Goal: Task Accomplishment & Management: Manage account settings

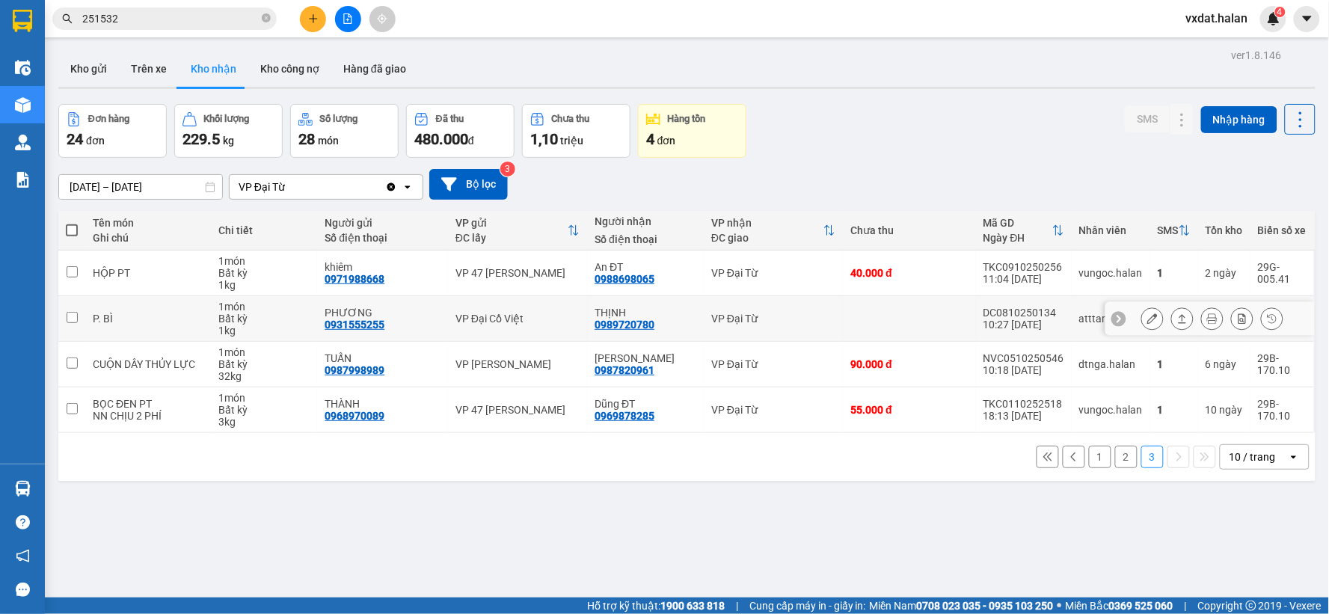
scroll to position [69, 0]
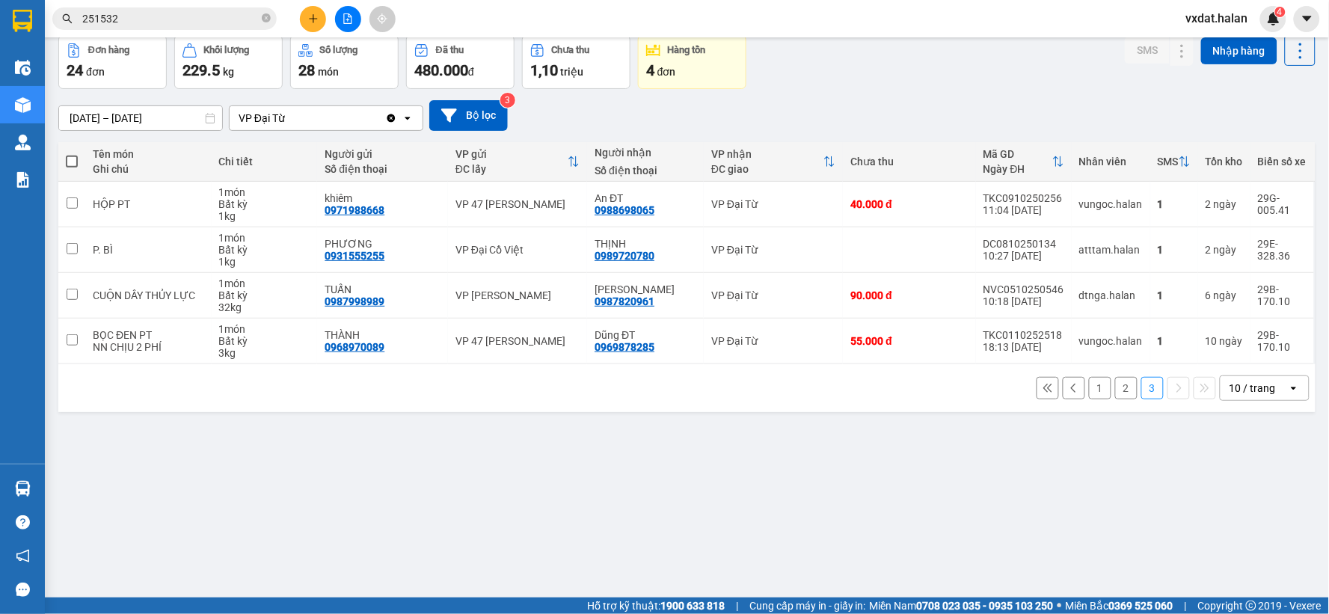
click at [820, 72] on div "Đơn hàng 24 đơn Khối lượng 229.5 kg Số lượng 28 món Đã thu 480.000 đ Chưa thu 1…" at bounding box center [686, 62] width 1257 height 54
click at [947, 82] on div "Đơn hàng 24 đơn Khối lượng 229.5 kg Số lượng 28 món Đã thu 480.000 đ Chưa thu 1…" at bounding box center [686, 62] width 1257 height 54
drag, startPoint x: 944, startPoint y: 105, endPoint x: 942, endPoint y: 95, distance: 10.6
click at [944, 106] on div "[DATE] – [DATE] Press the down arrow key to interact with the calendar and sele…" at bounding box center [686, 115] width 1257 height 31
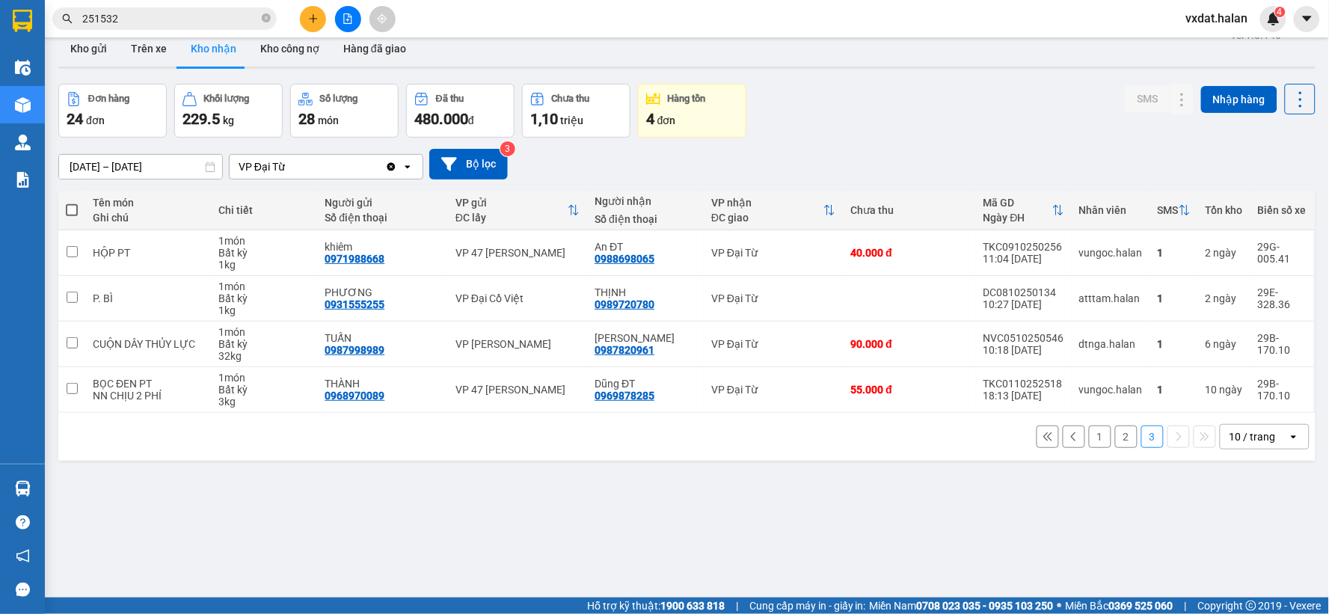
scroll to position [0, 0]
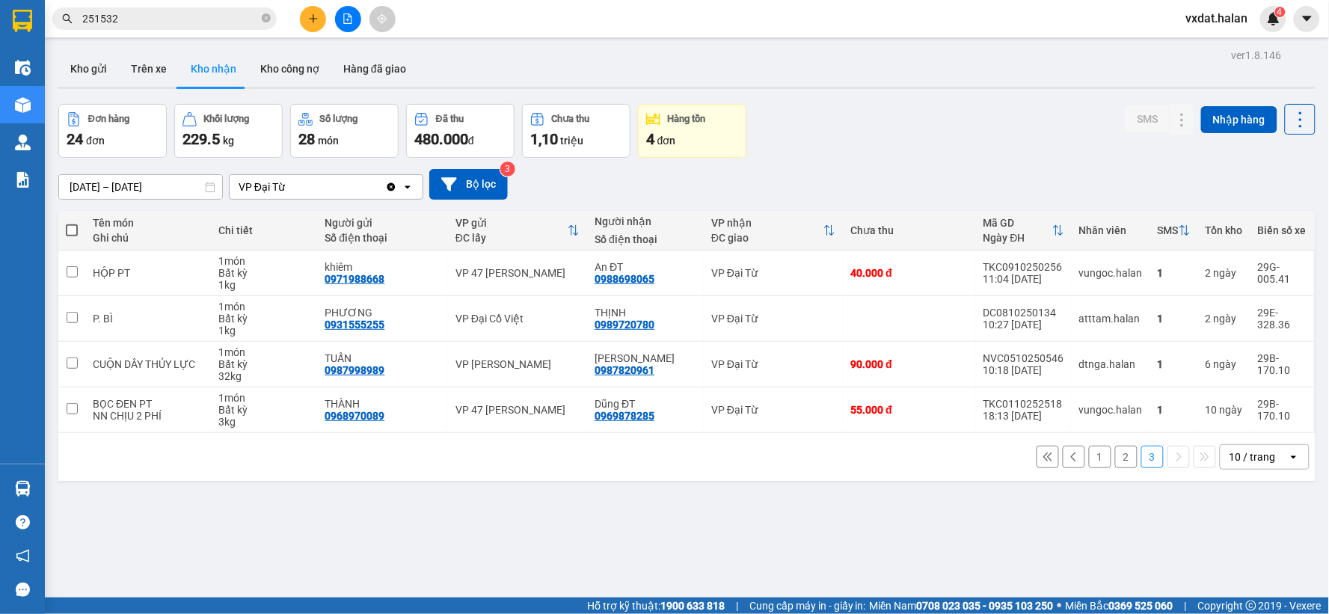
click at [311, 542] on div "ver 1.8.146 Kho gửi Trên xe Kho nhận Kho công nợ Hàng đã giao Đơn hàng 24 đơn K…" at bounding box center [686, 352] width 1269 height 614
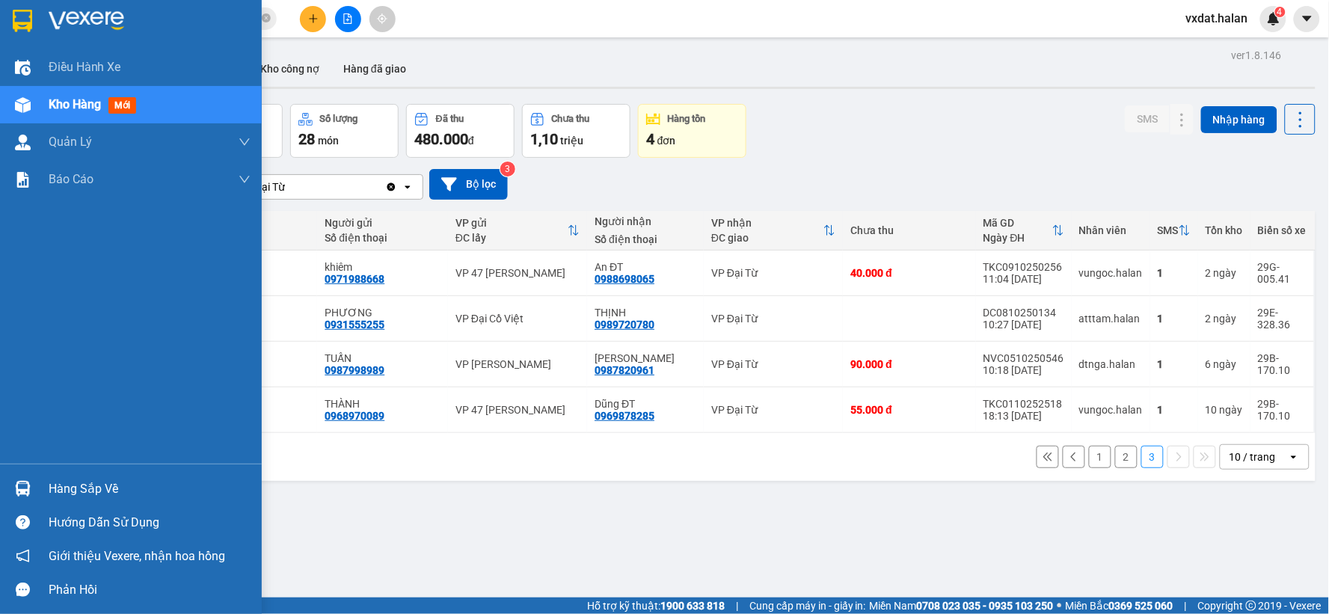
click at [34, 476] on div at bounding box center [23, 489] width 26 height 26
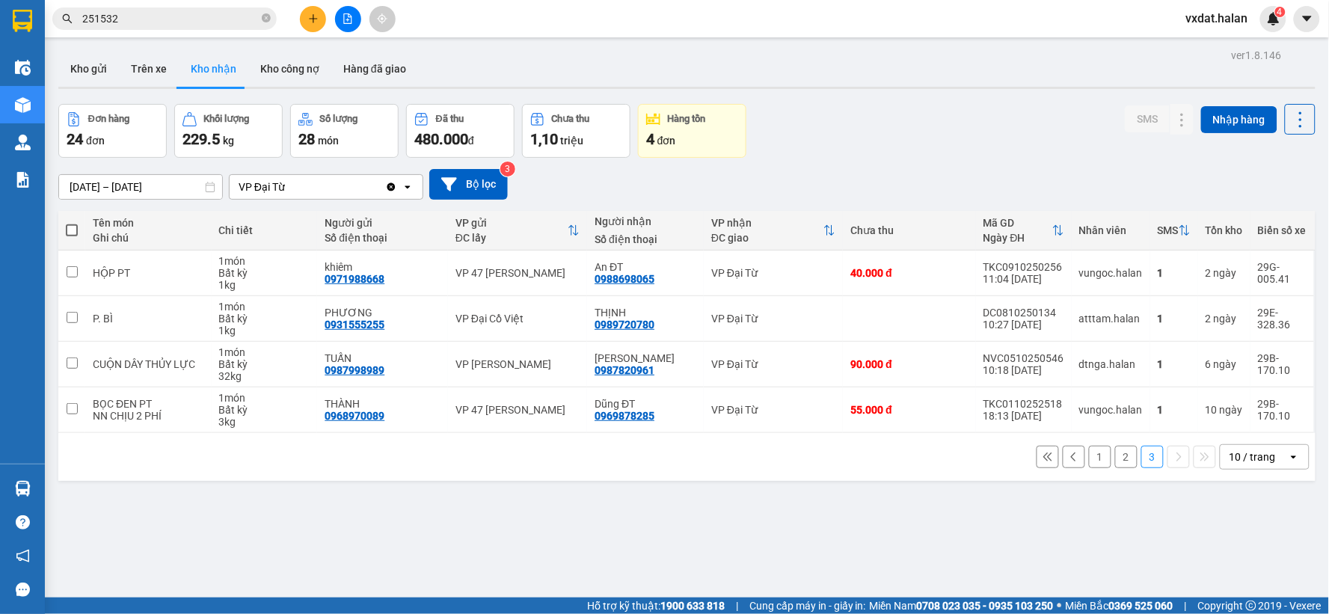
click at [768, 525] on section "Kết quả tìm kiếm ( 231 ) Bộ lọc Mã ĐH Trạng thái Món hàng Thu hộ Tổng cước Chưa…" at bounding box center [664, 307] width 1329 height 614
click at [850, 138] on div "Đơn hàng 24 đơn Khối lượng 229.5 kg Số lượng 28 món Đã thu 480.000 đ Chưa thu 1…" at bounding box center [686, 131] width 1257 height 54
click at [966, 125] on div "Đơn hàng 24 đơn Khối lượng 229.5 kg Số lượng 28 món Đã thu 480.000 đ Chưa thu 1…" at bounding box center [686, 131] width 1257 height 54
click at [1097, 453] on button "1" at bounding box center [1100, 457] width 22 height 22
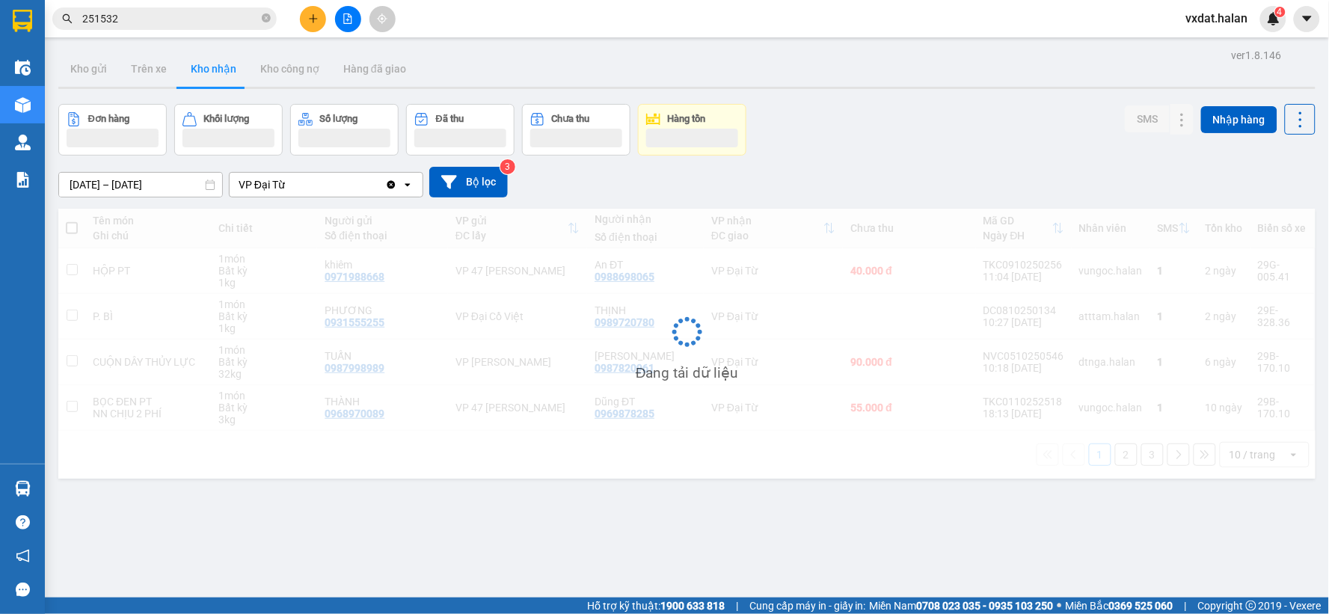
click at [925, 120] on div "Đơn hàng Khối lượng Số lượng Đã thu Chưa thu Hàng tồn SMS Nhập hàng" at bounding box center [686, 130] width 1257 height 52
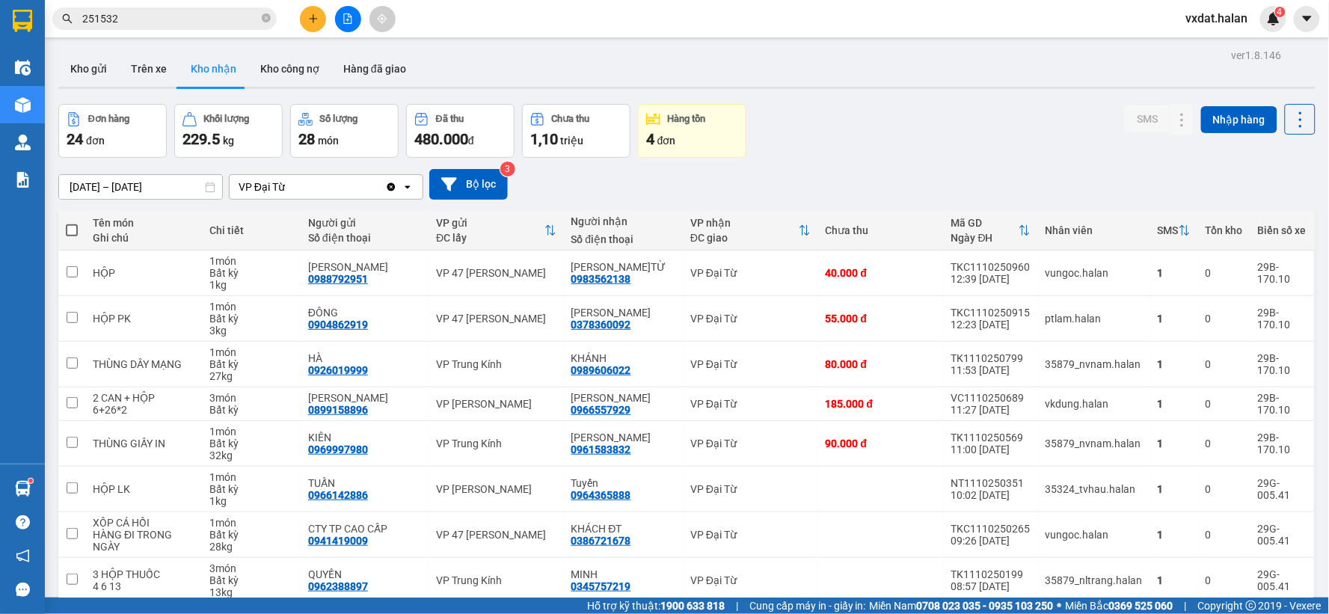
click at [188, 19] on input "251532" at bounding box center [170, 18] width 177 height 16
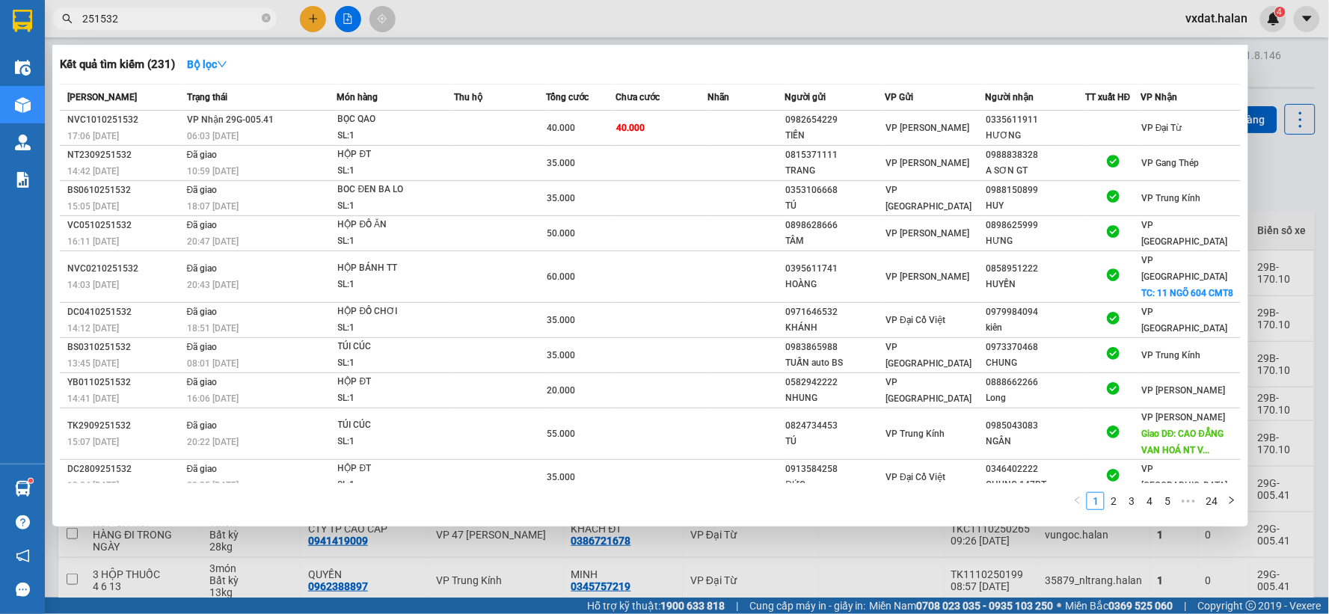
click at [188, 19] on input "251532" at bounding box center [170, 18] width 177 height 16
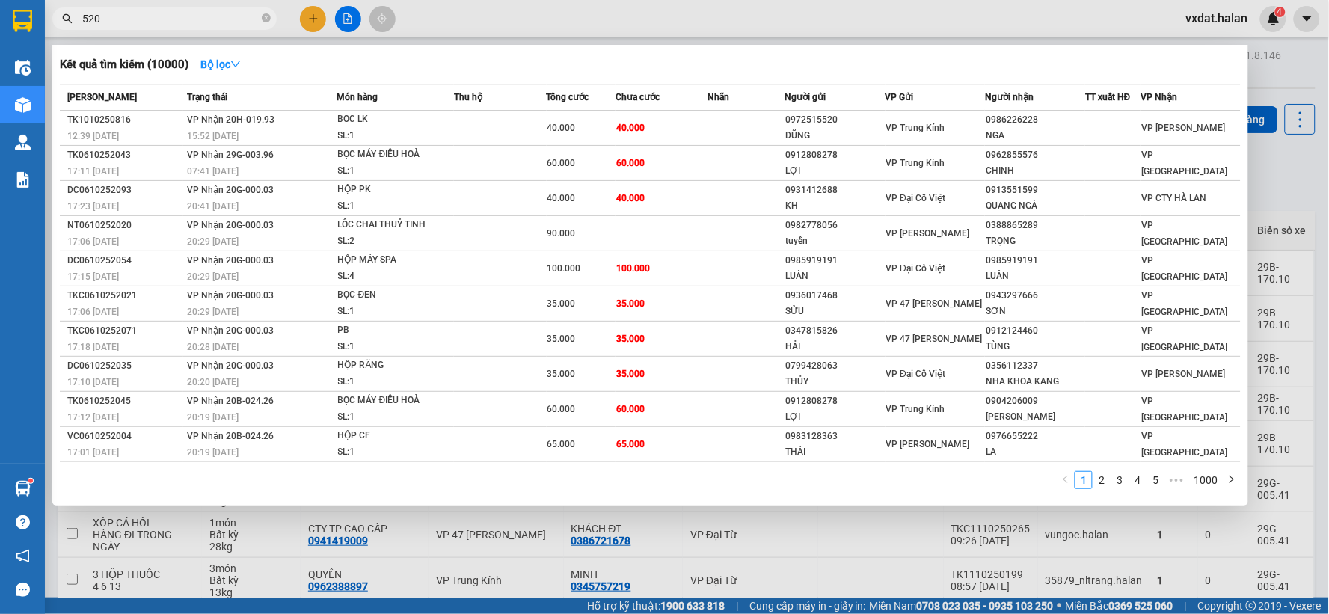
click at [158, 11] on input "520" at bounding box center [170, 18] width 177 height 16
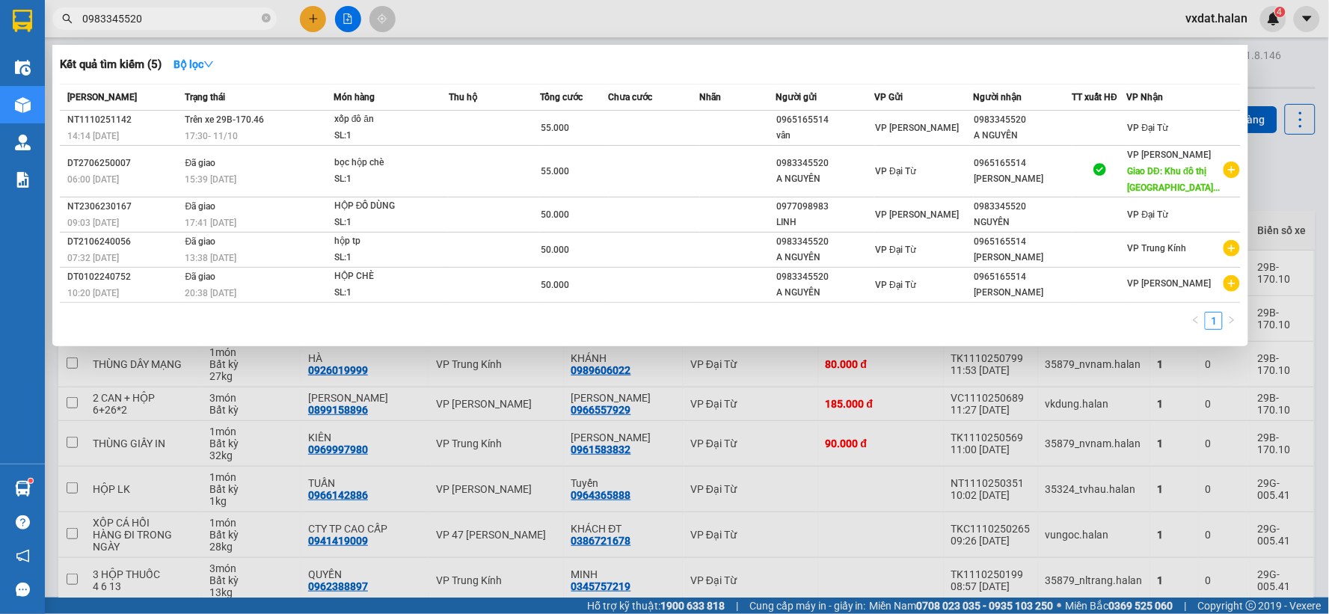
click at [317, 71] on div "Kết quả tìm kiếm ( 5 ) Bộ lọc" at bounding box center [650, 64] width 1181 height 24
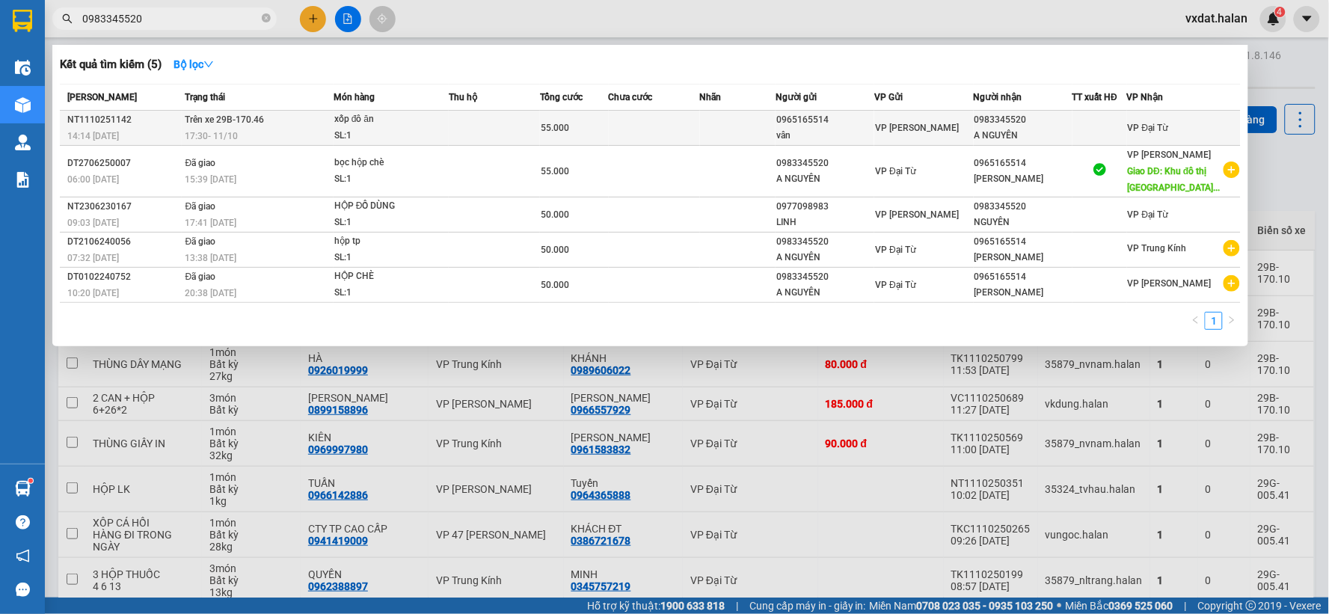
click at [458, 132] on td at bounding box center [494, 128] width 91 height 35
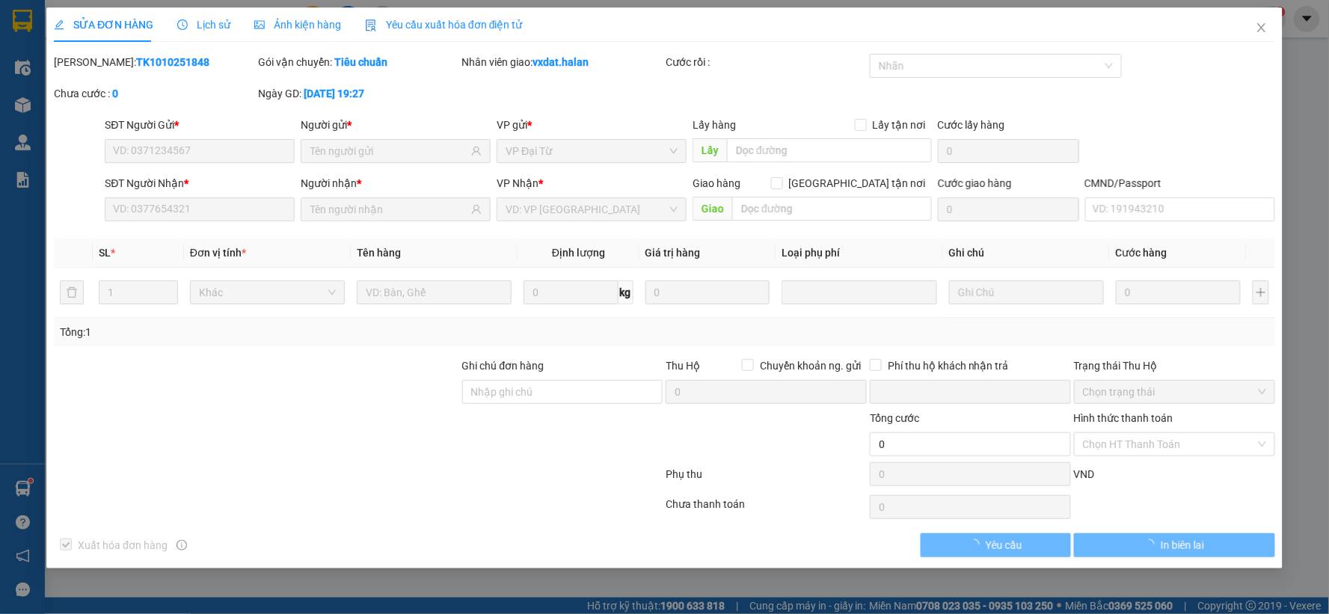
click at [206, 39] on div "Lịch sử" at bounding box center [203, 24] width 53 height 34
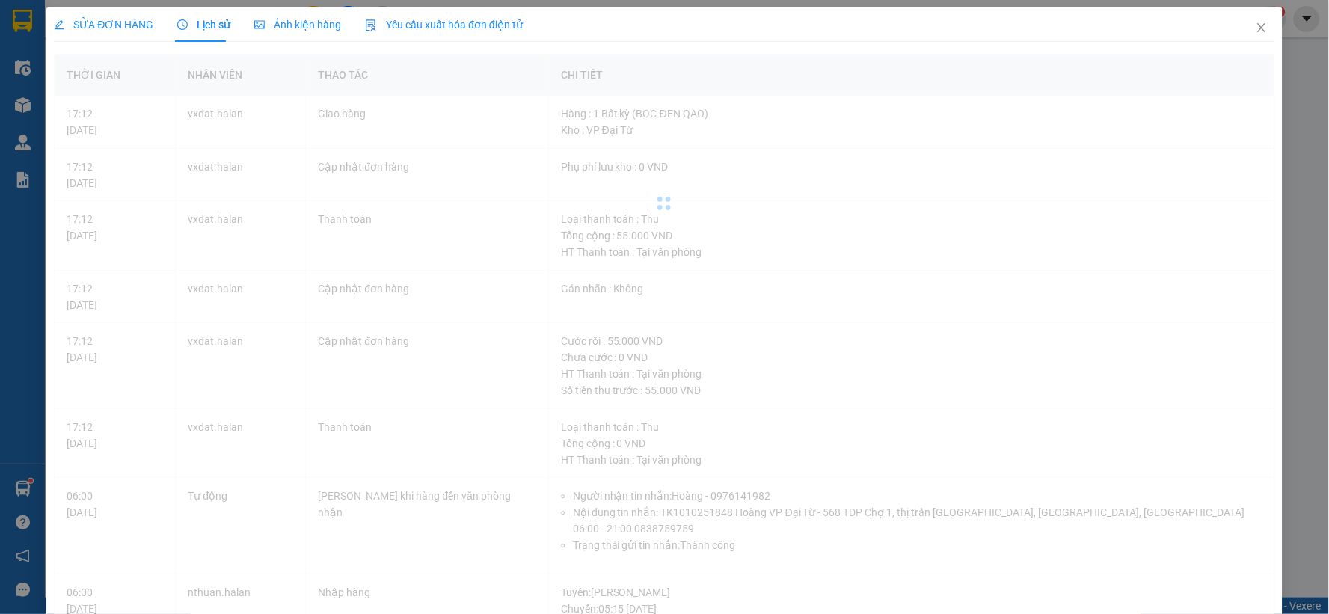
click at [206, 34] on div "Lịch sử" at bounding box center [203, 24] width 53 height 34
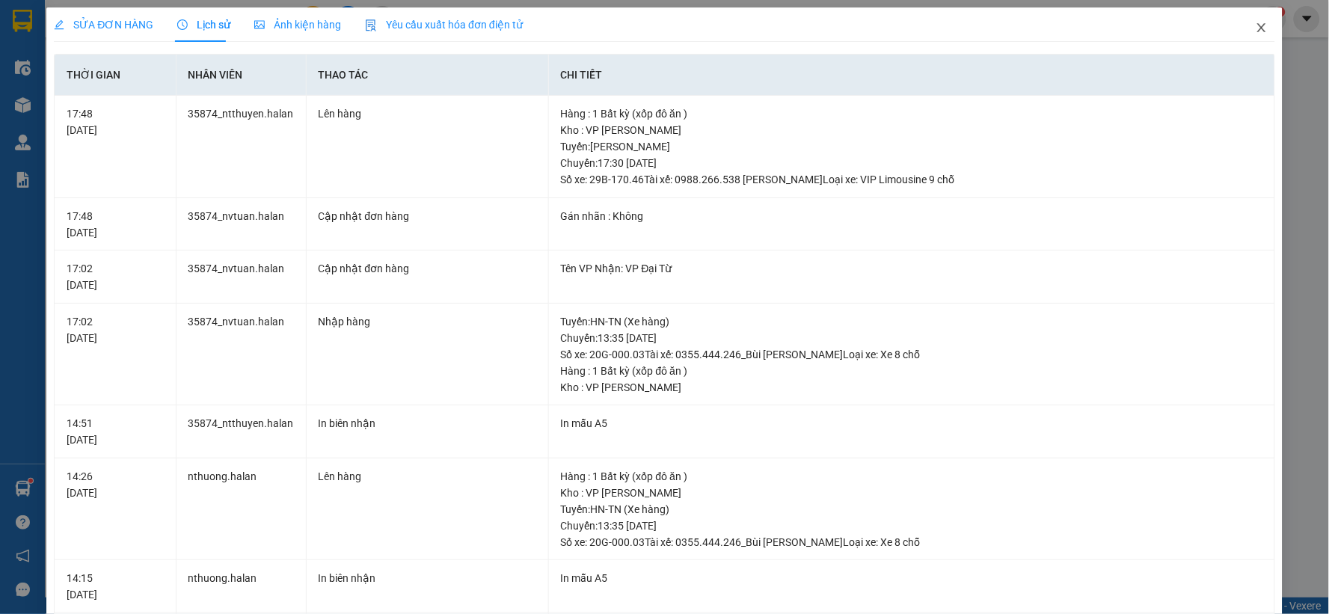
click at [1250, 39] on span "Close" at bounding box center [1262, 28] width 42 height 42
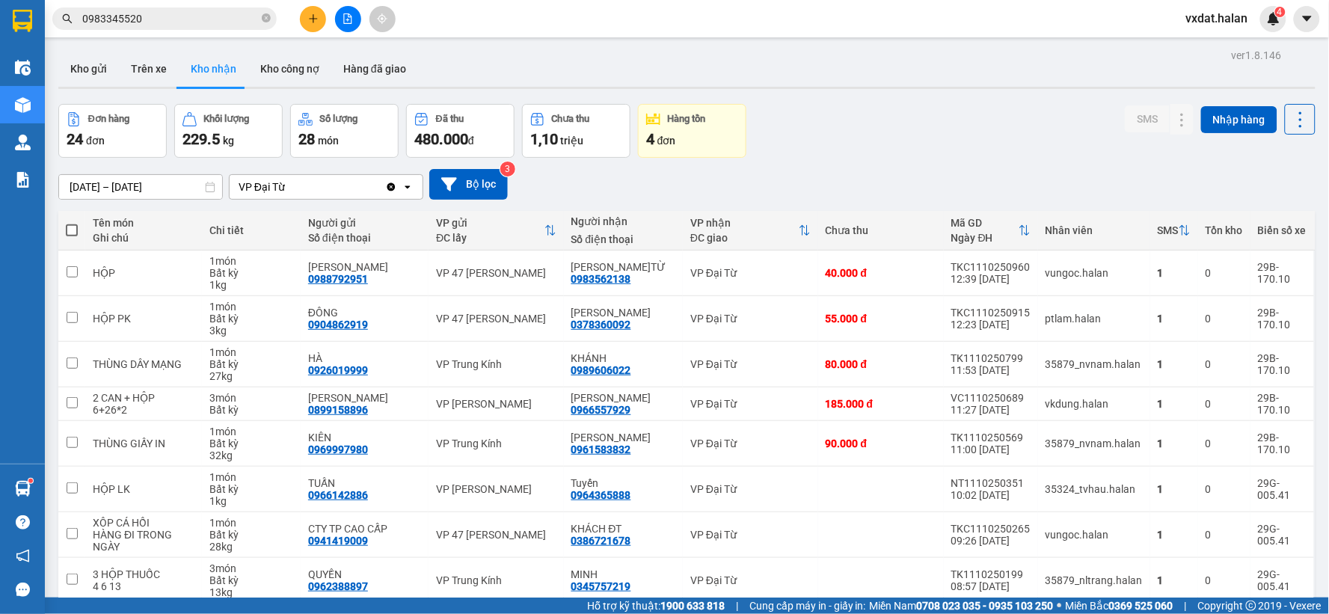
click at [1042, 133] on div "Đơn hàng 24 đơn Khối lượng 229.5 kg Số lượng 28 món Đã thu 480.000 đ Chưa thu 1…" at bounding box center [686, 131] width 1257 height 54
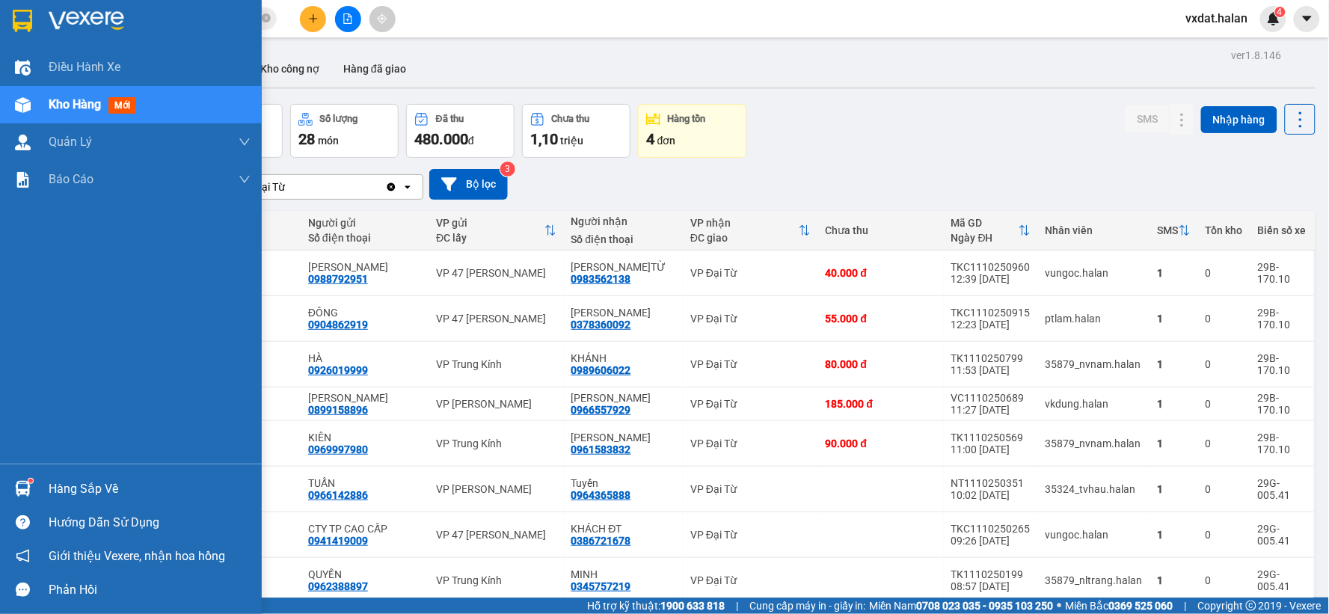
click at [39, 491] on div "Hàng sắp về" at bounding box center [131, 489] width 262 height 34
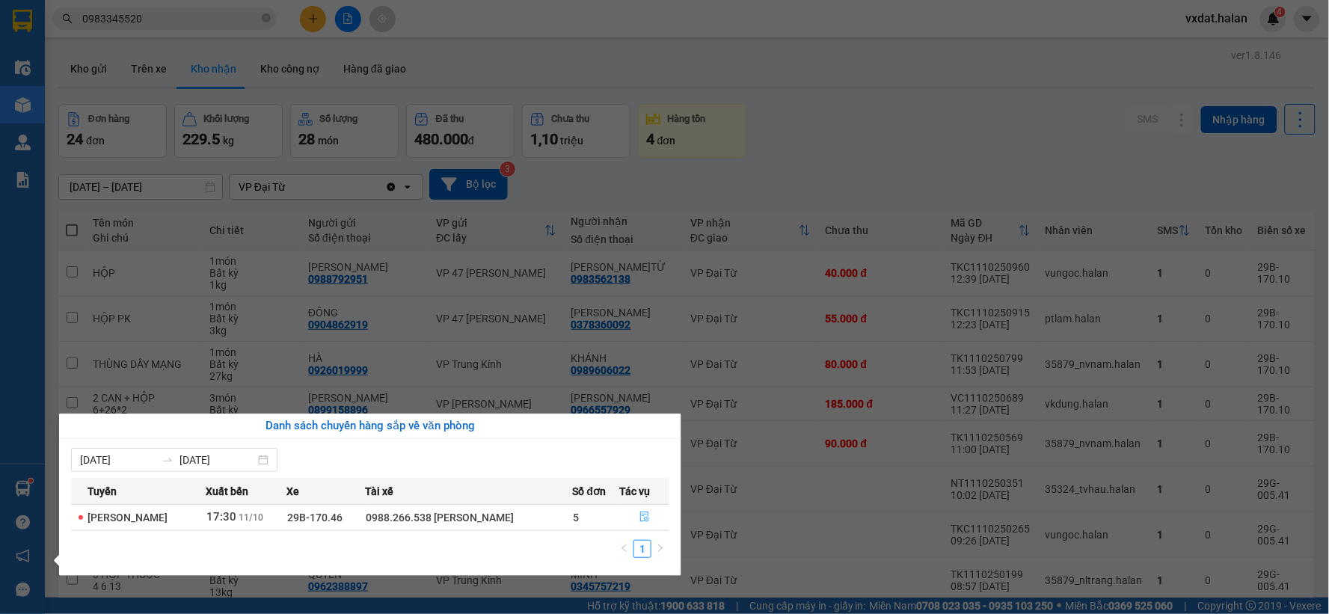
click at [641, 515] on icon "file-done" at bounding box center [645, 517] width 10 height 10
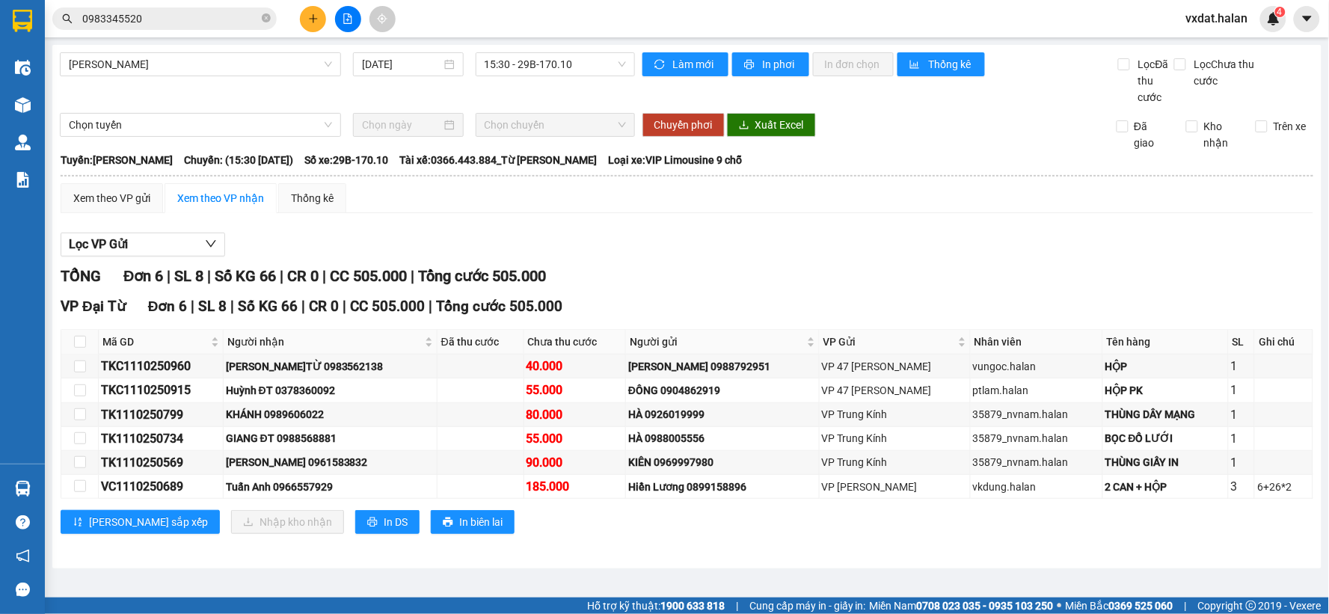
click at [748, 259] on div "Lọc VP Gửi TỔNG Đơn 6 | SL 8 | Số KG 66 | CR 0 | CC 505.000 | Tổng cước 505.00…" at bounding box center [687, 389] width 1253 height 328
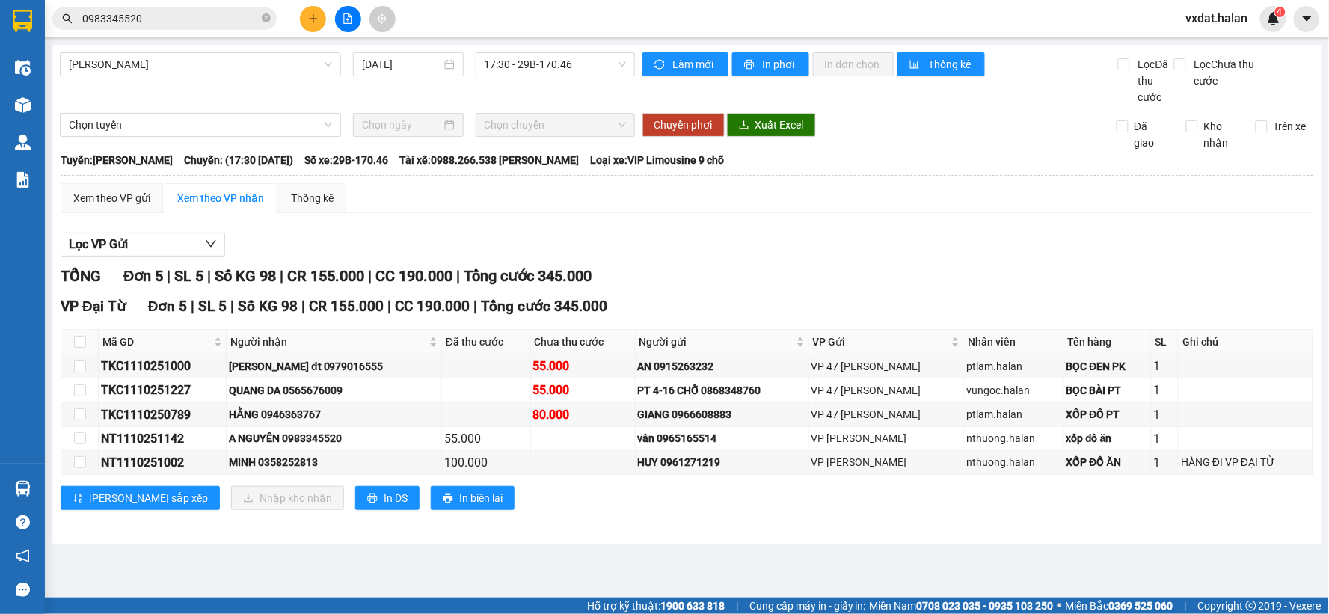
click at [204, 23] on input "0983345520" at bounding box center [170, 18] width 177 height 16
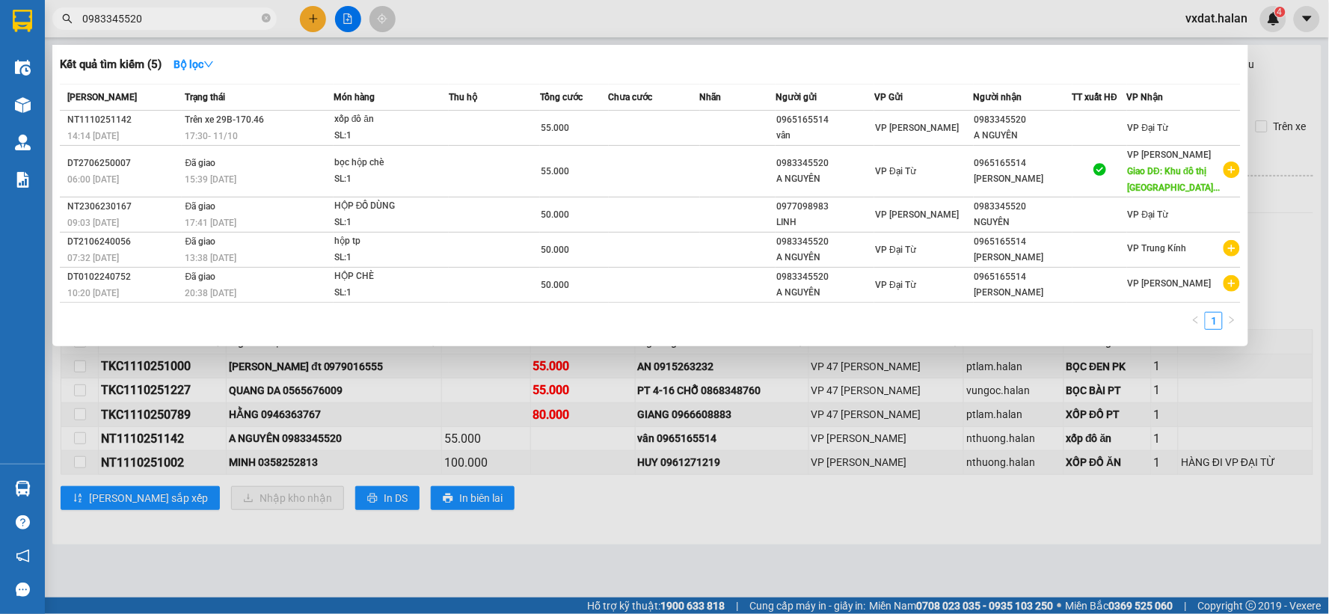
click at [204, 23] on input "0983345520" at bounding box center [170, 18] width 177 height 16
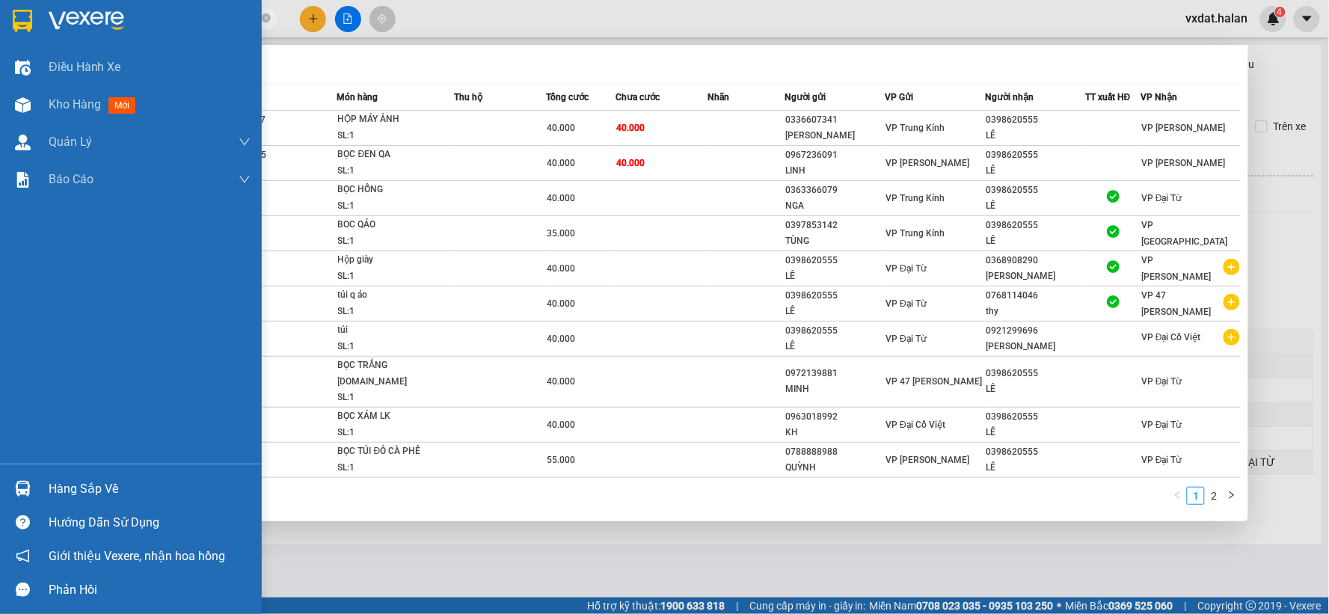
click at [22, 477] on div at bounding box center [23, 489] width 26 height 26
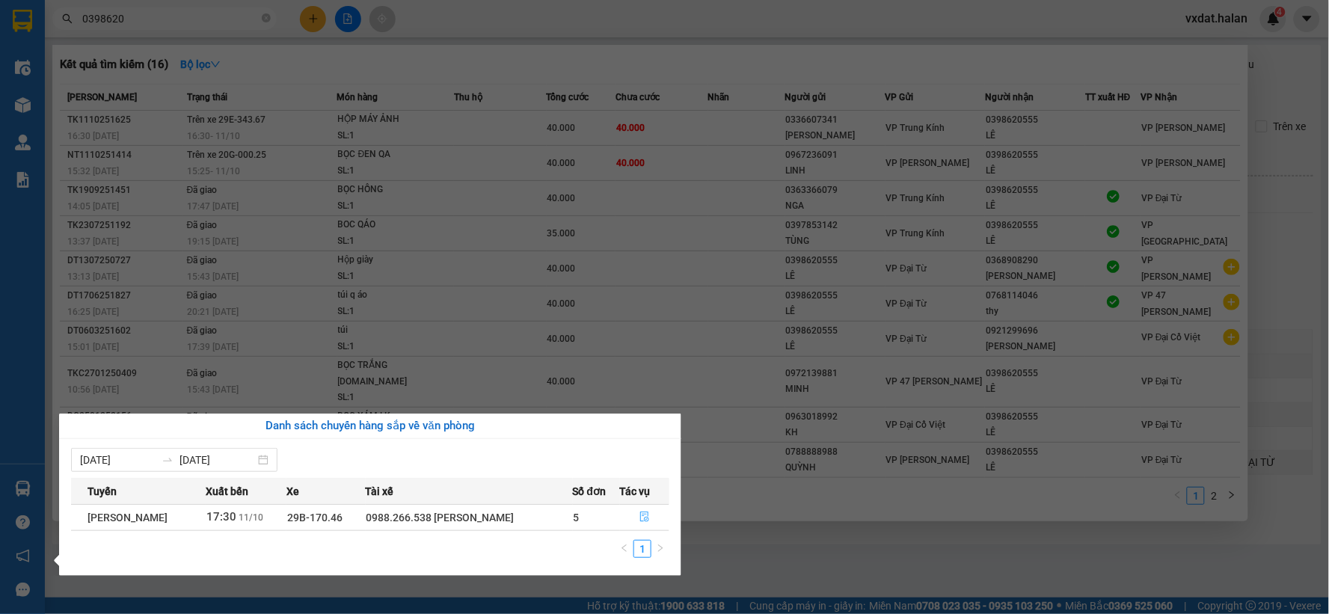
click at [646, 522] on icon "file-done" at bounding box center [645, 517] width 10 height 10
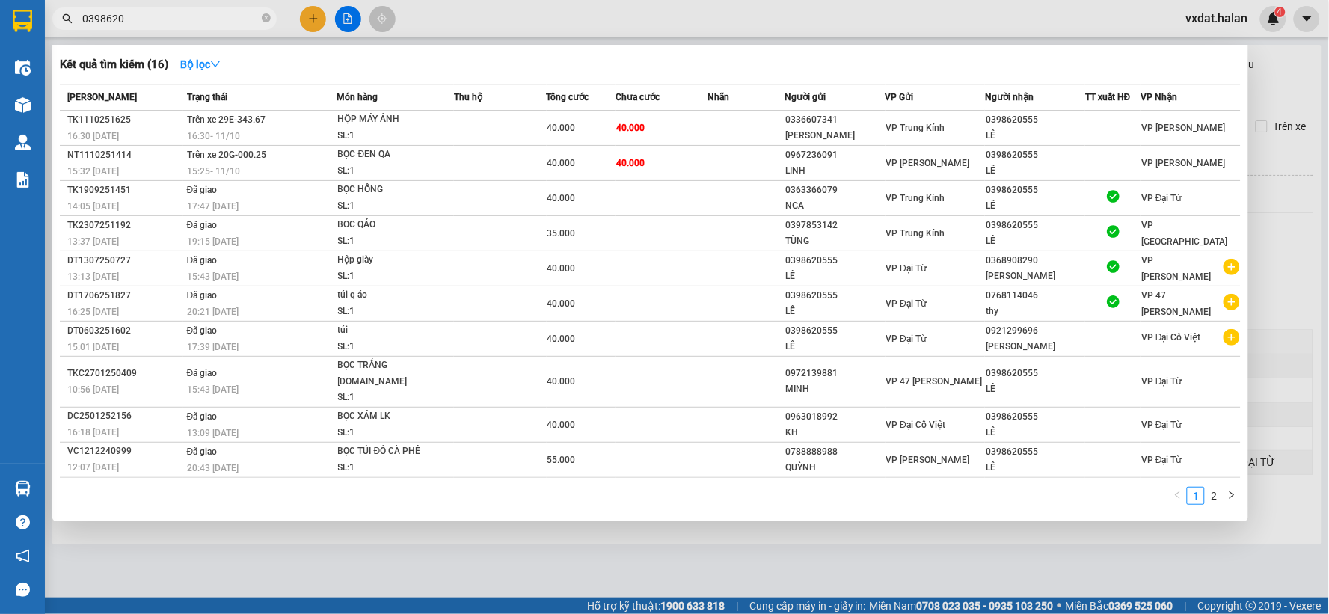
click at [724, 552] on div at bounding box center [664, 307] width 1329 height 614
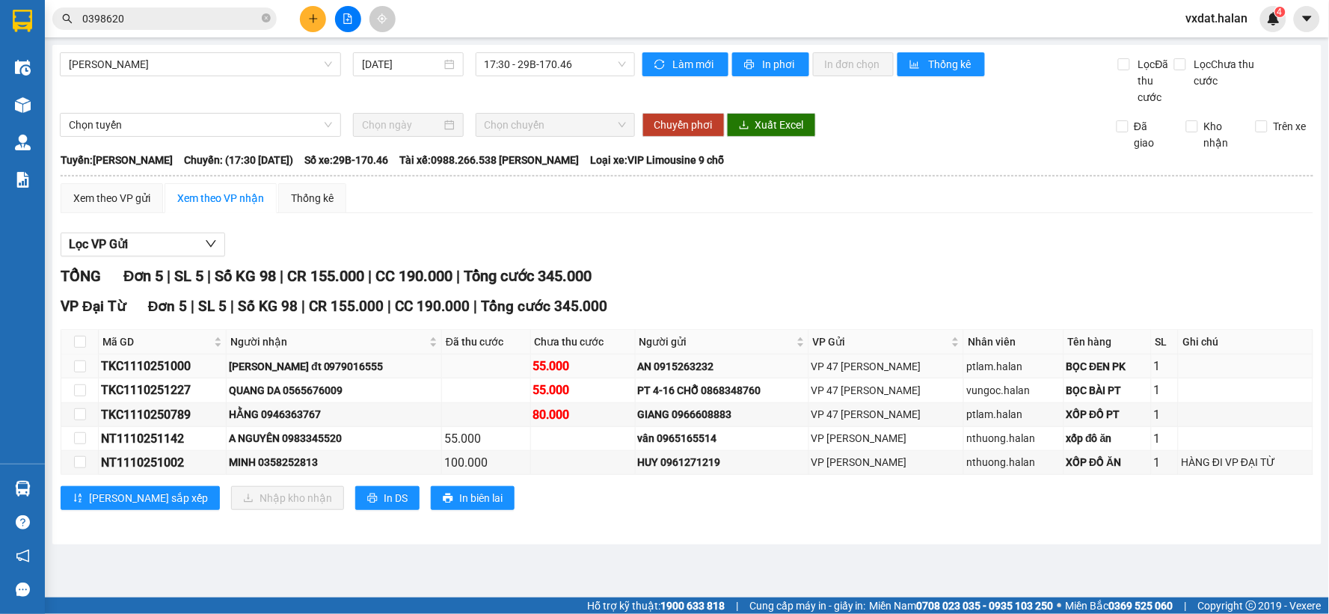
click at [362, 369] on div "[PERSON_NAME] đt 0979016555" at bounding box center [334, 366] width 210 height 16
copy div "0979016555"
click at [218, 13] on input "0398620" at bounding box center [170, 18] width 177 height 16
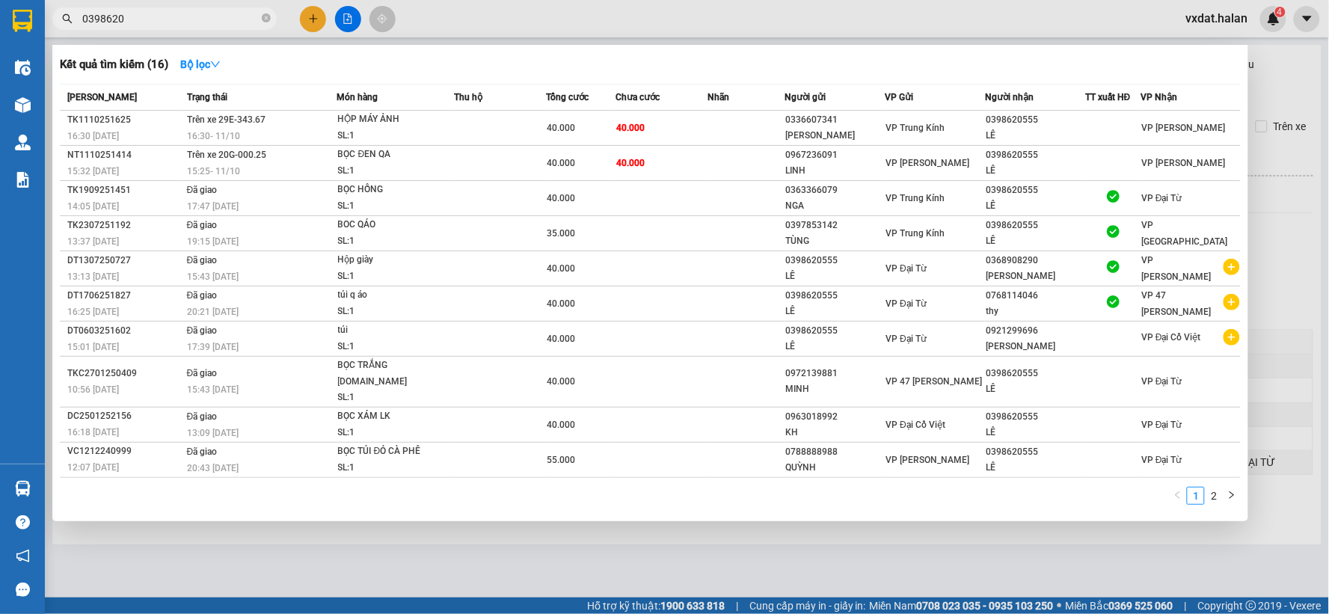
click at [218, 13] on input "0398620" at bounding box center [170, 18] width 177 height 16
paste input "979016555"
type input "0979016555"
click at [295, 66] on div "Kết quả tìm kiếm ( 16 ) Bộ lọc" at bounding box center [650, 64] width 1181 height 24
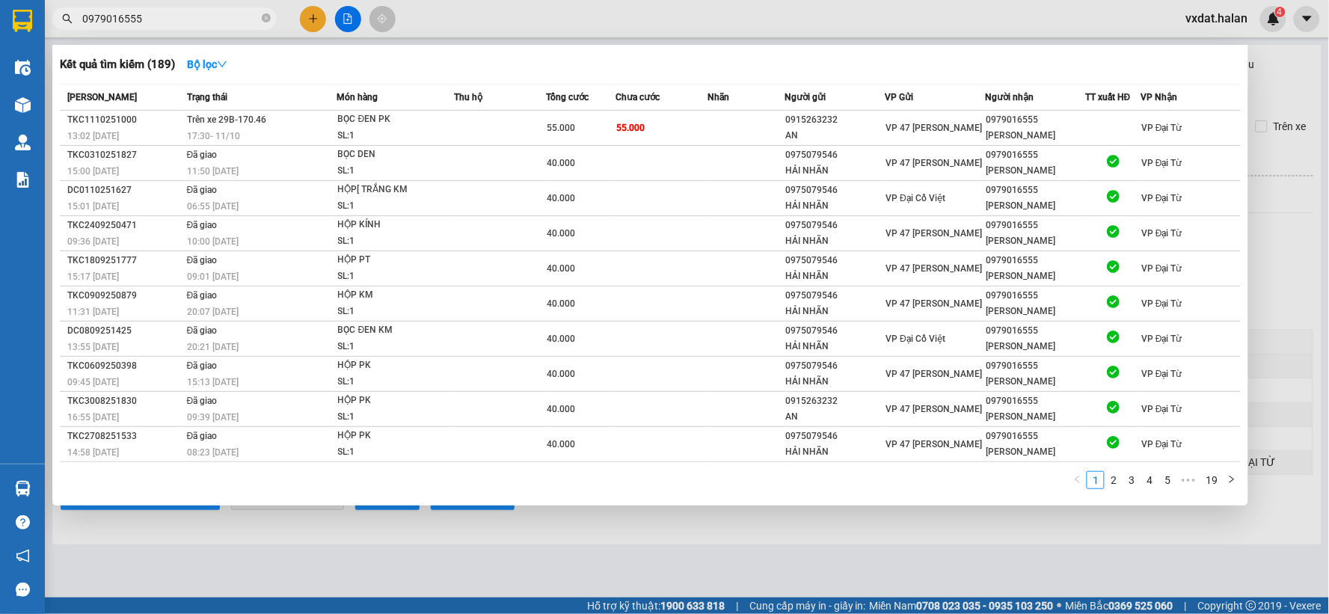
click at [610, 25] on div at bounding box center [664, 307] width 1329 height 614
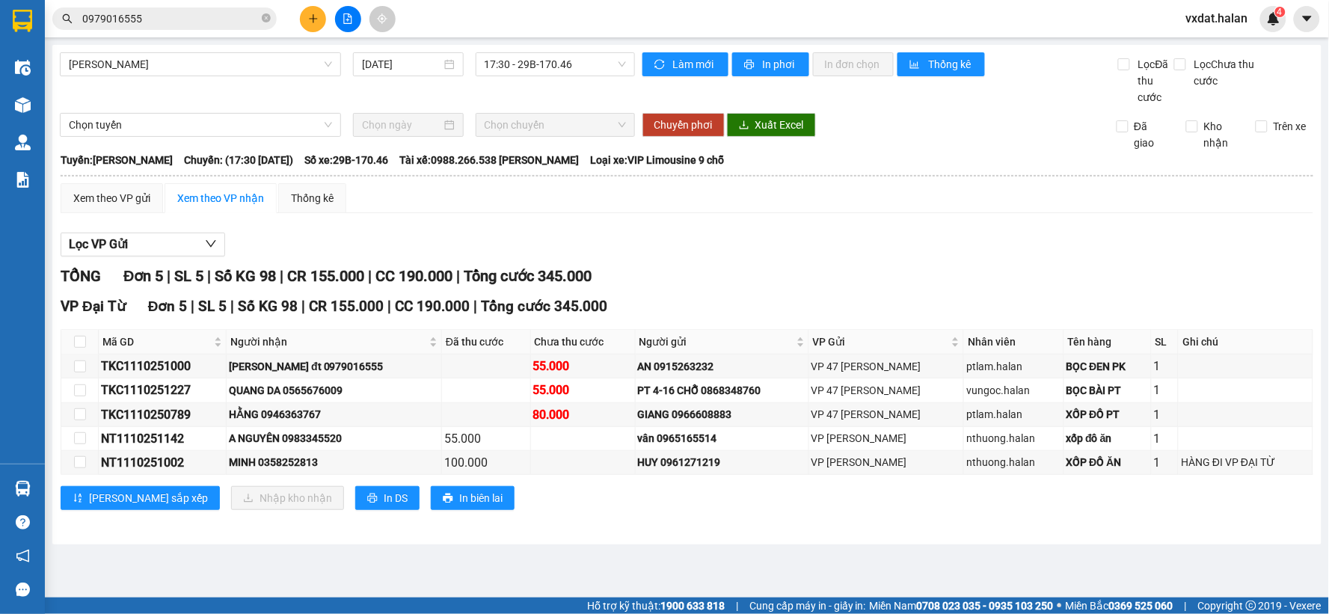
click at [320, 23] on button at bounding box center [313, 19] width 26 height 26
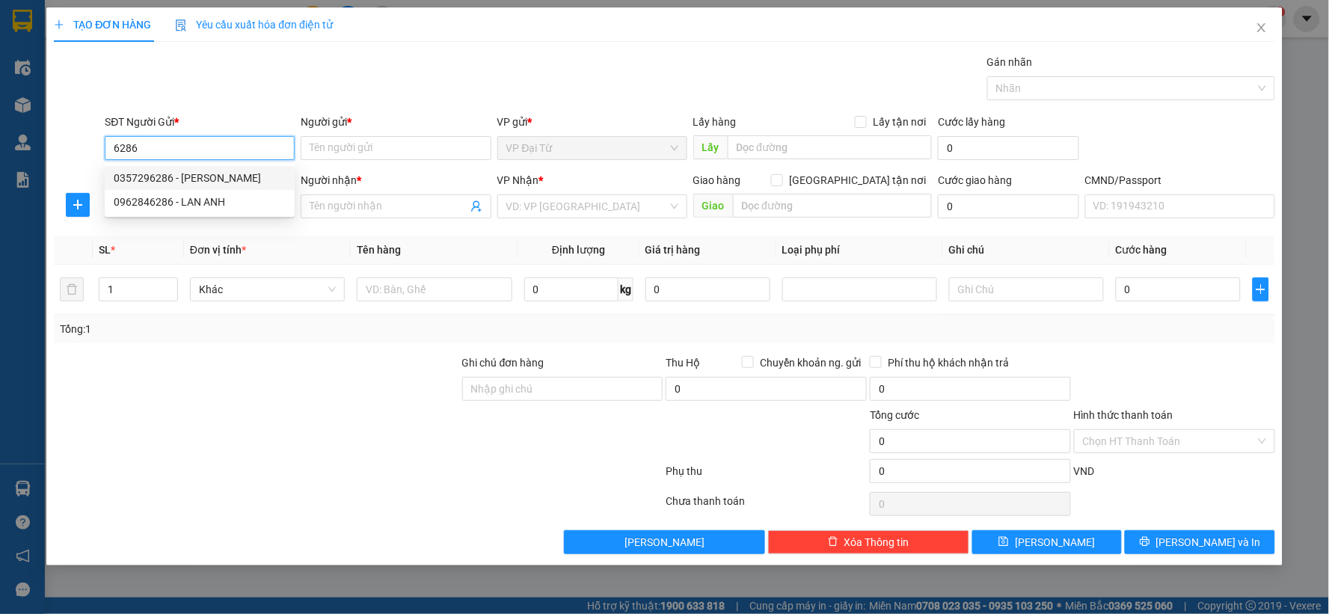
click at [208, 170] on div "0357296286 - [PERSON_NAME]" at bounding box center [200, 178] width 172 height 16
type input "0357296286"
type input "[PERSON_NAME]"
type input "0357296286"
click at [208, 204] on input "SĐT Người Nhận *" at bounding box center [200, 206] width 190 height 24
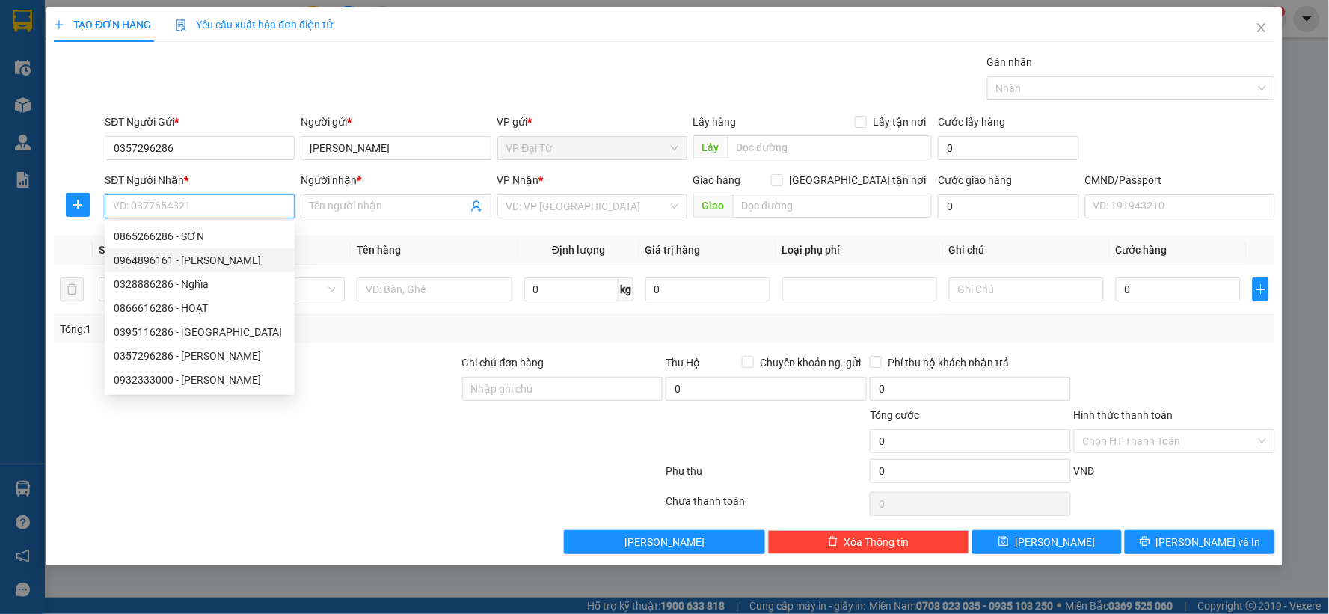
click at [217, 257] on div "0964896161 - [PERSON_NAME]" at bounding box center [200, 260] width 172 height 16
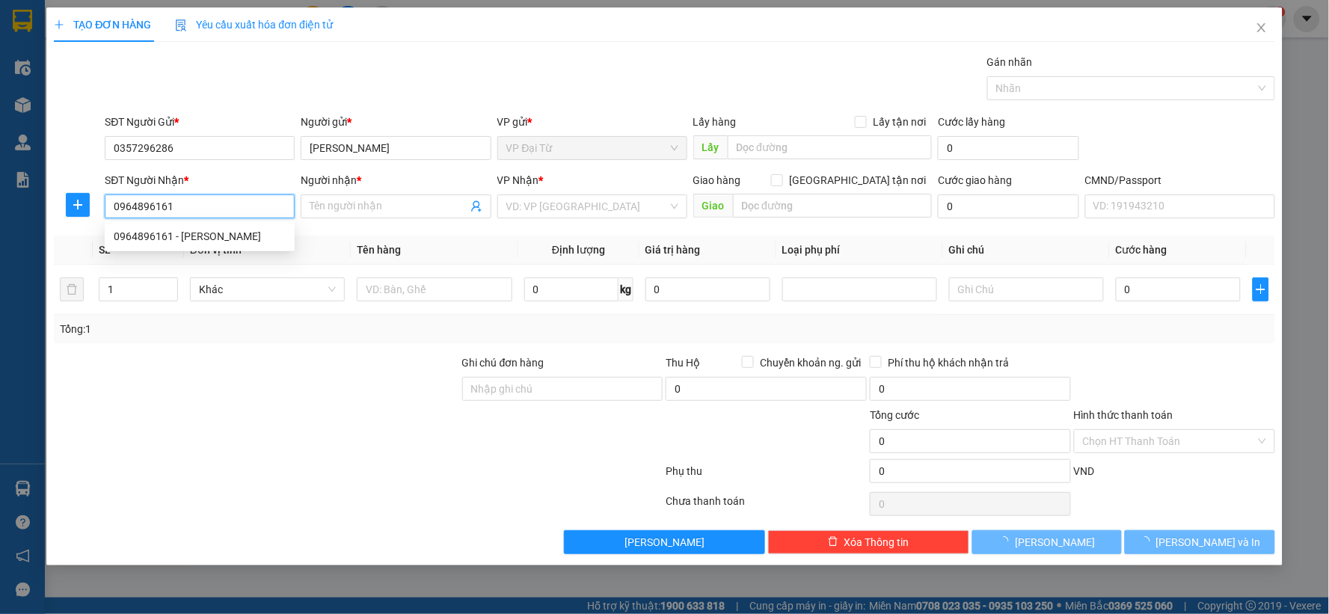
type input "0964896161"
type input "[PERSON_NAME]"
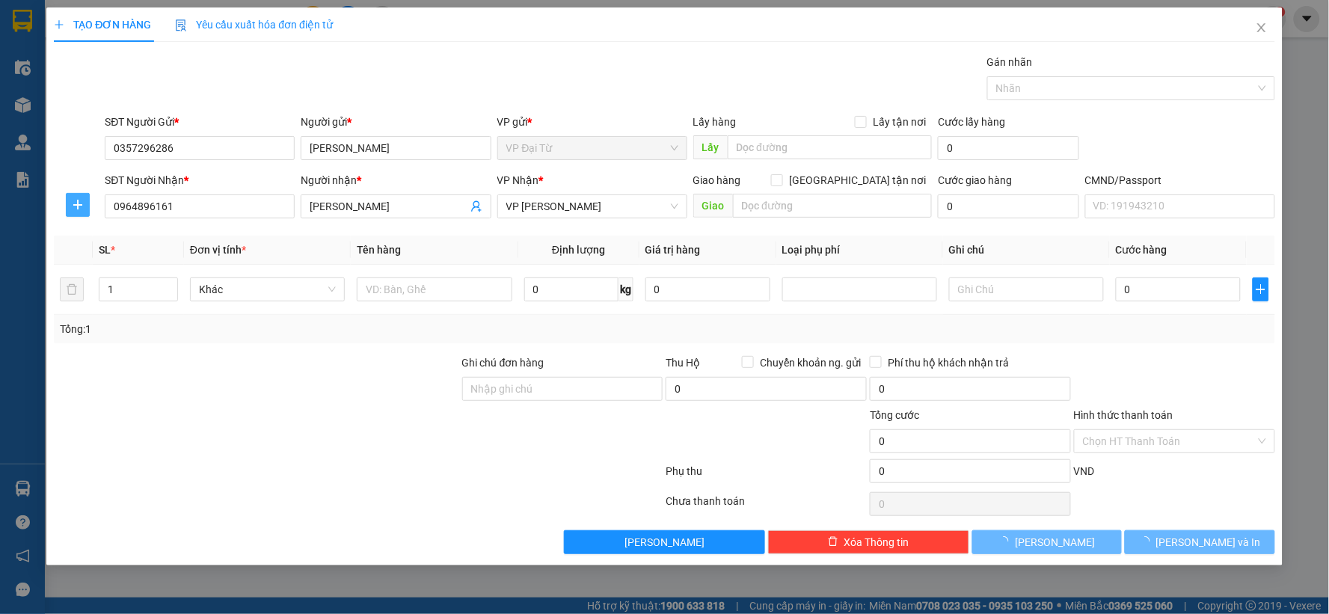
click at [73, 205] on icon "plus" at bounding box center [78, 205] width 12 height 12
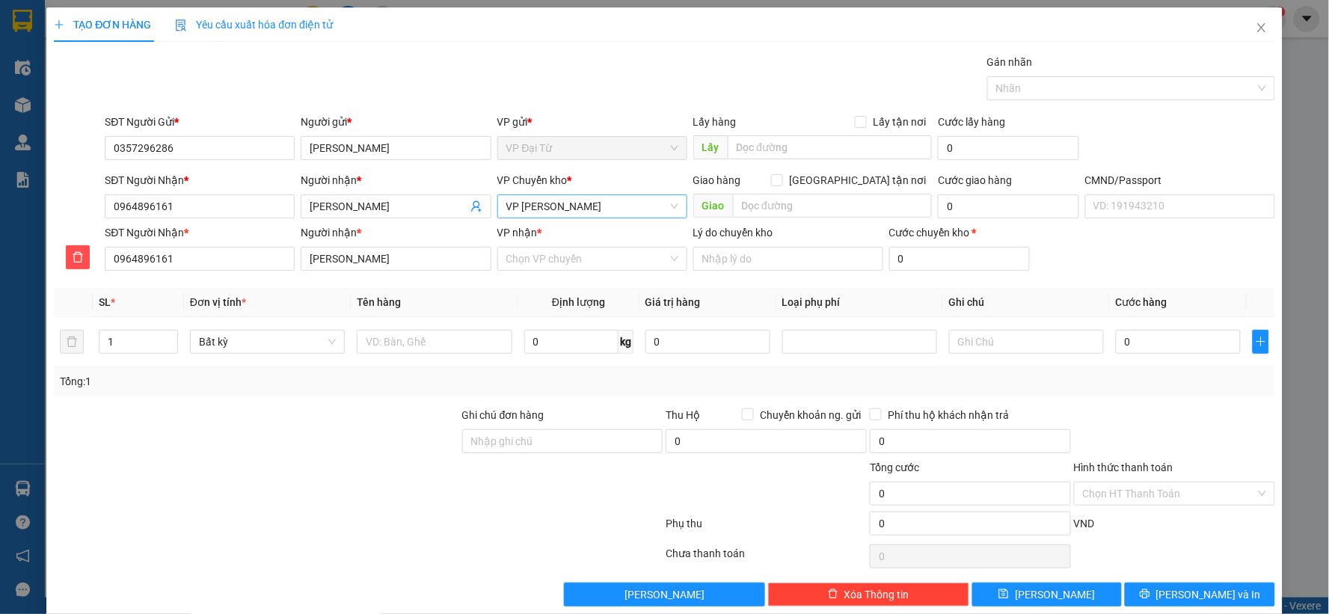
click at [534, 205] on span "VP [PERSON_NAME]" at bounding box center [592, 206] width 172 height 22
type input "hg"
click at [548, 219] on div "VP Chuyển kho * VP [PERSON_NAME]" at bounding box center [592, 198] width 190 height 52
click at [551, 217] on span "VP [PERSON_NAME]" at bounding box center [592, 206] width 172 height 22
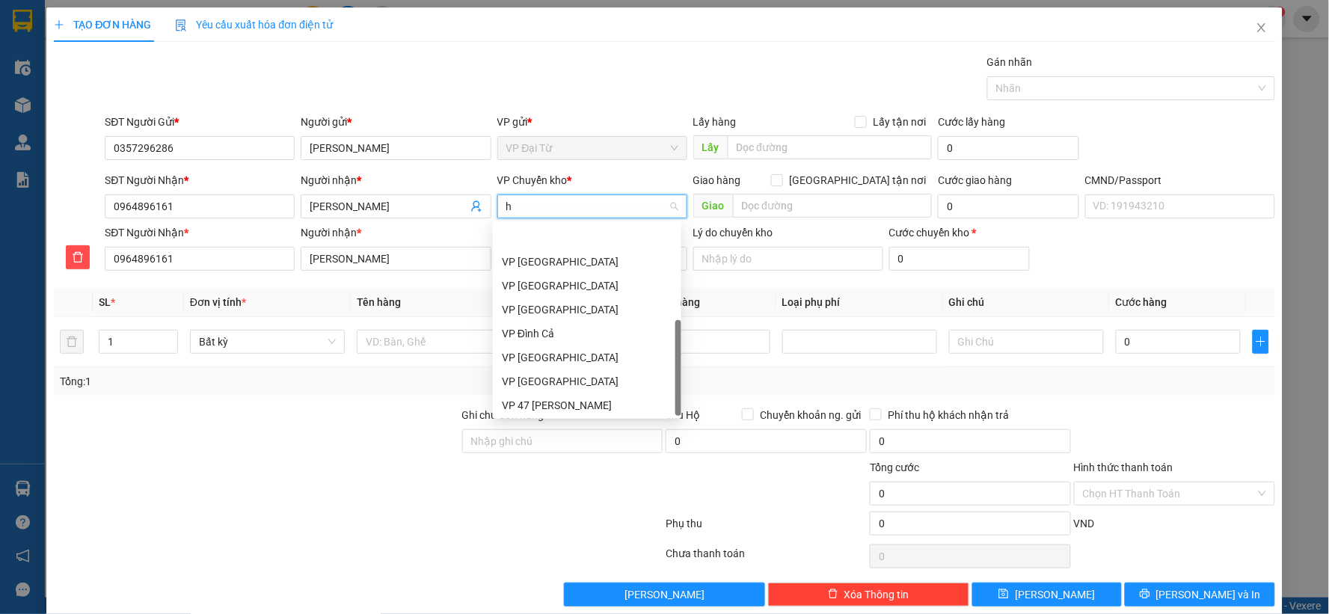
type input "hg"
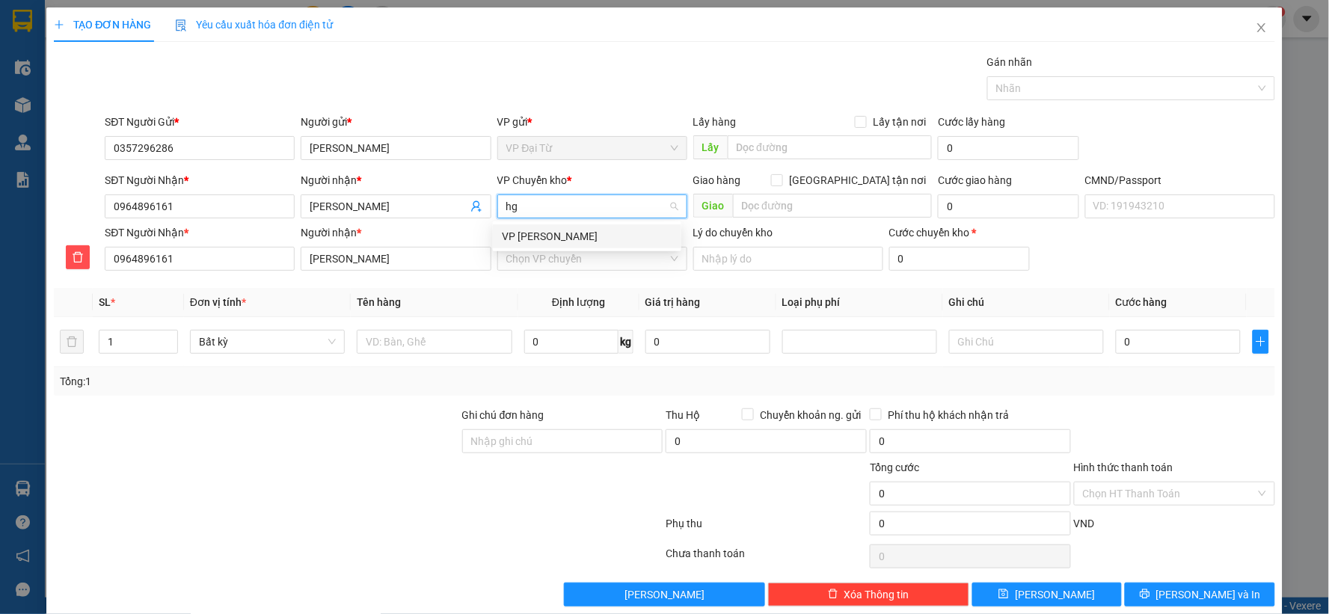
click at [552, 233] on div "VP [PERSON_NAME]" at bounding box center [587, 236] width 171 height 16
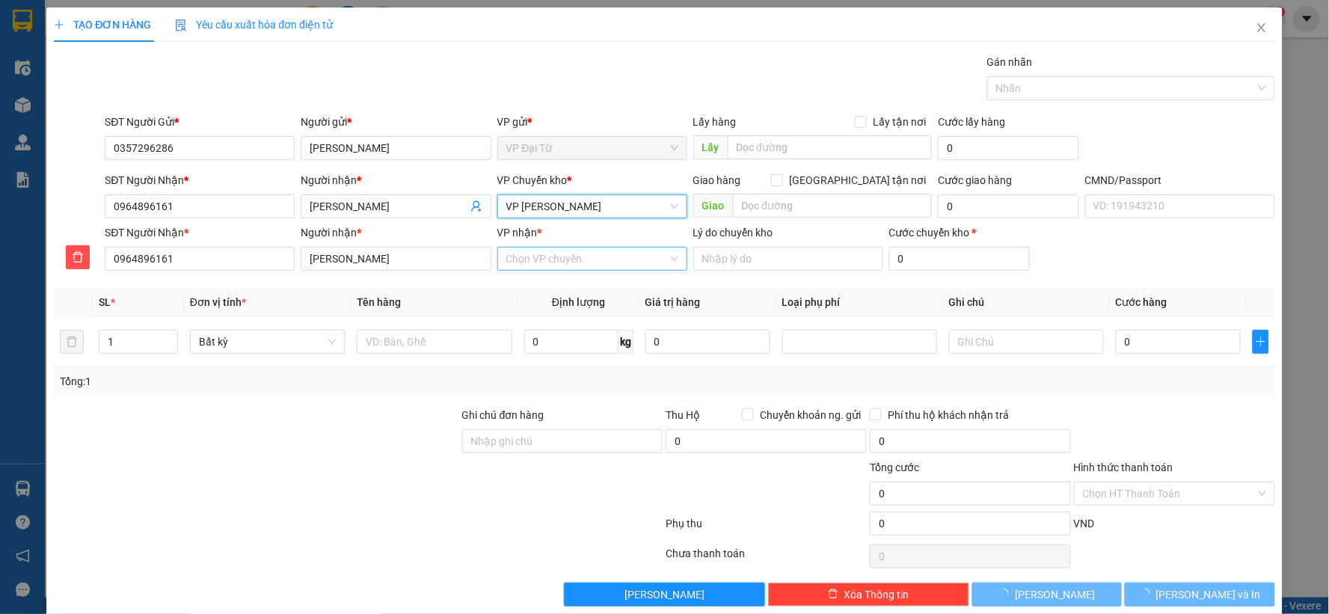
click at [551, 258] on input "VP nhận *" at bounding box center [587, 259] width 162 height 22
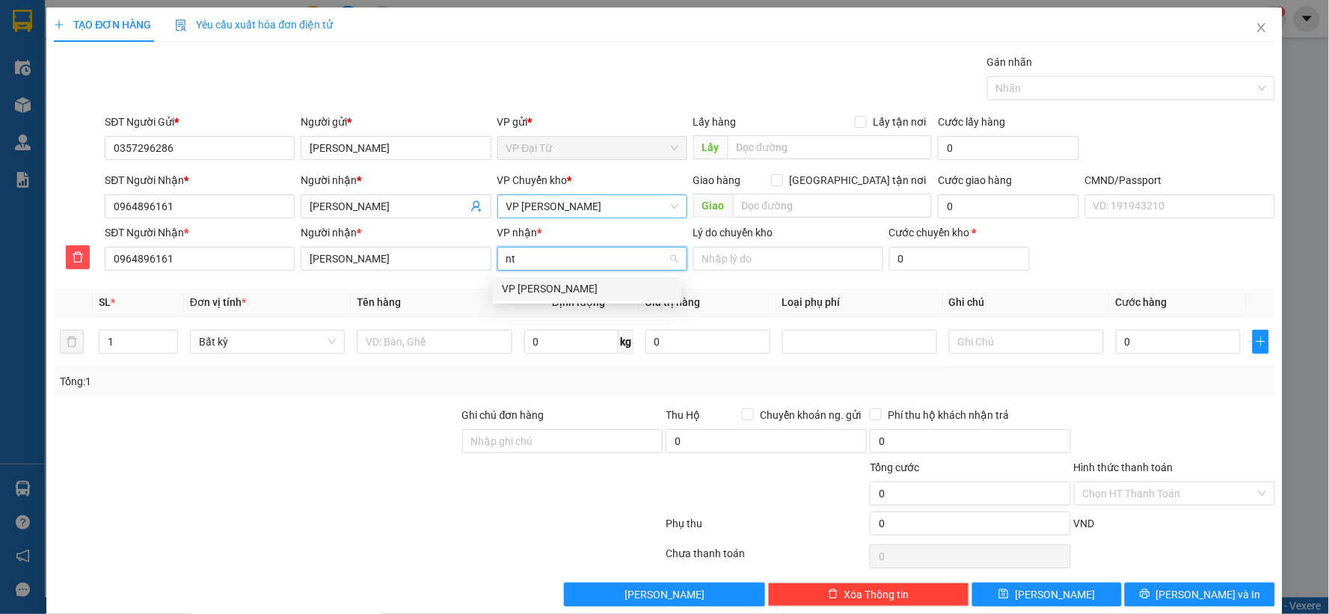
click at [550, 257] on input "nt" at bounding box center [587, 259] width 162 height 22
click at [549, 265] on input "nb" at bounding box center [587, 259] width 162 height 22
type input "nb"
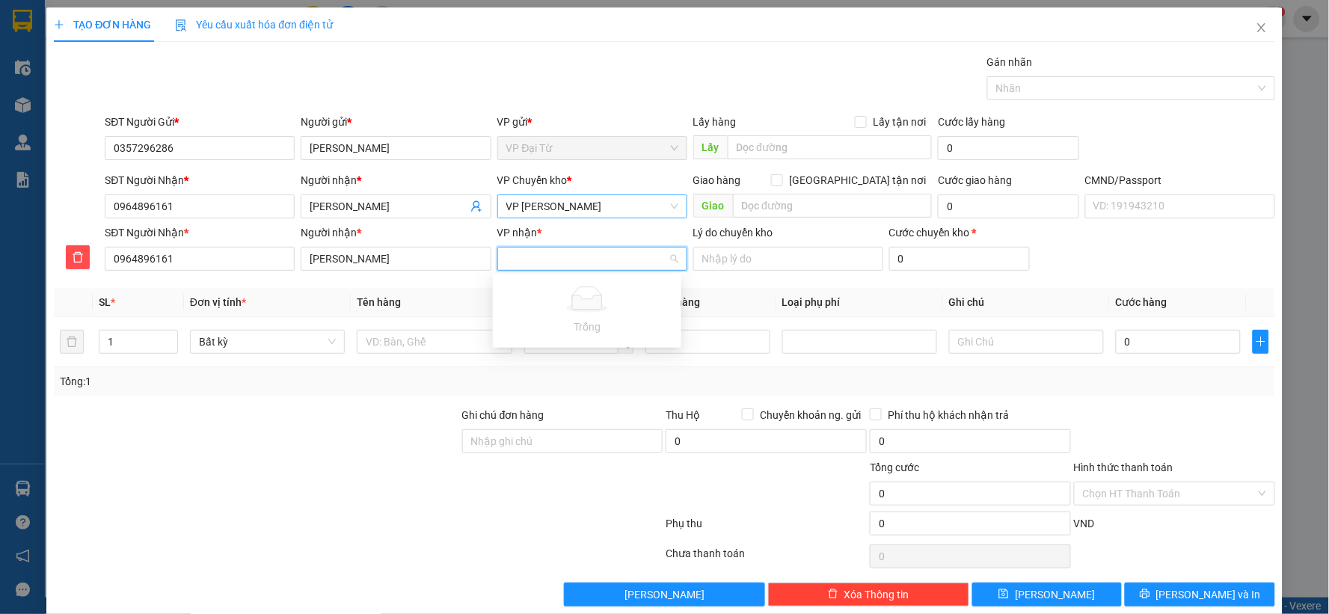
click at [476, 84] on div "Gói vận chuyển * Tiêu chuẩn Gán nhãn Nhãn" at bounding box center [690, 80] width 1176 height 52
click at [566, 251] on input "VP nhận *" at bounding box center [587, 259] width 162 height 22
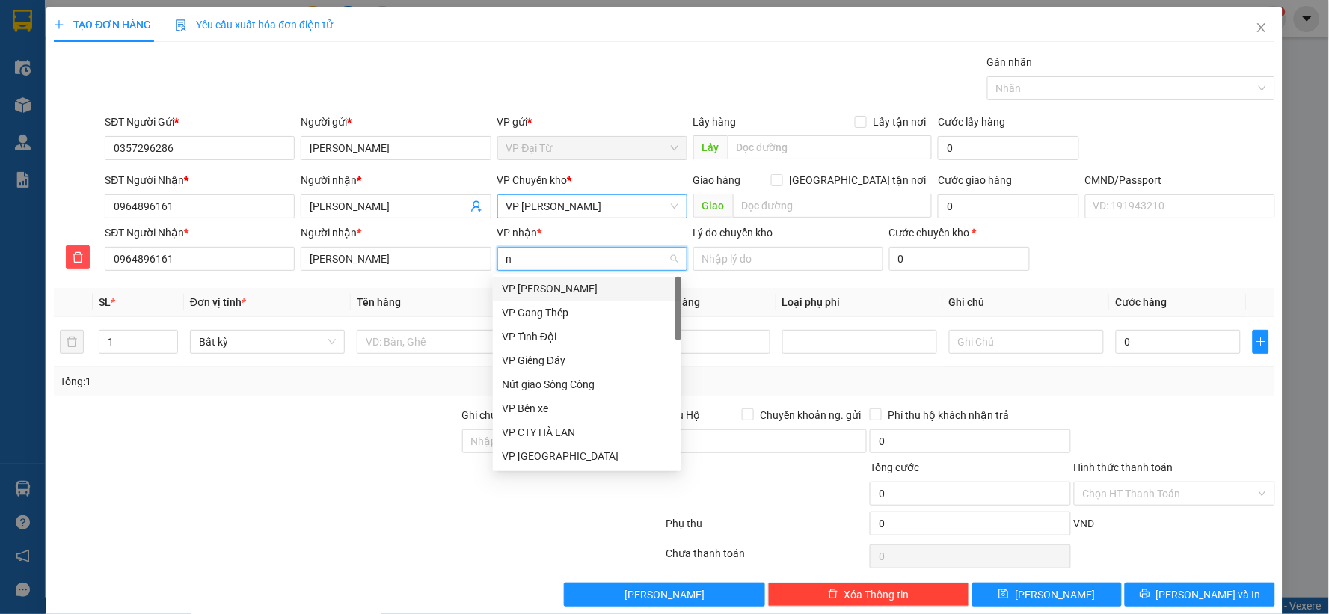
type input "nv"
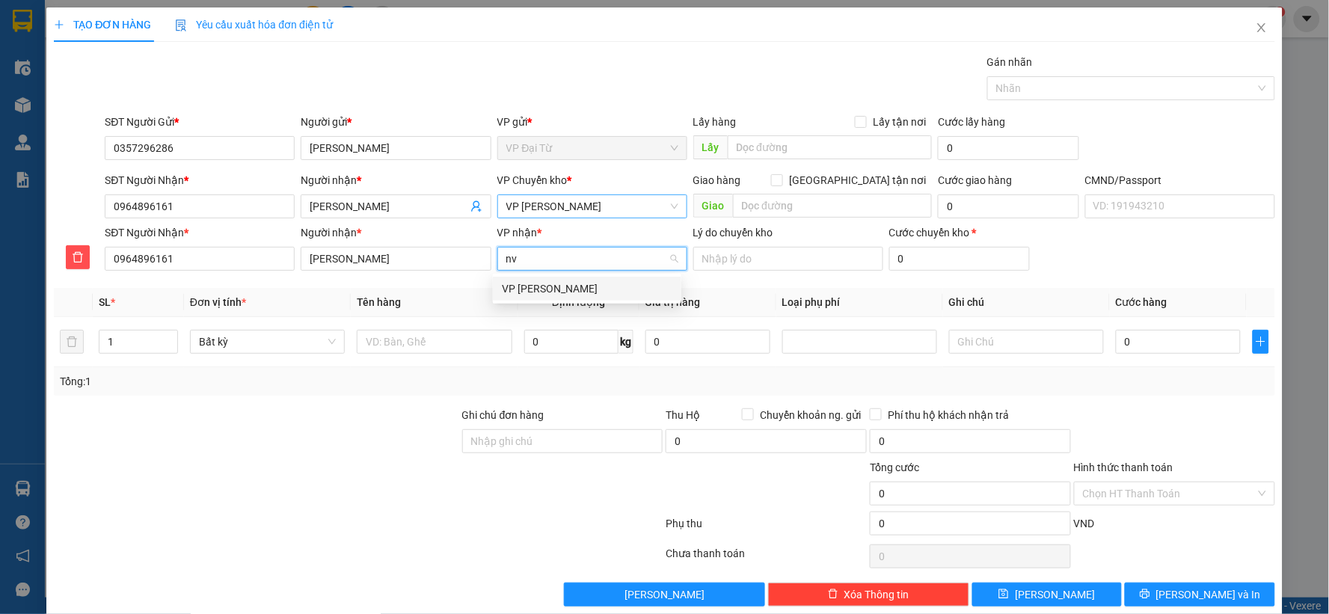
click at [540, 289] on div "VP [PERSON_NAME]" at bounding box center [587, 288] width 171 height 16
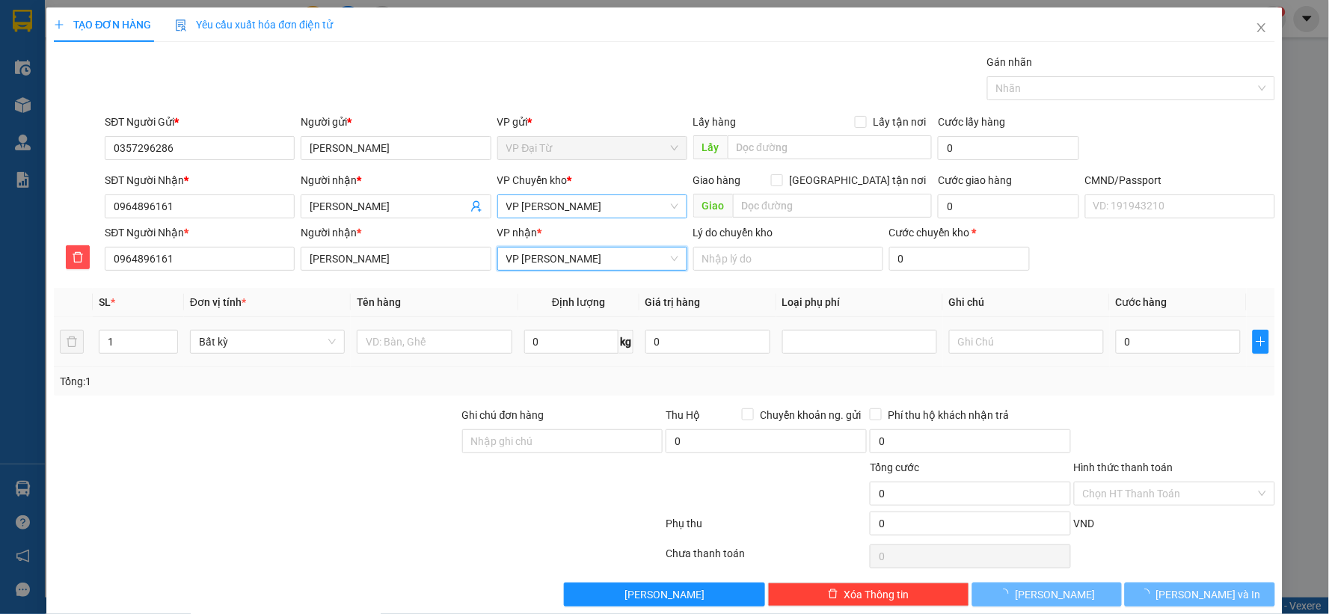
click at [451, 329] on div at bounding box center [434, 342] width 155 height 30
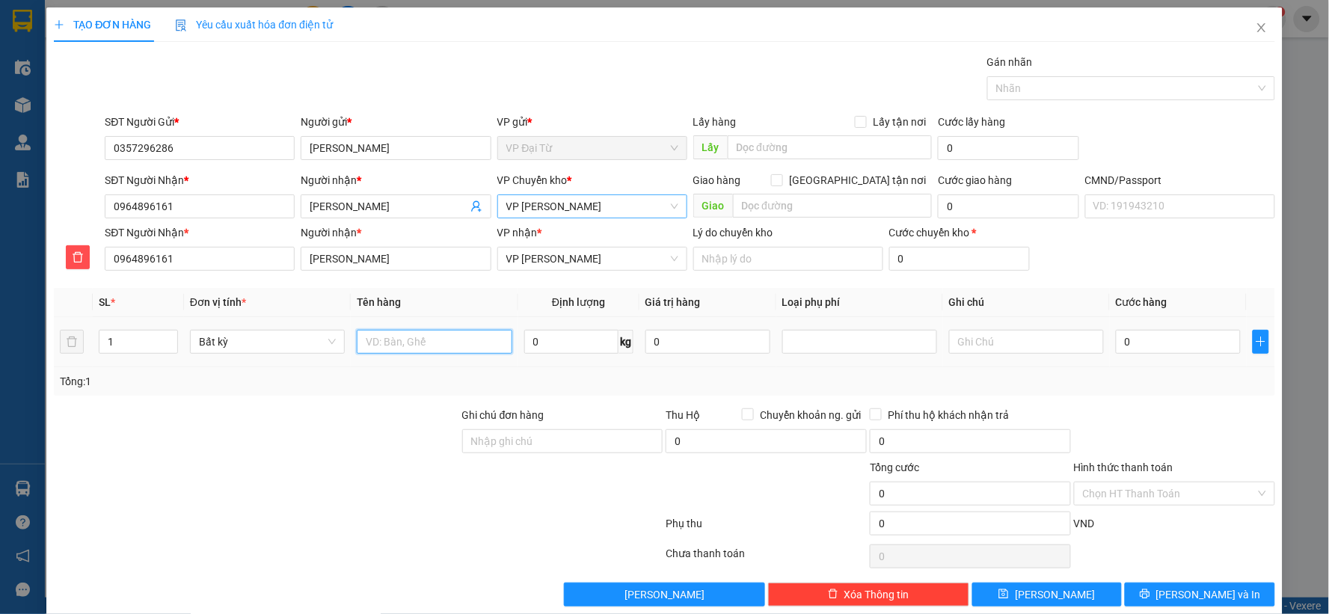
click at [447, 333] on input "text" at bounding box center [434, 342] width 155 height 24
type input "hop răng"
type input "0.5"
type input "40.000"
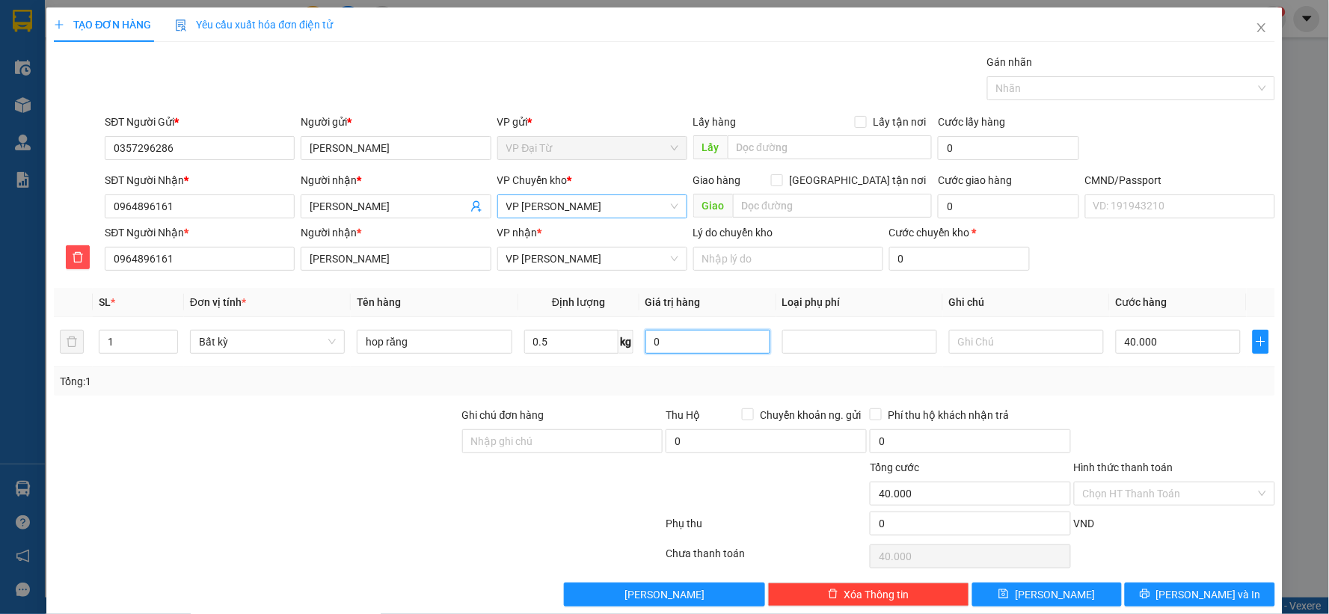
type input "40.000"
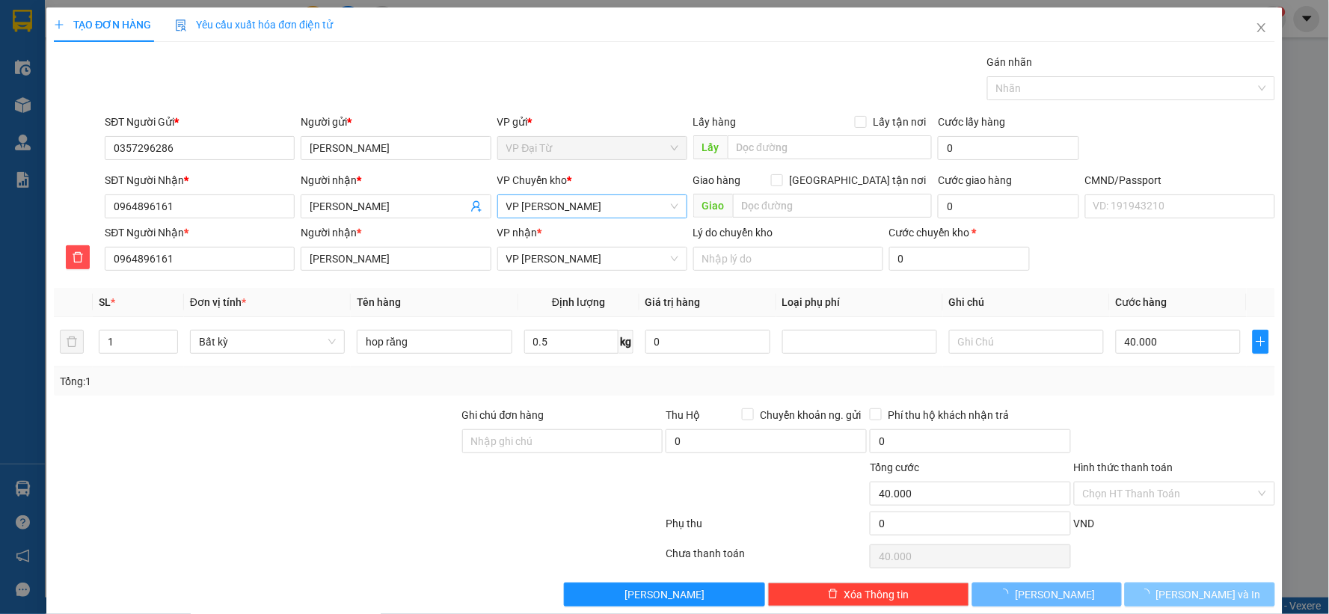
click at [1186, 586] on button "[PERSON_NAME] và In" at bounding box center [1200, 595] width 150 height 24
click at [1185, 586] on span "[PERSON_NAME] và In" at bounding box center [1208, 594] width 105 height 16
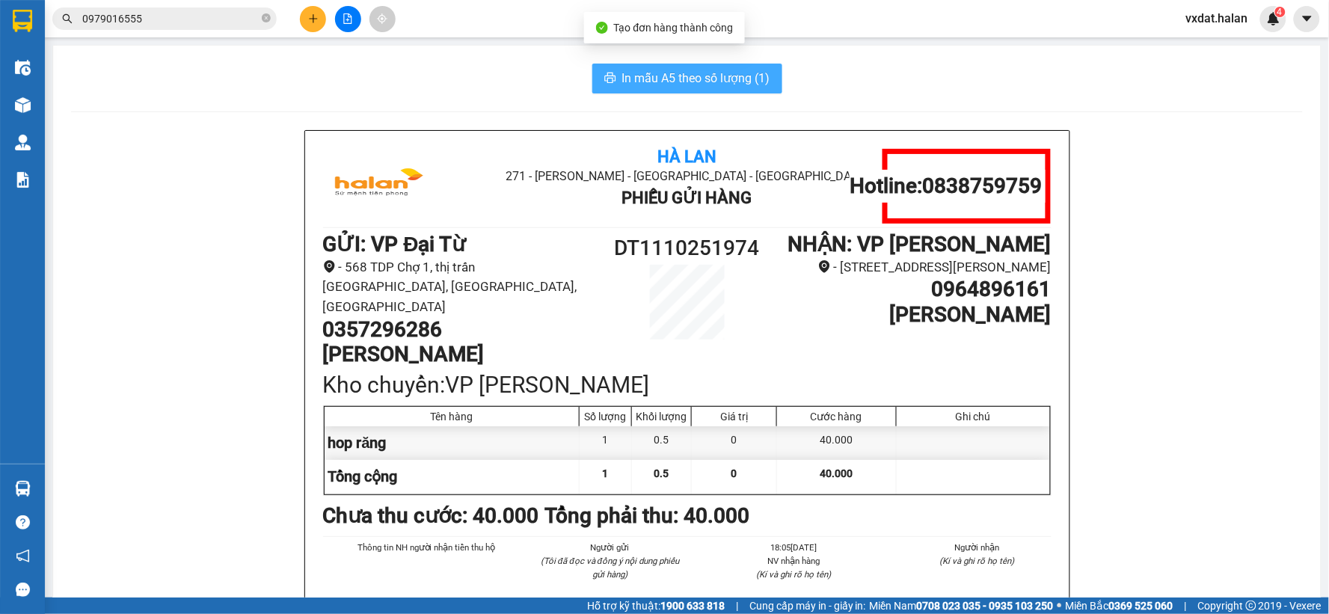
click at [678, 85] on span "In mẫu A5 theo số lượng (1)" at bounding box center [696, 78] width 148 height 19
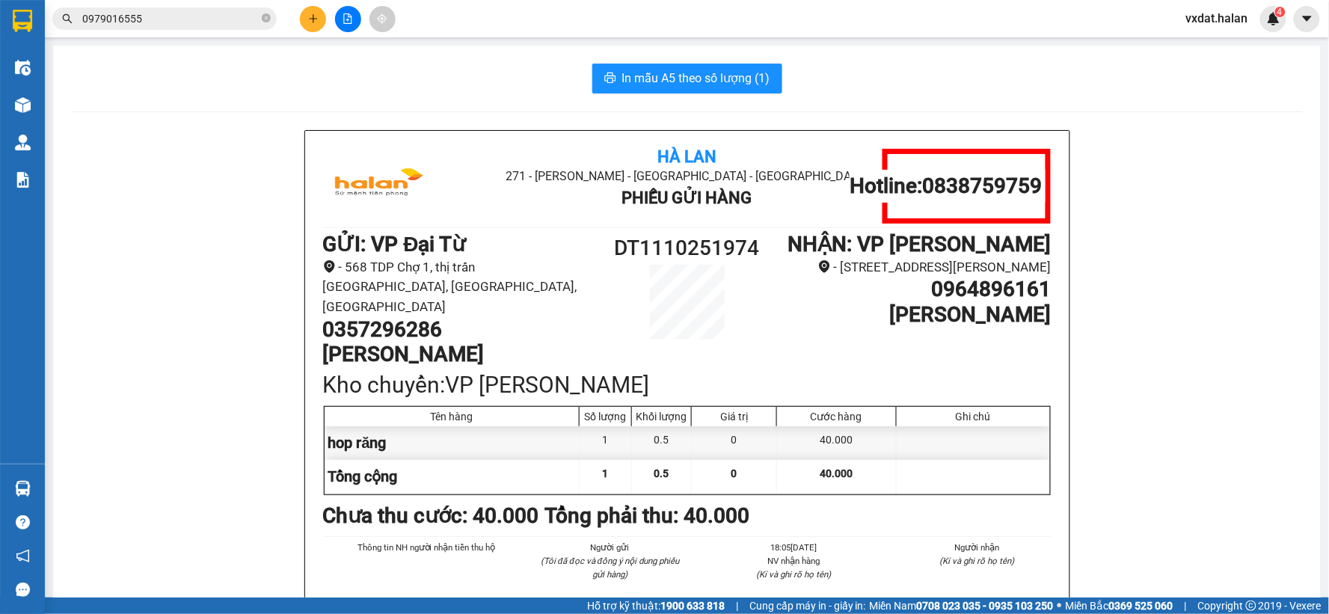
click at [684, 72] on span "In mẫu A5 theo số lượng (1)" at bounding box center [696, 78] width 148 height 19
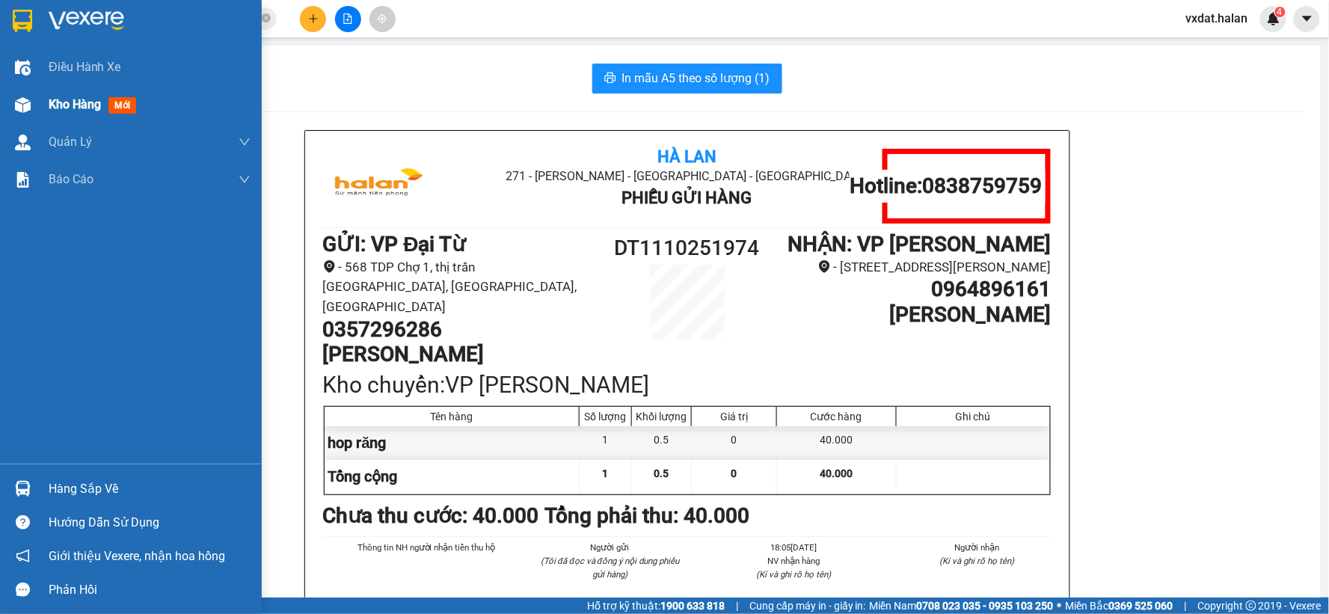
click at [28, 106] on img at bounding box center [23, 105] width 16 height 16
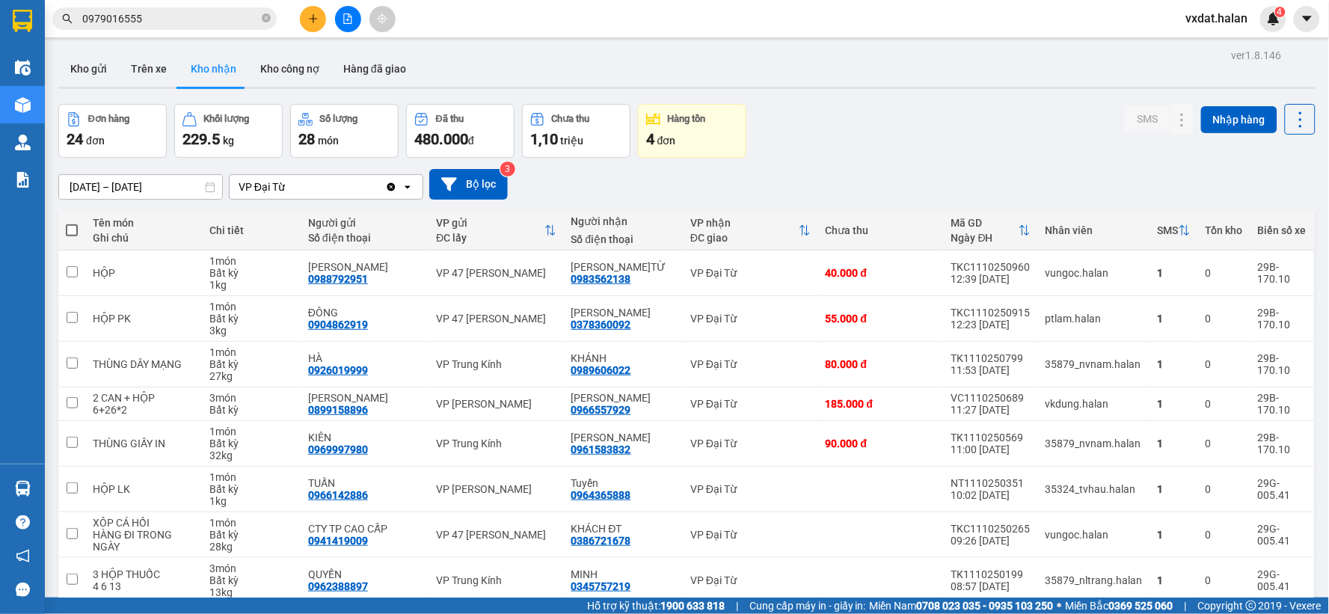
click at [1014, 138] on div "Đơn hàng 24 đơn Khối lượng 229.5 kg Số lượng 28 món Đã thu 480.000 đ Chưa thu 1…" at bounding box center [686, 131] width 1257 height 54
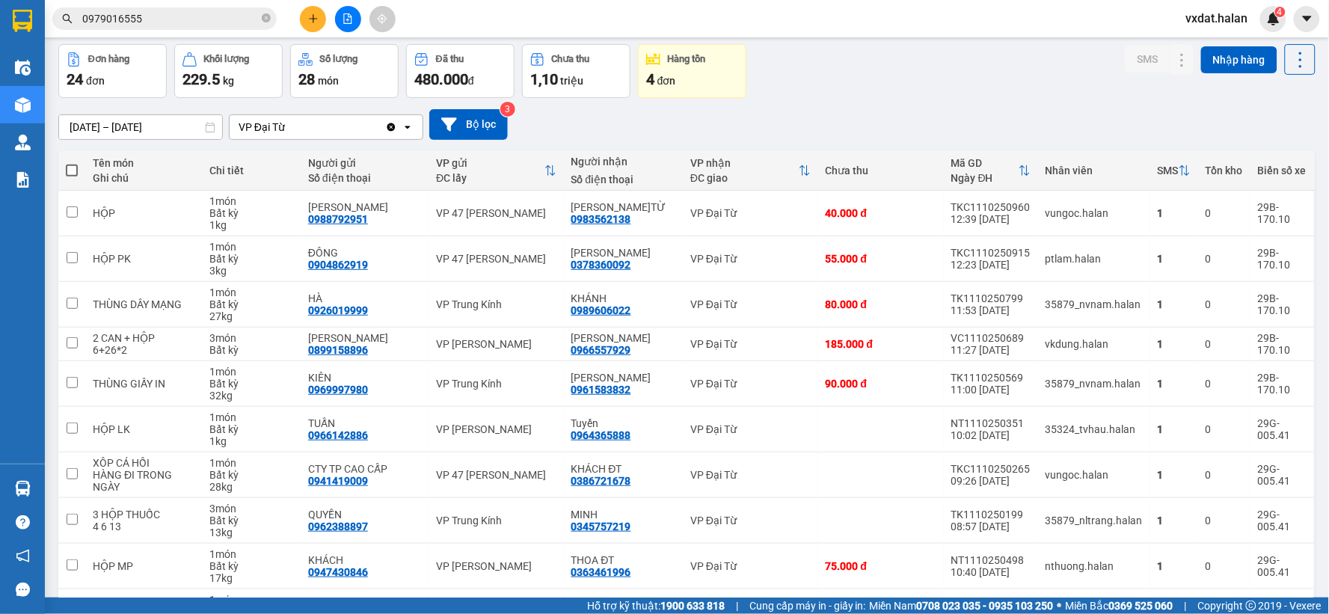
scroll to position [160, 0]
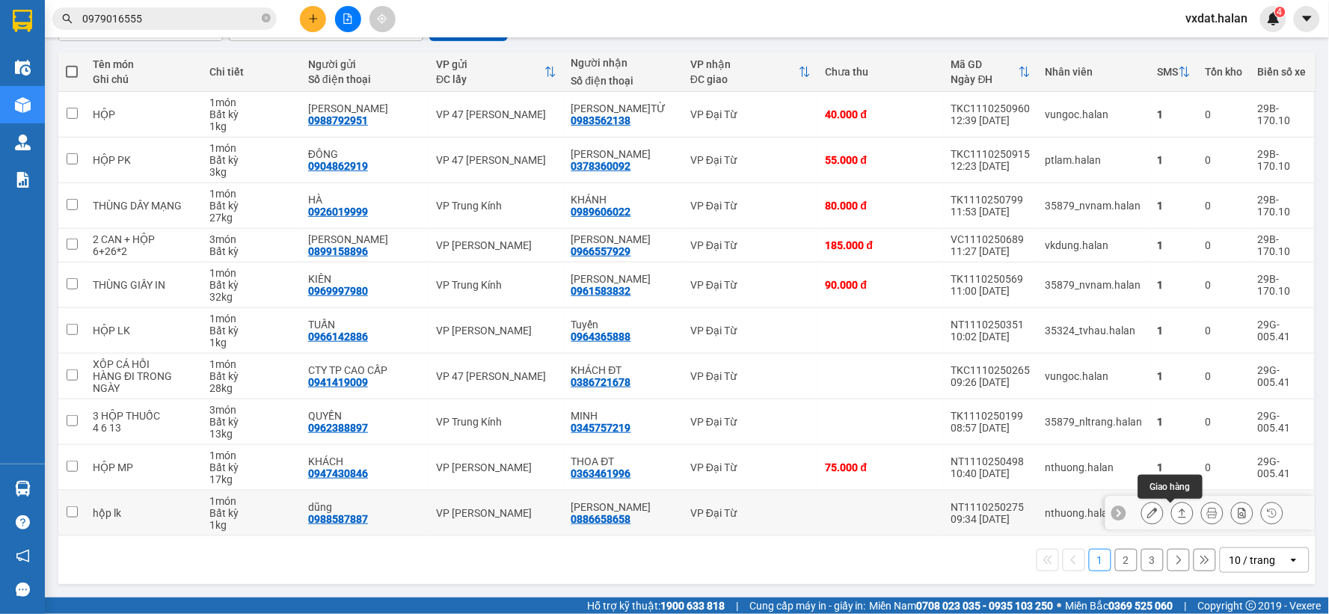
click at [1177, 512] on icon at bounding box center [1182, 513] width 10 height 10
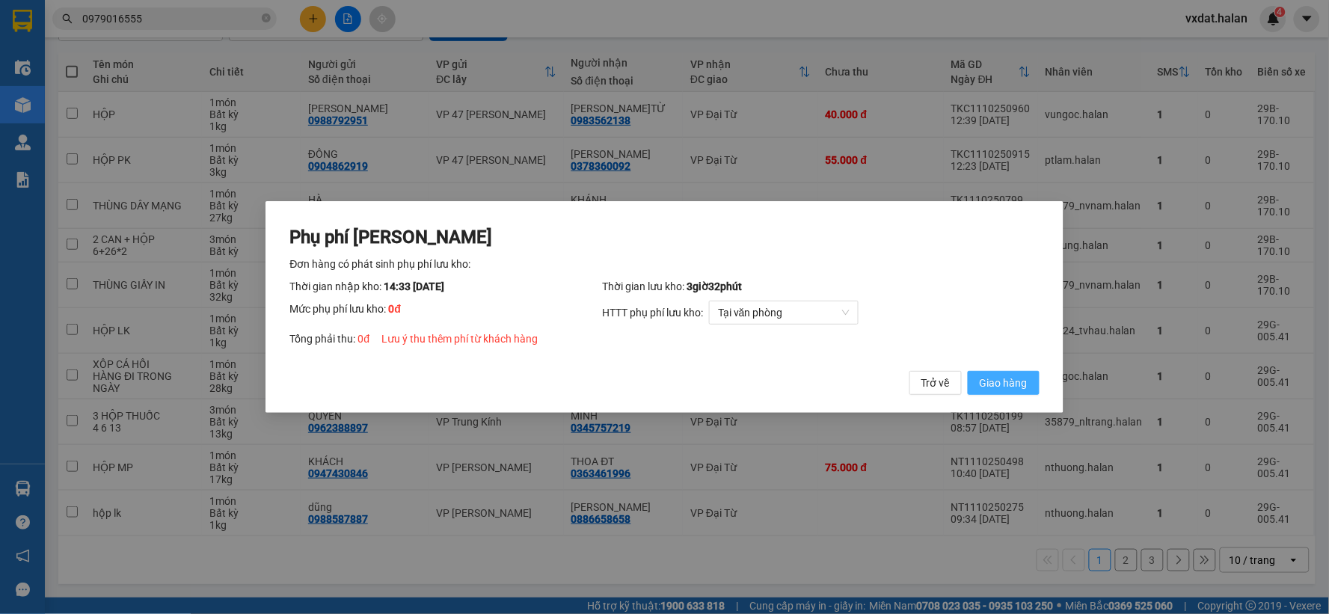
click at [1010, 385] on span "Giao hàng" at bounding box center [1004, 383] width 48 height 16
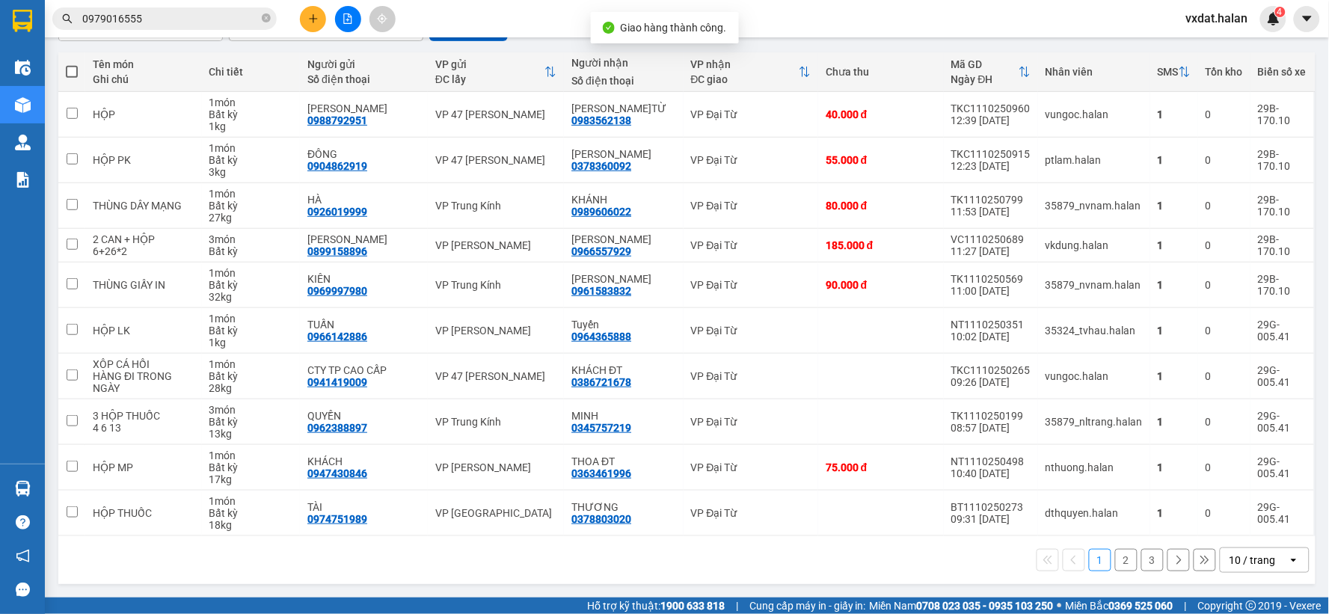
click at [1117, 564] on button "2" at bounding box center [1126, 560] width 22 height 22
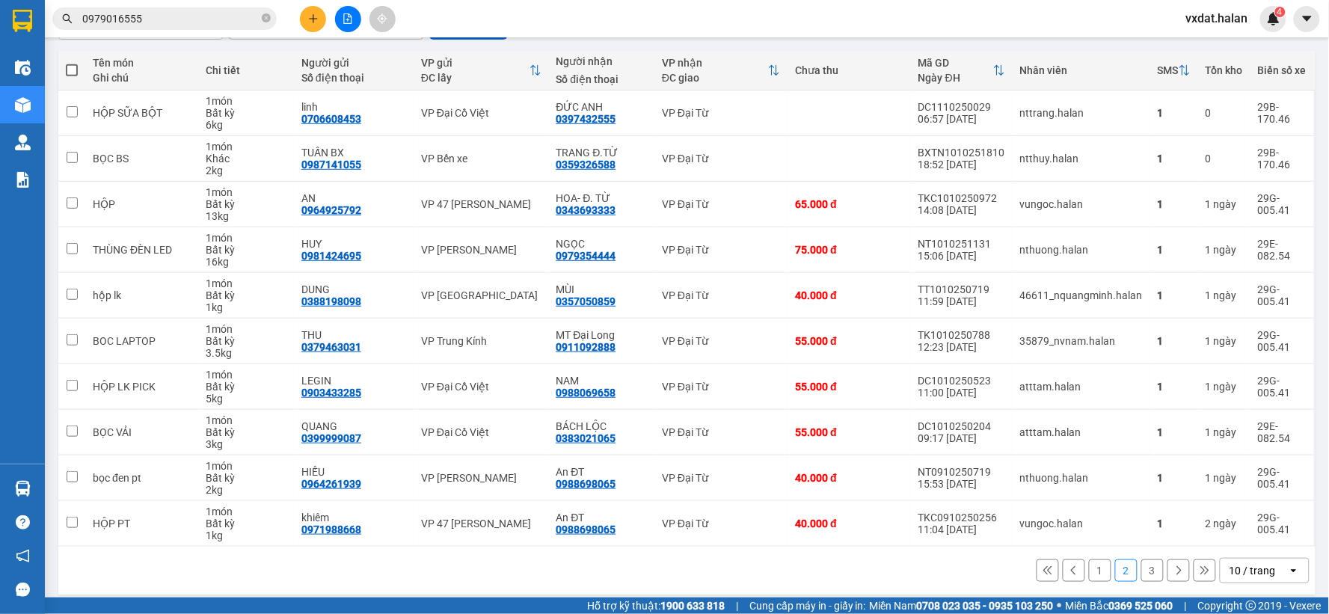
click at [308, 16] on icon "plus" at bounding box center [313, 18] width 10 height 10
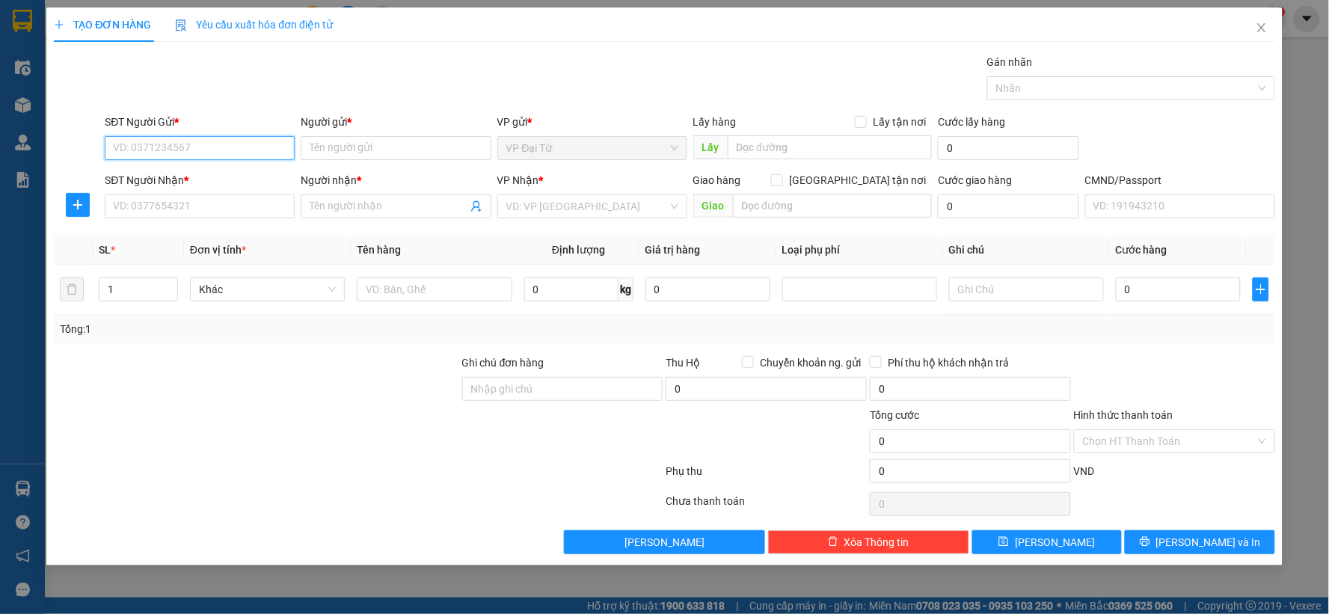
click at [183, 147] on input "SĐT Người Gửi *" at bounding box center [200, 148] width 190 height 24
type input "0973578130"
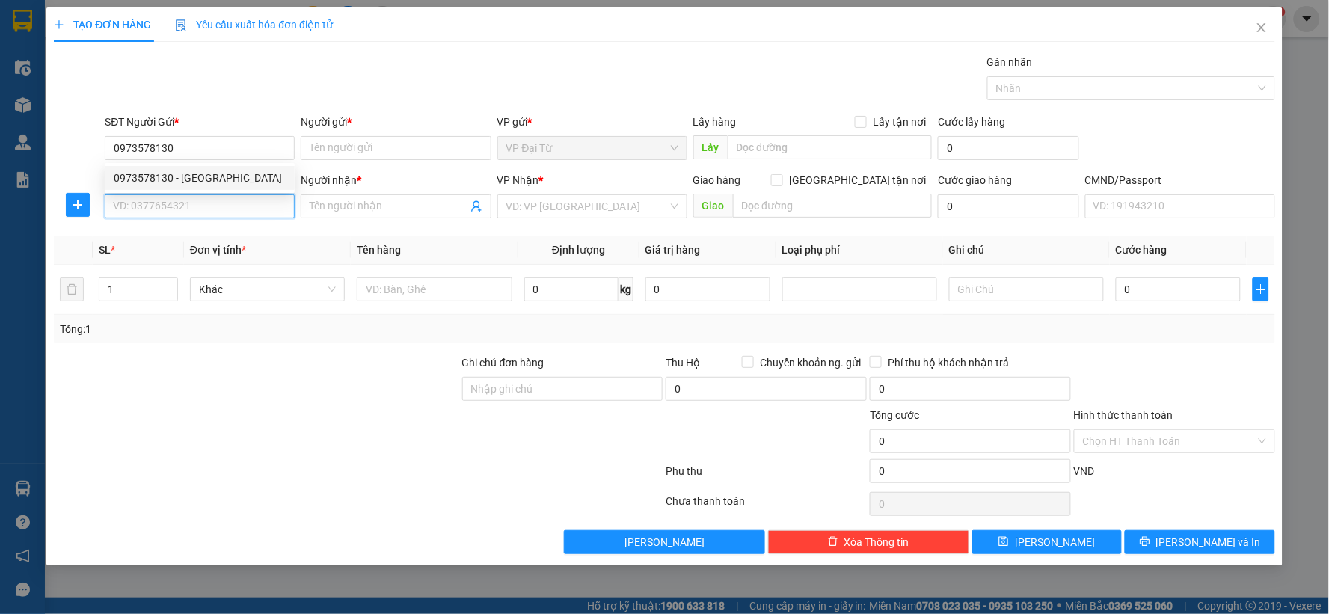
click at [185, 200] on input "SĐT Người Nhận *" at bounding box center [200, 206] width 190 height 24
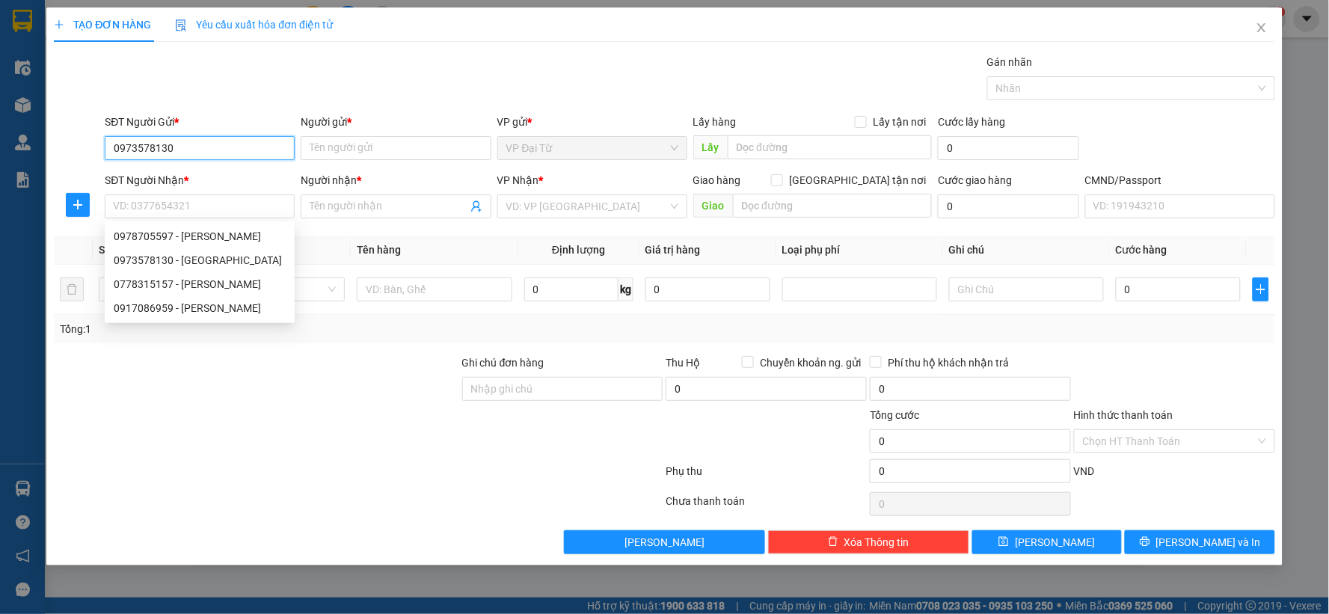
click at [218, 152] on input "0973578130" at bounding box center [200, 148] width 190 height 24
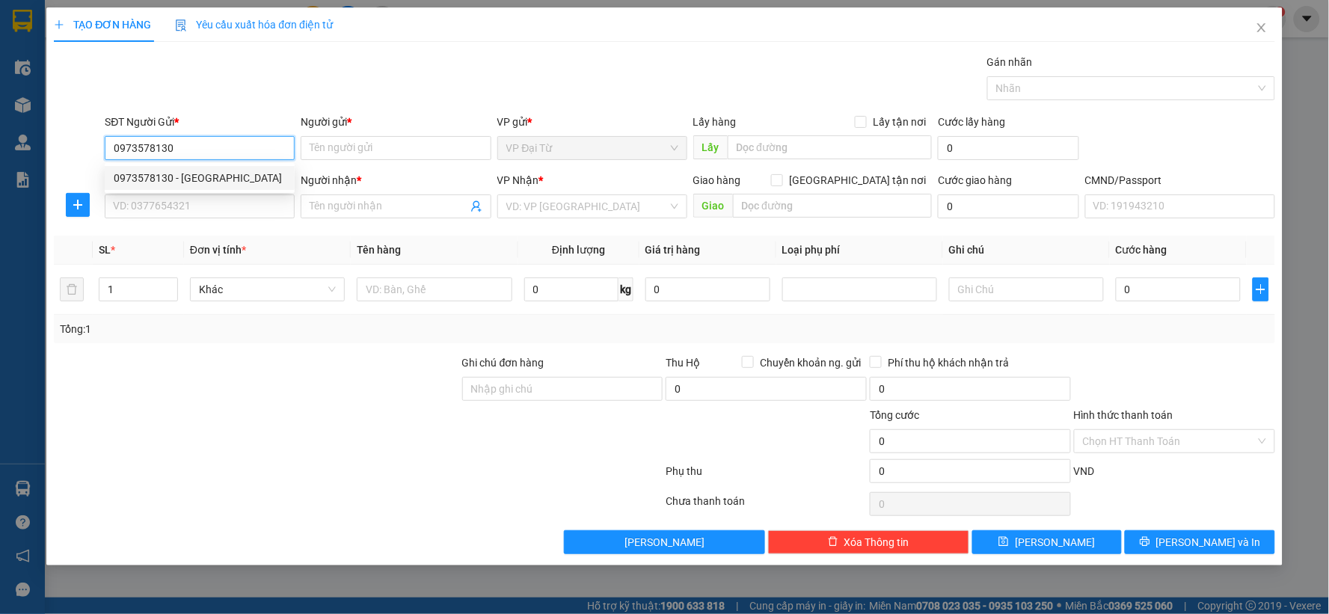
click at [207, 177] on div "0973578130 - [GEOGRAPHIC_DATA]" at bounding box center [200, 178] width 172 height 16
type input "Lạc Yến Trà"
click at [205, 188] on div "SĐT Người Nhận *" at bounding box center [200, 180] width 190 height 16
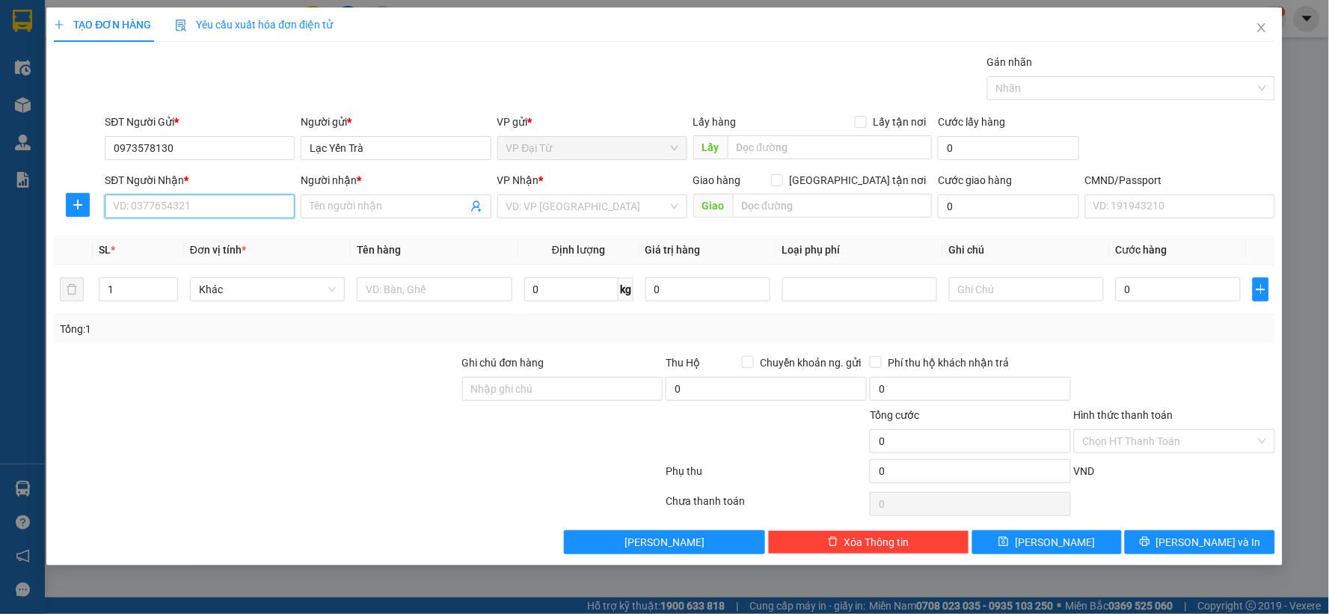
click at [205, 194] on input "SĐT Người Nhận *" at bounding box center [200, 206] width 190 height 24
click at [197, 200] on input "SĐT Người Nhận *" at bounding box center [200, 206] width 190 height 24
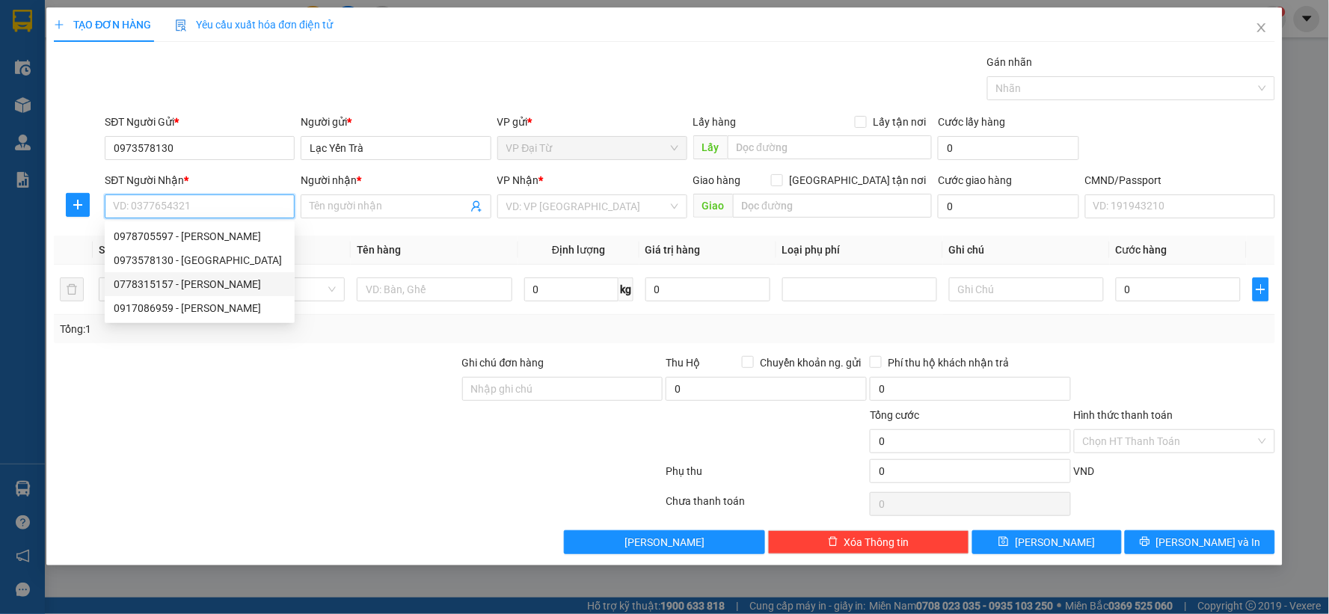
click at [169, 290] on div "0778315157 - [PERSON_NAME]" at bounding box center [200, 284] width 172 height 16
type input "0778315157"
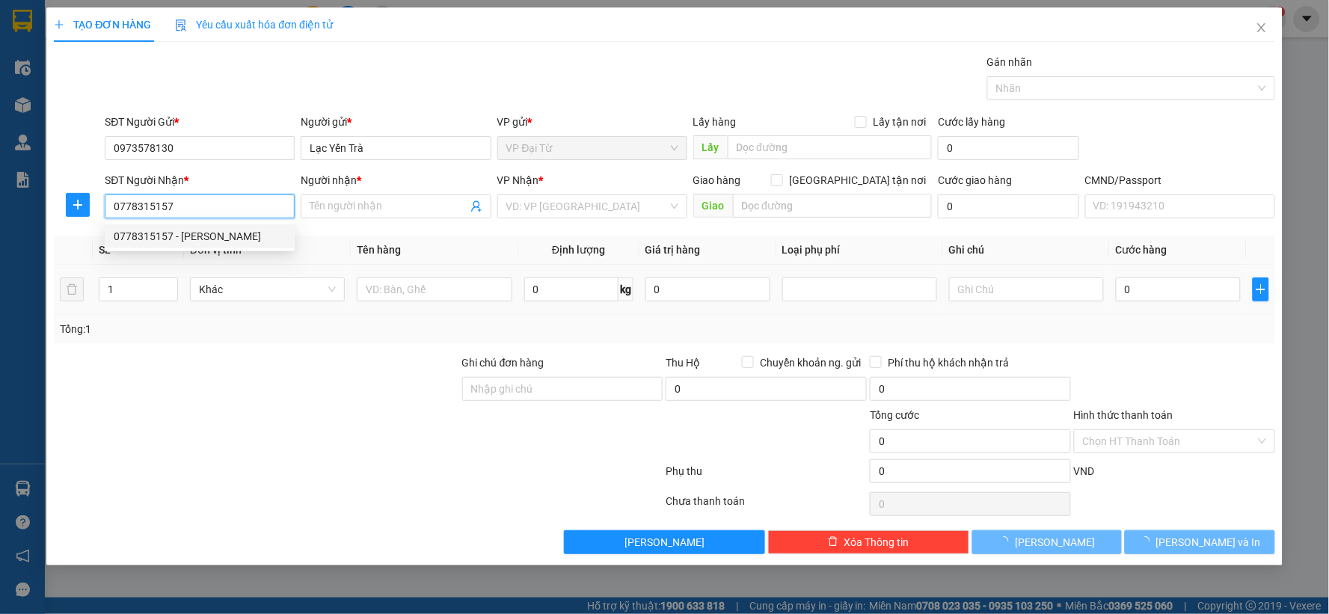
type input "Thư Trần"
checkbox input "true"
type input "30 Đ. [GEOGRAPHIC_DATA], [GEOGRAPHIC_DATA], [GEOGRAPHIC_DATA], [GEOGRAPHIC_DATA…"
type input "40.000"
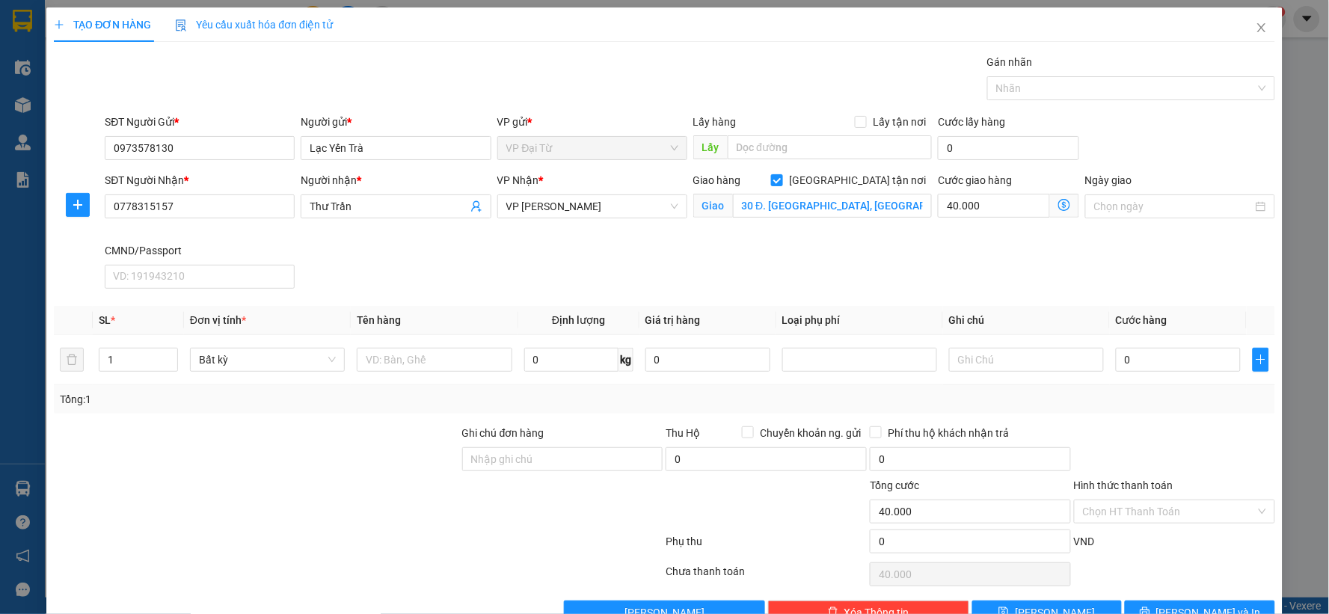
click at [1055, 198] on span at bounding box center [1064, 206] width 29 height 24
drag, startPoint x: 1053, startPoint y: 198, endPoint x: 1051, endPoint y: 207, distance: 9.3
click at [1052, 200] on span at bounding box center [1064, 206] width 29 height 24
click at [1058, 207] on icon "dollar-circle" at bounding box center [1064, 205] width 12 height 12
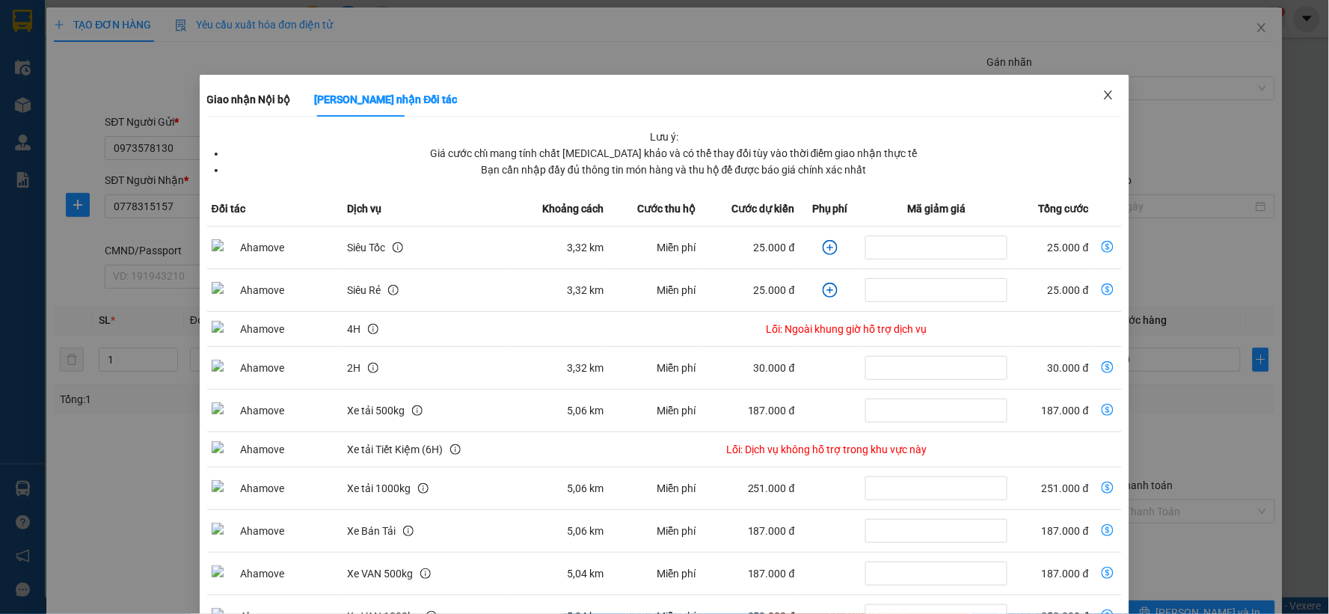
click at [1103, 93] on icon "close" at bounding box center [1109, 95] width 12 height 12
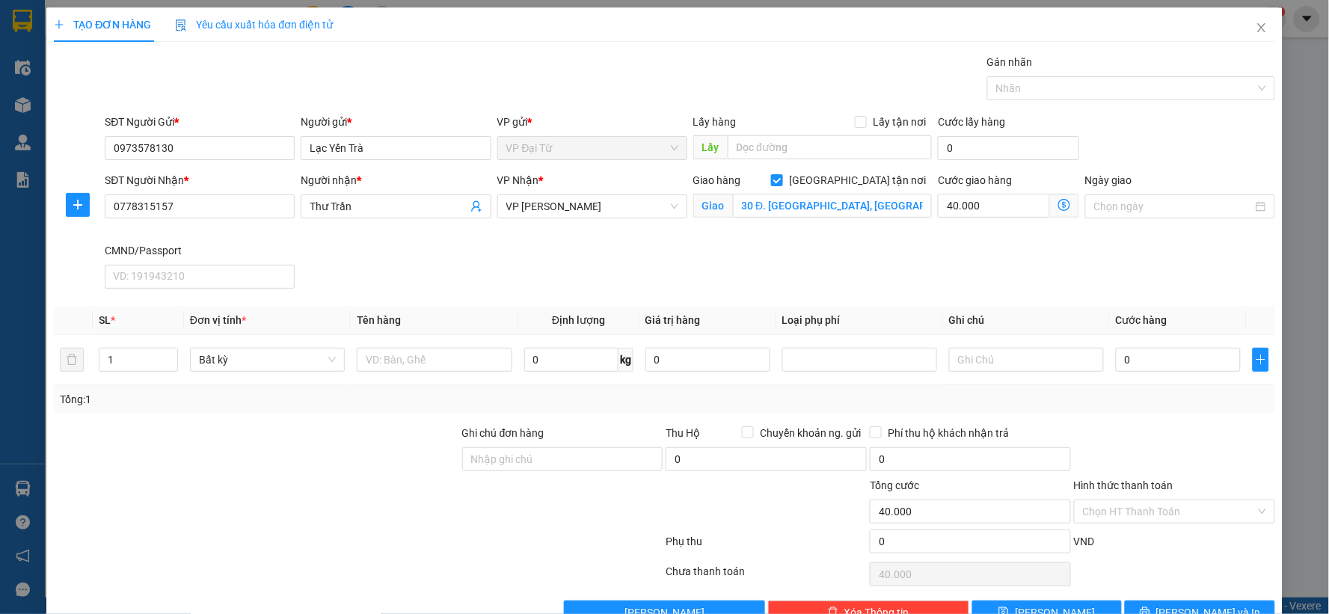
click at [60, 200] on div at bounding box center [78, 205] width 48 height 24
click at [68, 200] on span "plus" at bounding box center [78, 205] width 22 height 12
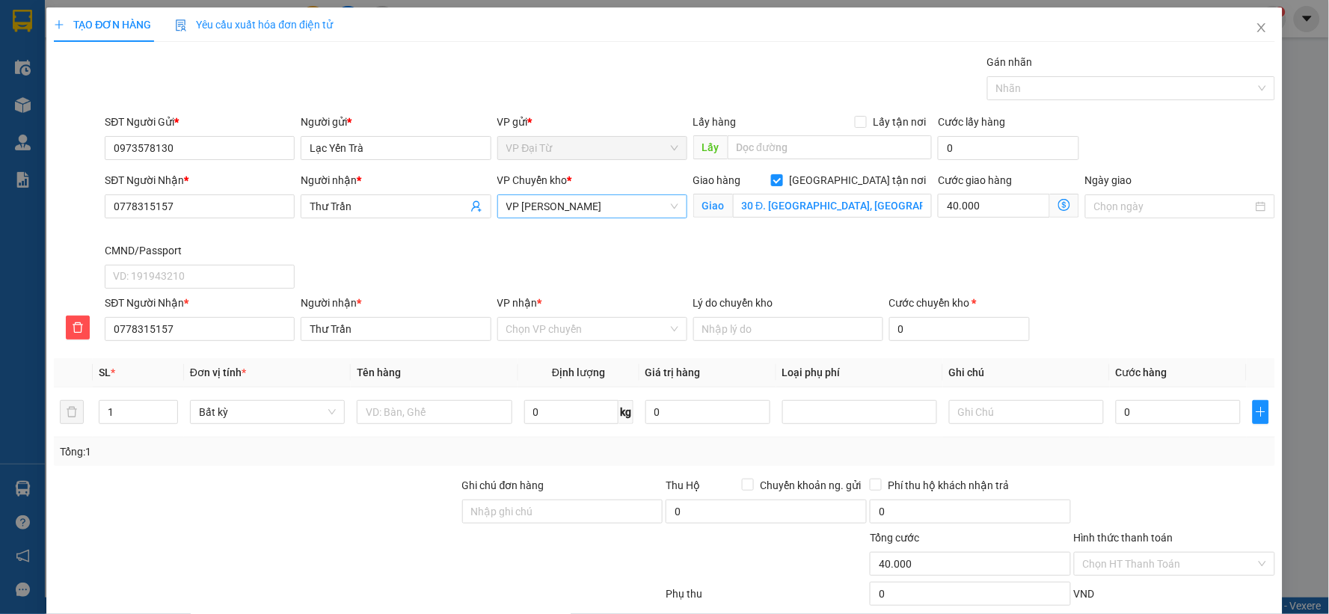
click at [501, 205] on div "VP [PERSON_NAME]" at bounding box center [592, 206] width 190 height 24
type input "hg"
click at [529, 233] on div "VP [PERSON_NAME]" at bounding box center [587, 236] width 171 height 16
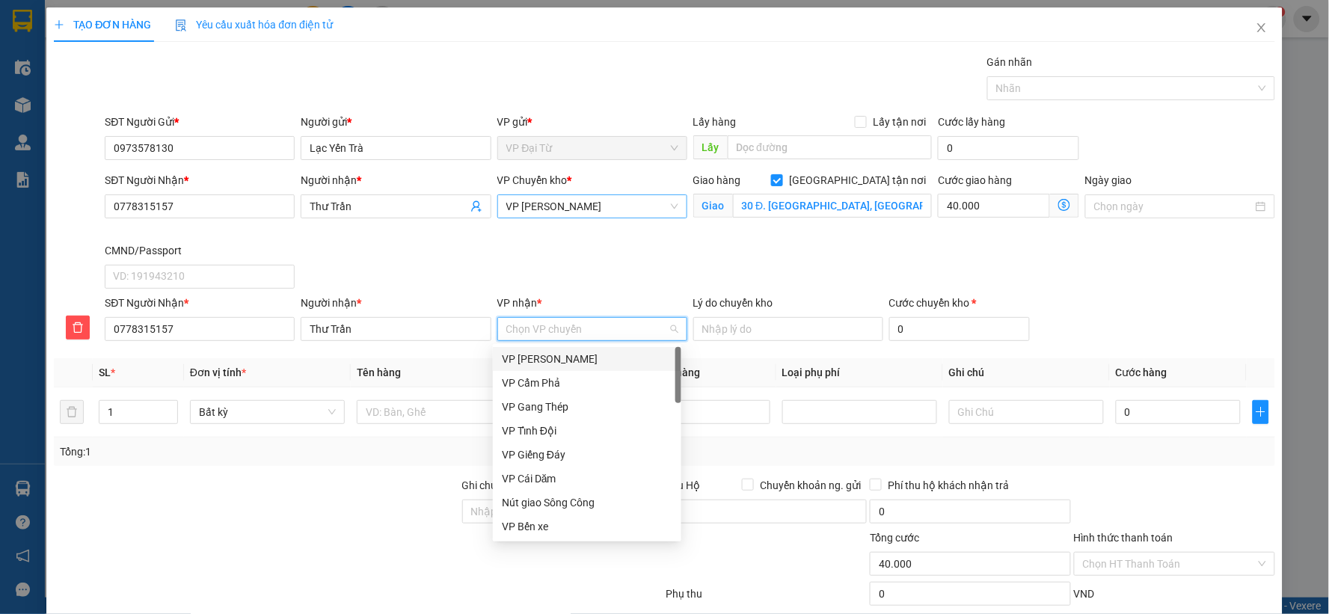
click at [527, 330] on input "VP nhận *" at bounding box center [587, 329] width 162 height 22
type input "vcc"
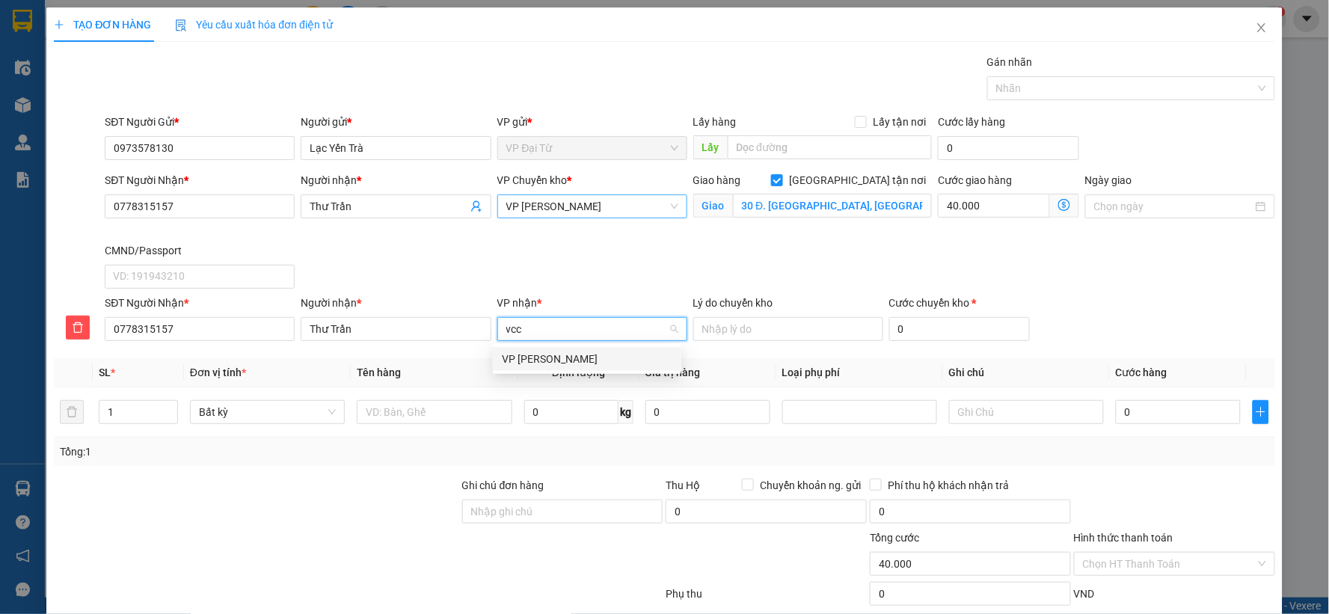
click at [536, 354] on div "VP [PERSON_NAME]" at bounding box center [587, 359] width 171 height 16
click at [450, 405] on input "text" at bounding box center [434, 412] width 155 height 24
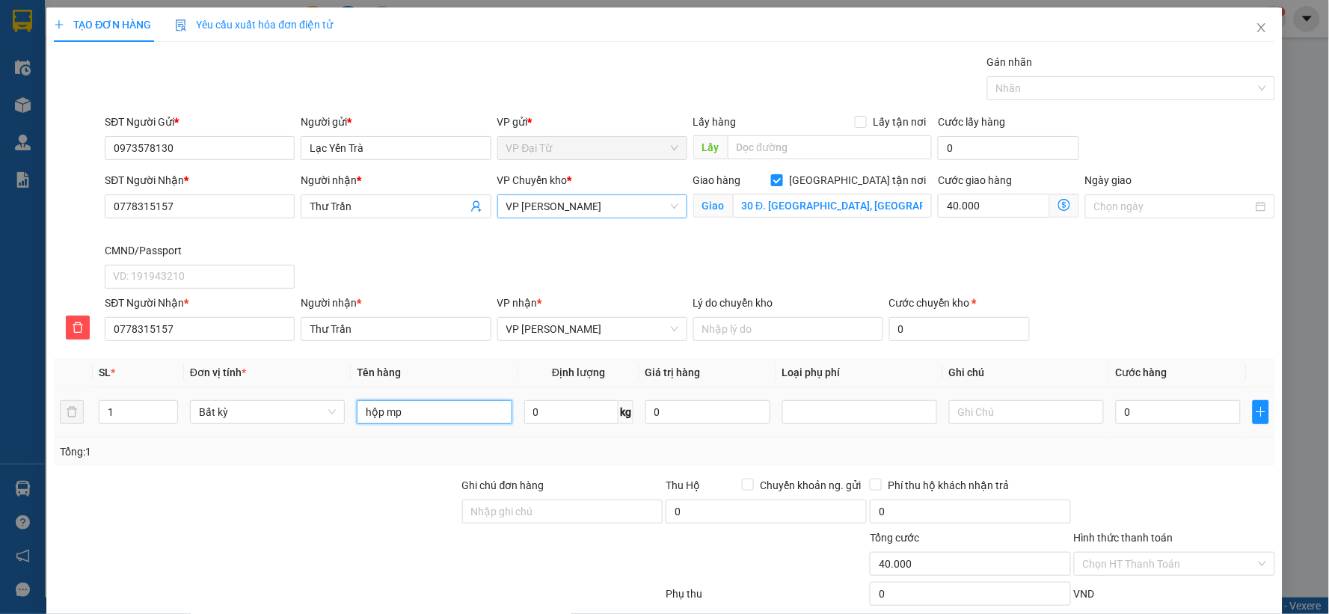
type input "hộp mp"
type input "12"
type input "65.000"
type input "105.000"
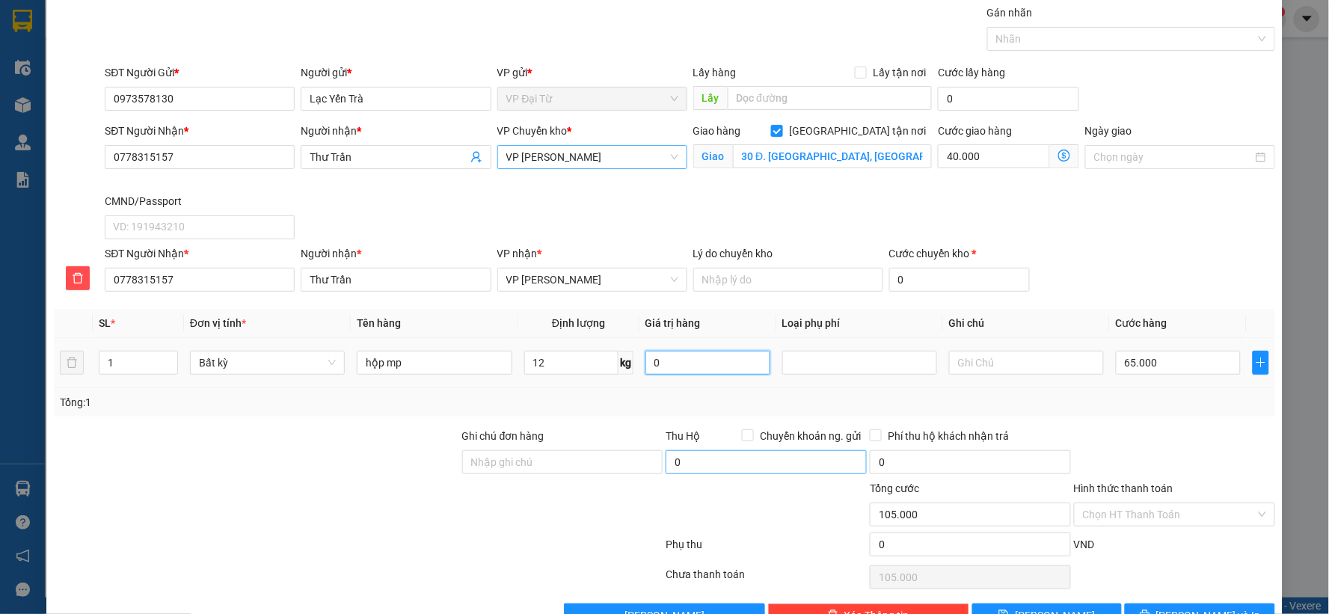
scroll to position [92, 0]
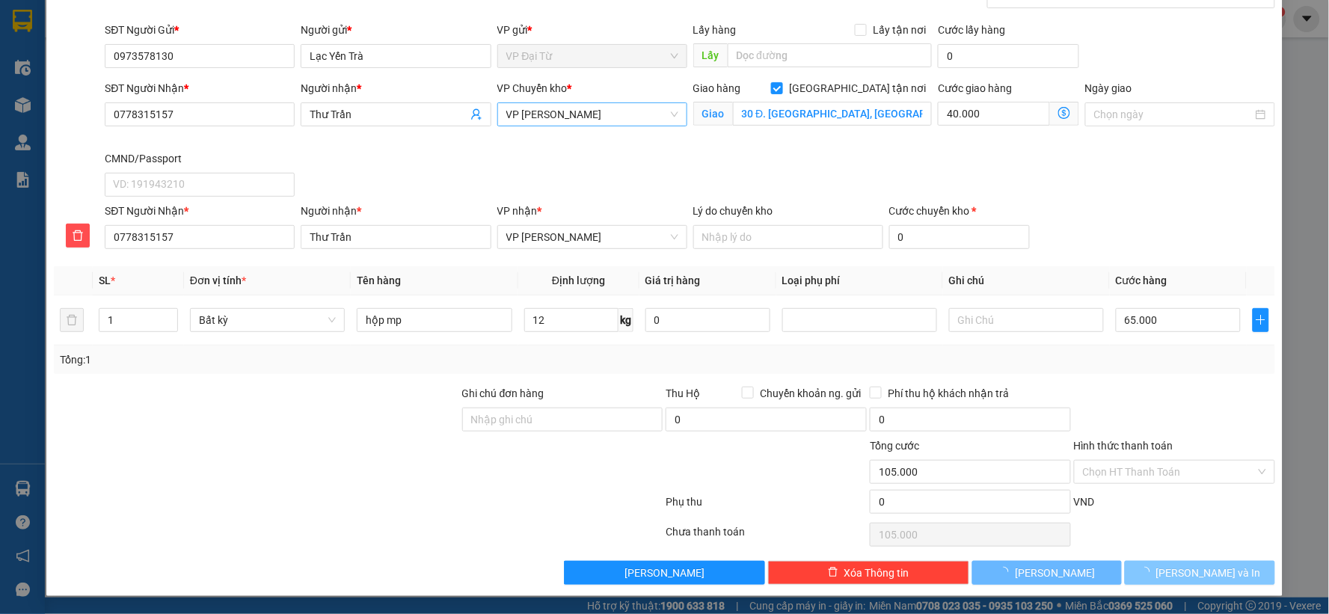
click at [1152, 578] on icon "loading" at bounding box center [1145, 572] width 14 height 14
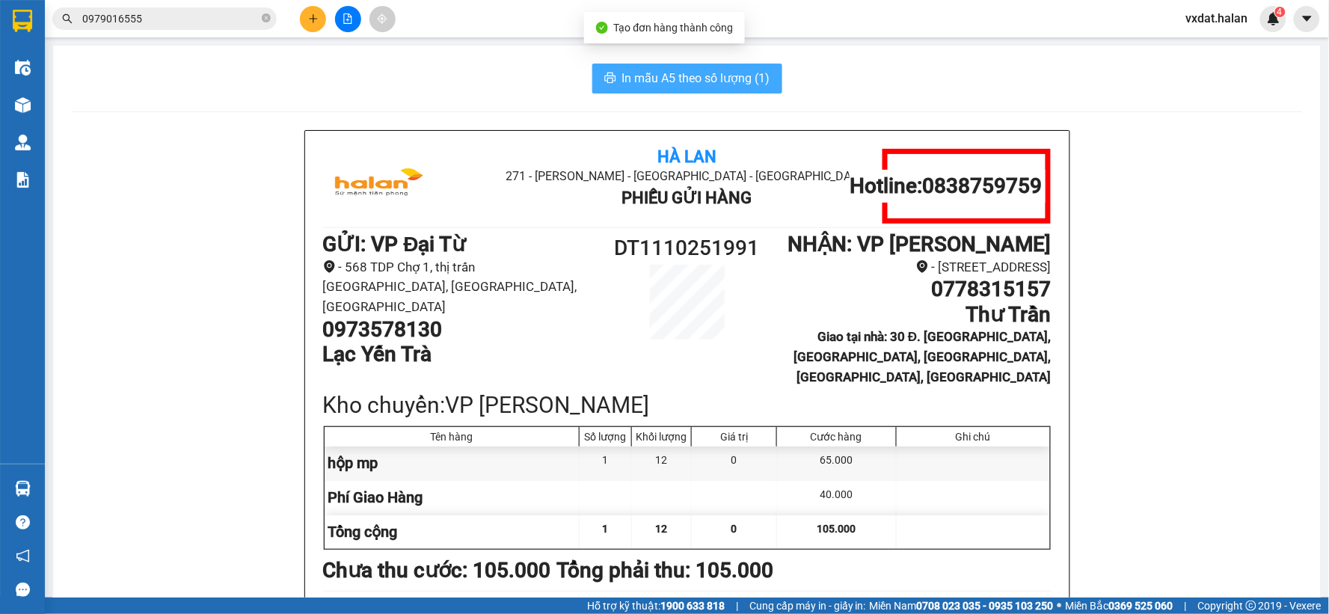
click at [685, 78] on span "In mẫu A5 theo số lượng (1)" at bounding box center [696, 78] width 148 height 19
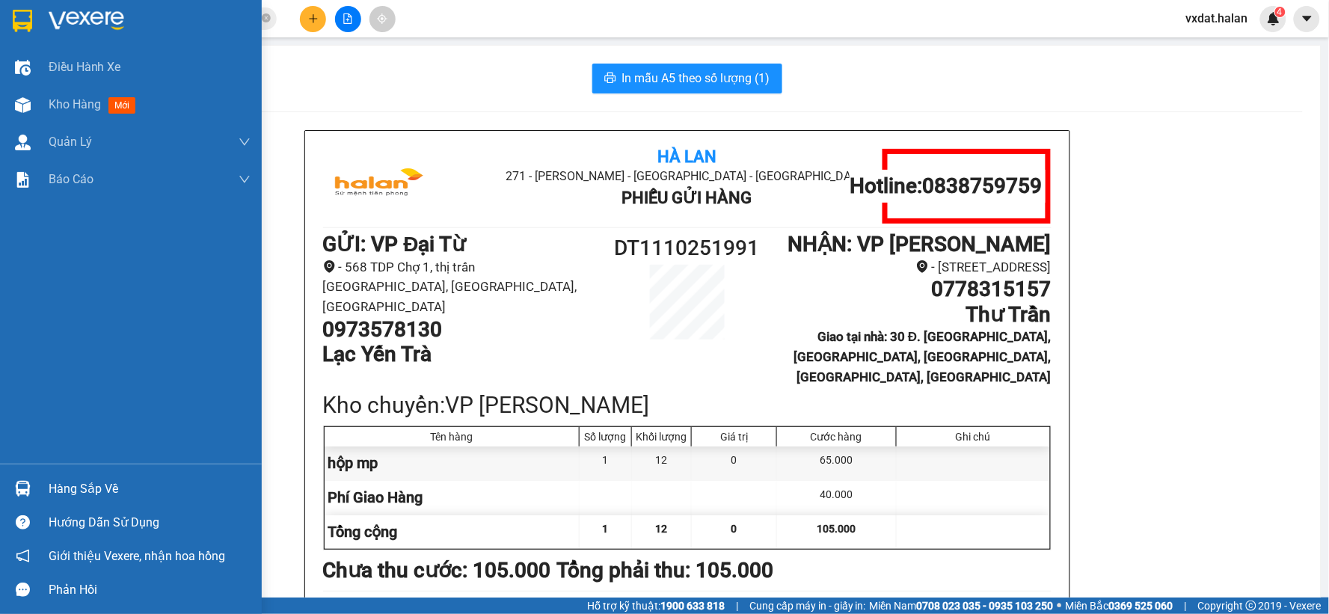
click at [33, 470] on div "Hàng sắp về Hướng dẫn sử dụng Giới thiệu Vexere, nhận hoa hồng Phản hồi" at bounding box center [131, 535] width 262 height 143
click at [31, 479] on div at bounding box center [23, 489] width 26 height 26
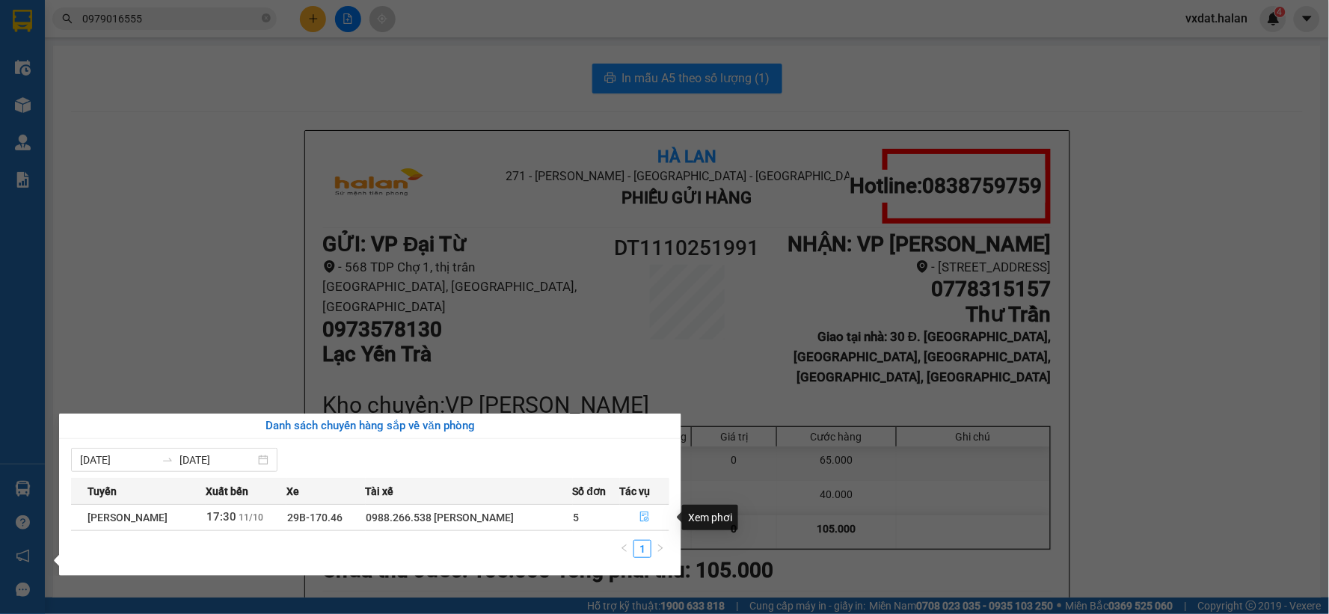
click at [646, 518] on icon "file-done" at bounding box center [645, 517] width 10 height 10
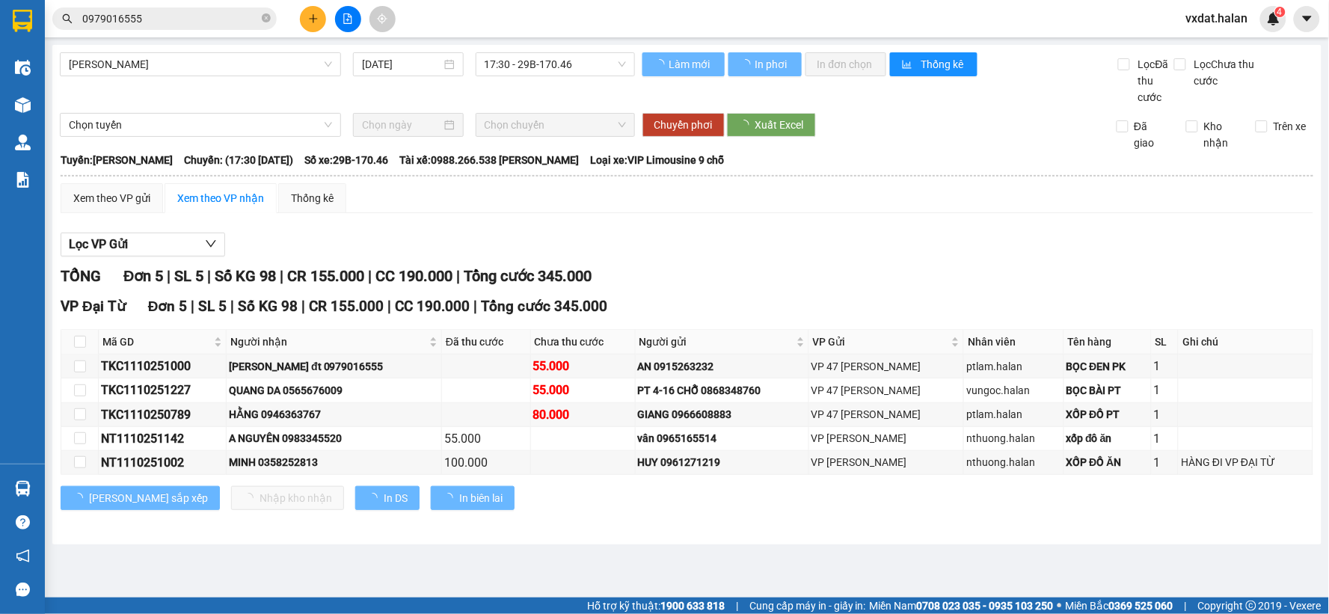
click at [663, 263] on div "Lọc VP Gửi TỔNG Đơn 5 | SL 5 | Số KG 98 | CR 155.000 | CC 190.000 | Tổng cước …" at bounding box center [687, 377] width 1253 height 304
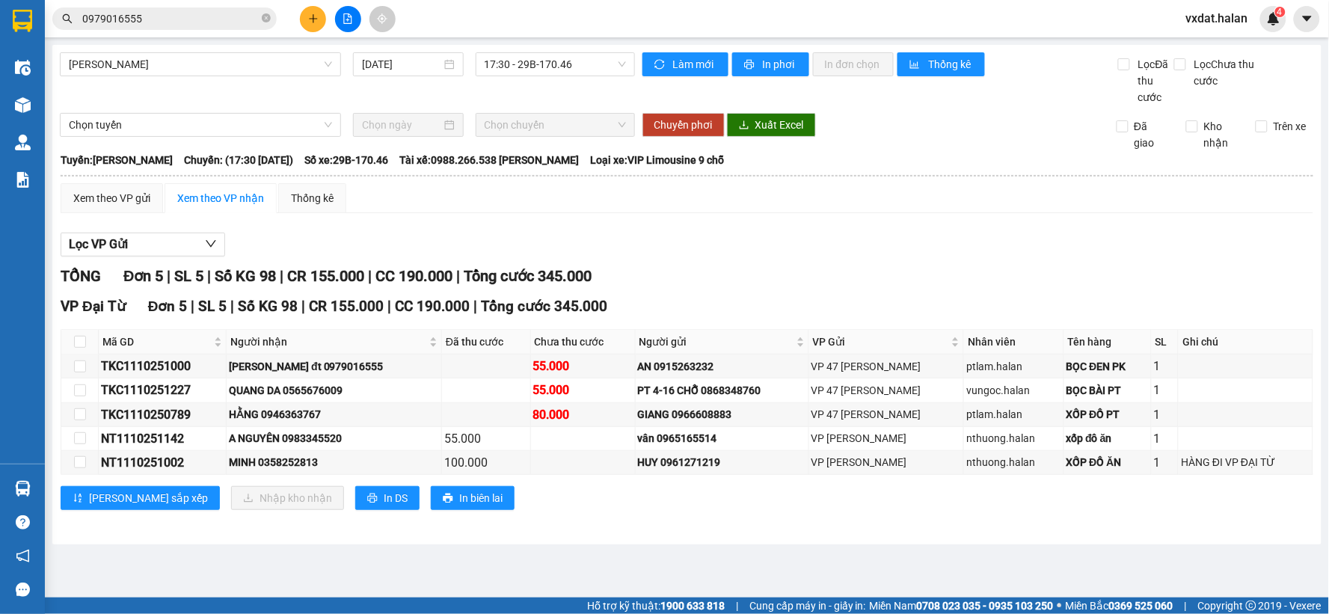
click at [289, 581] on main "[GEOGRAPHIC_DATA] - [GEOGRAPHIC_DATA] [DATE] 17:30 - 29B-170.46 Làm mới In phơi…" at bounding box center [664, 299] width 1329 height 598
click at [16, 102] on img at bounding box center [23, 105] width 16 height 16
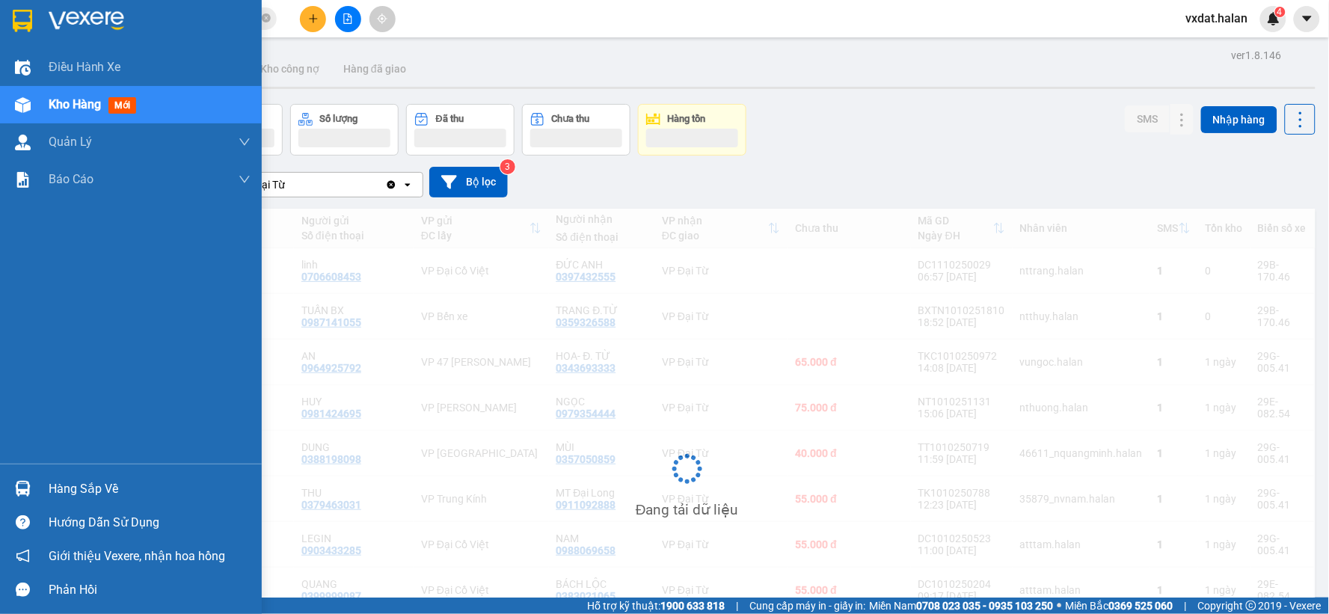
click at [16, 102] on img at bounding box center [23, 105] width 16 height 16
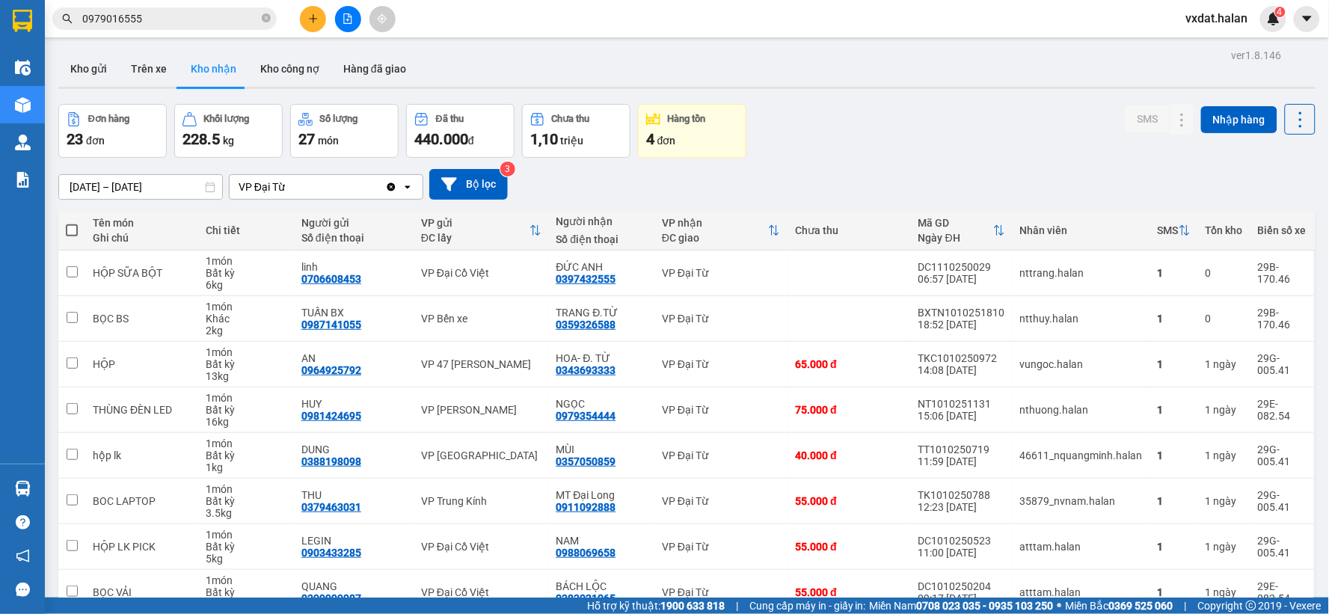
click at [916, 147] on div "Đơn hàng 23 đơn Khối lượng 228.5 kg Số lượng 27 món Đã thu 440.000 đ Chưa thu 1…" at bounding box center [686, 131] width 1257 height 54
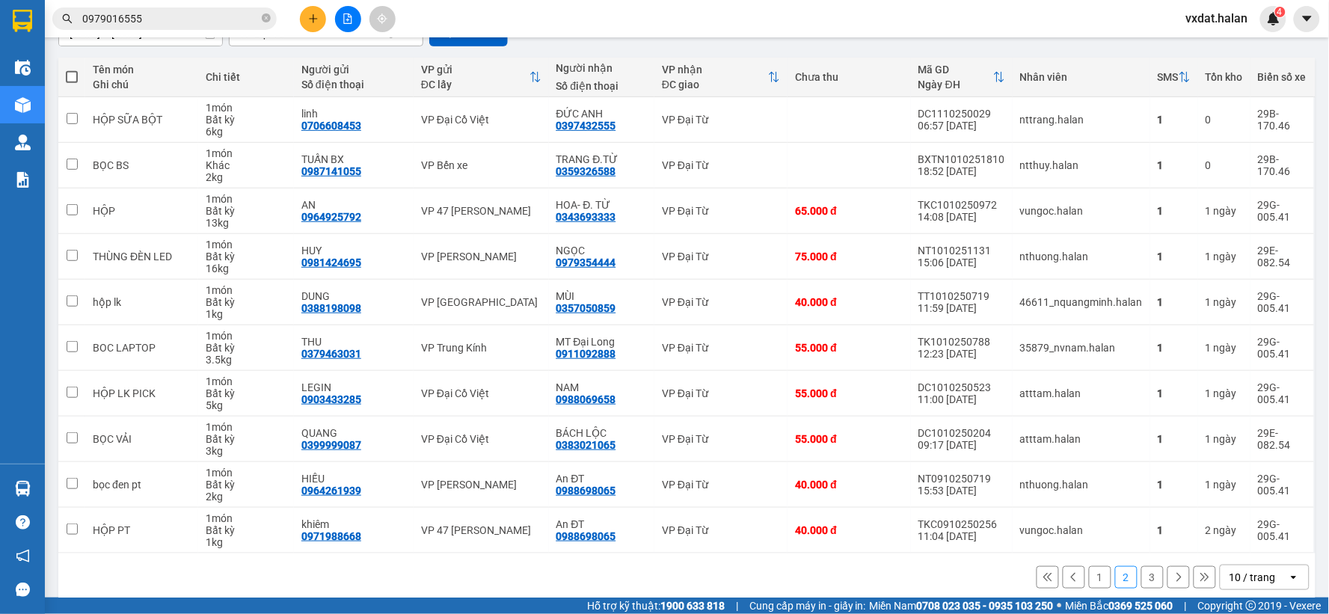
scroll to position [166, 0]
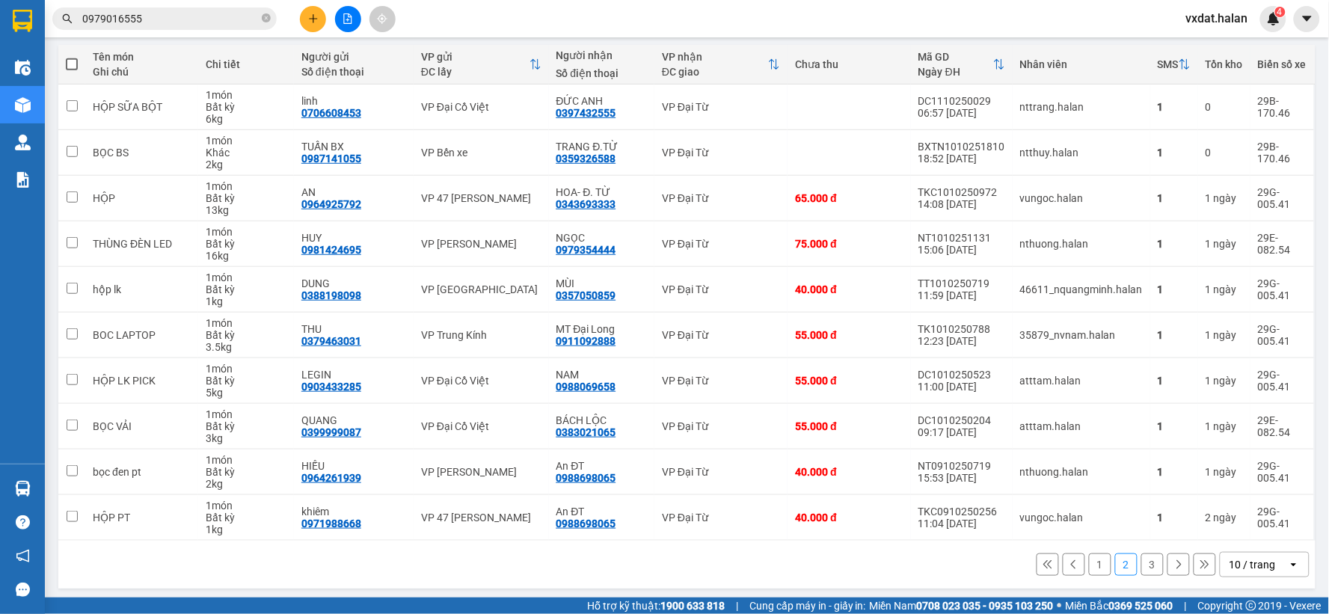
click at [582, 562] on div "1 2 3 10 / trang open" at bounding box center [686, 564] width 1245 height 25
click at [1141, 556] on button "3" at bounding box center [1152, 565] width 22 height 22
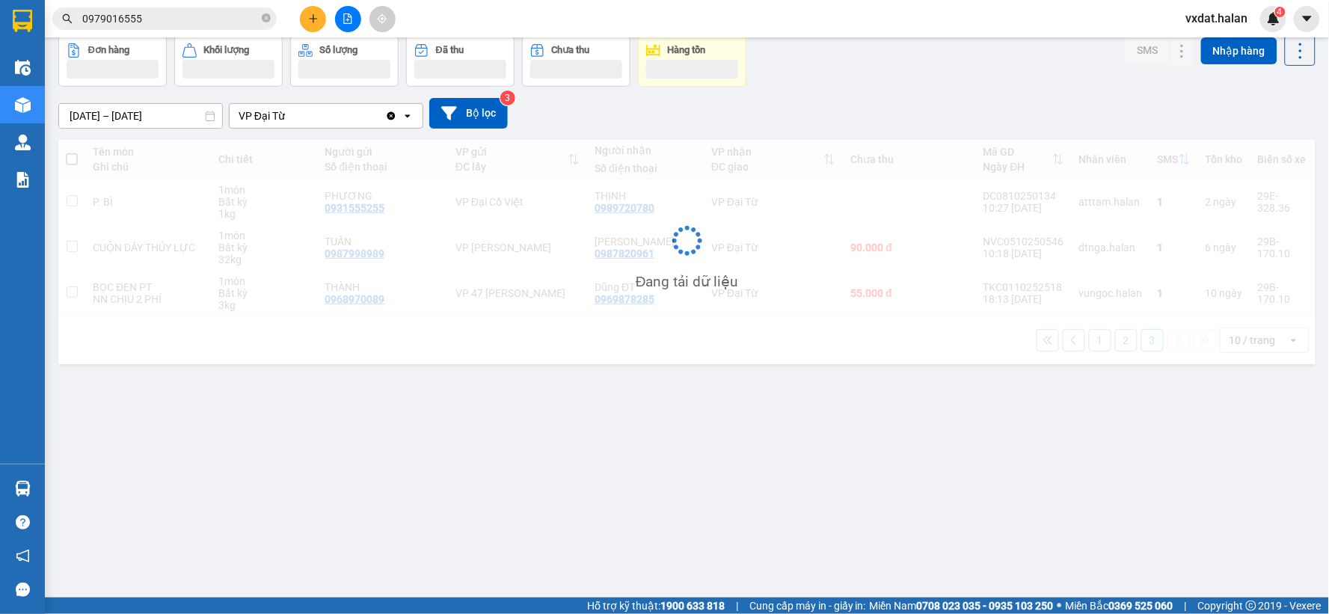
scroll to position [69, 0]
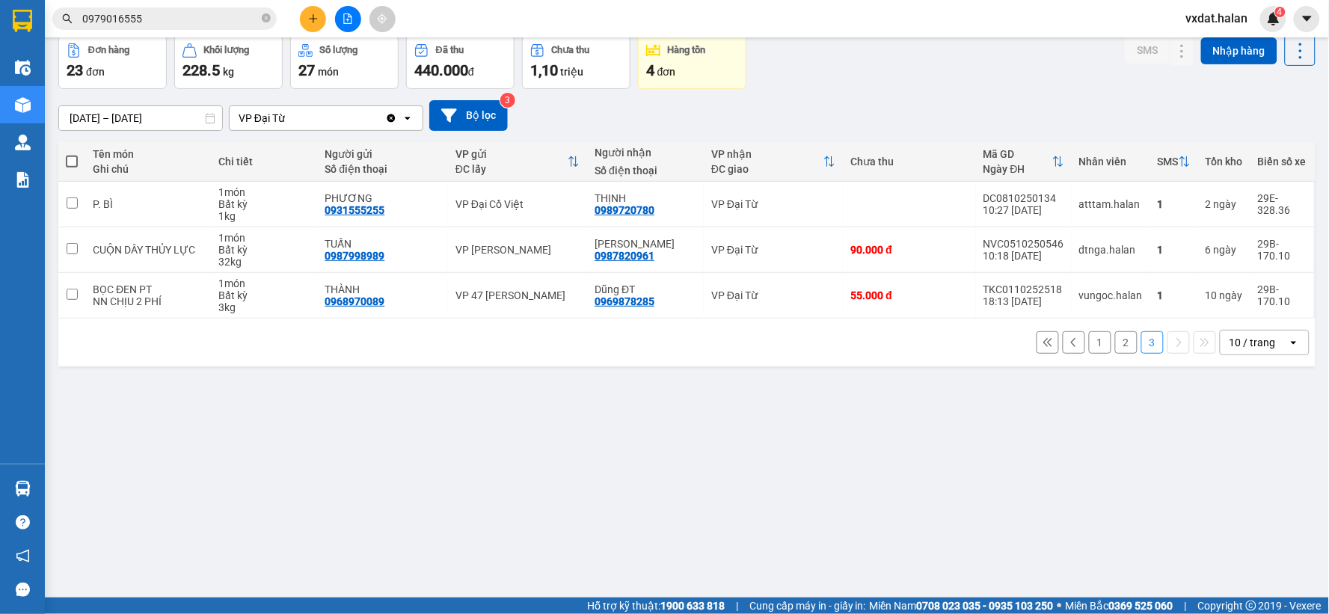
click at [1097, 339] on button "1" at bounding box center [1100, 342] width 22 height 22
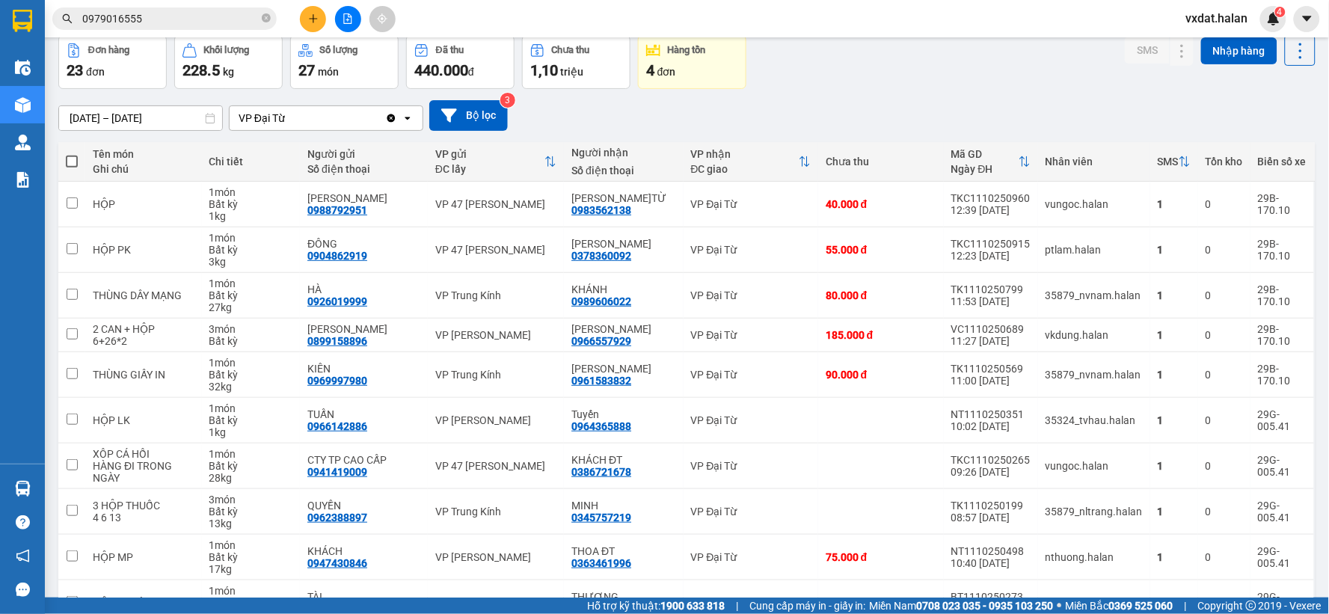
click at [812, 113] on div "[DATE] – [DATE] Press the down arrow key to interact with the calendar and sele…" at bounding box center [686, 115] width 1257 height 31
click at [1177, 203] on icon at bounding box center [1182, 204] width 10 height 10
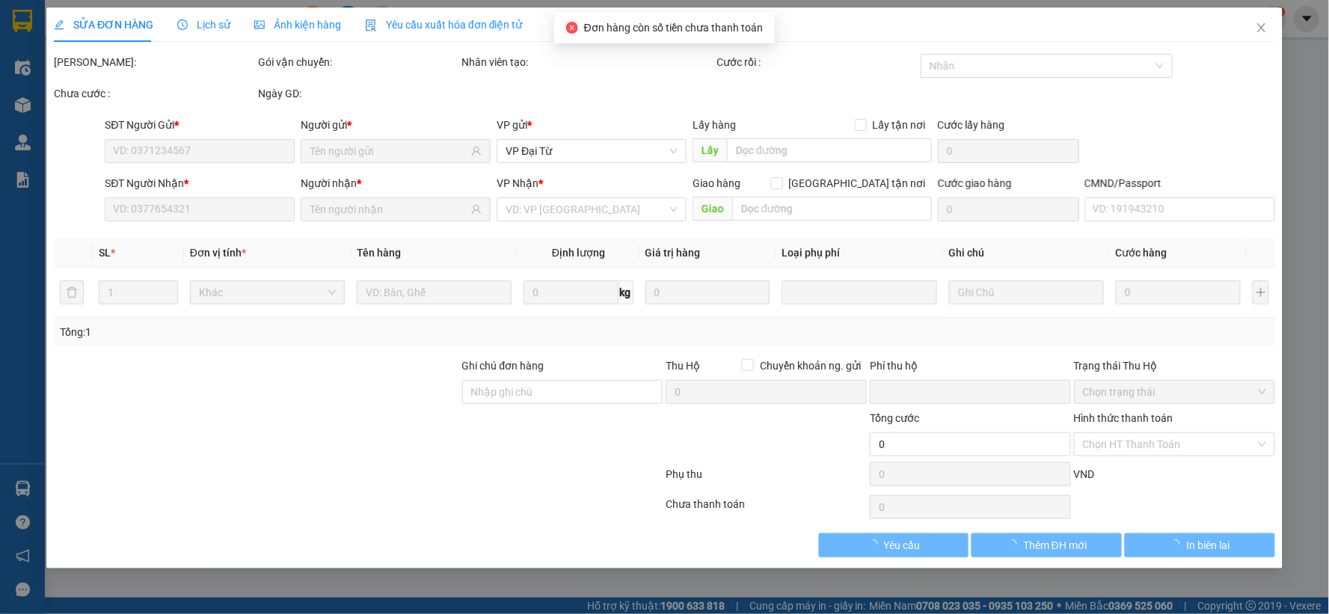
type input "0988792951"
type input "[PERSON_NAME]"
type input "0983562138"
type input "[PERSON_NAME]TỪ"
type input "0"
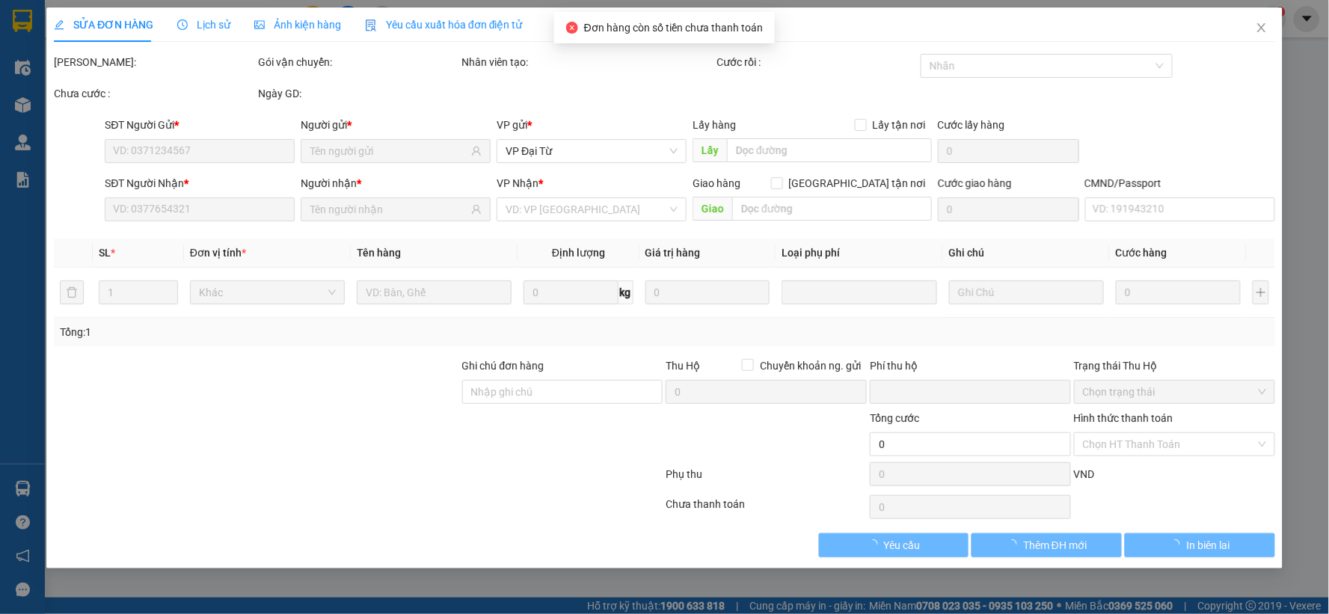
type input "40.000"
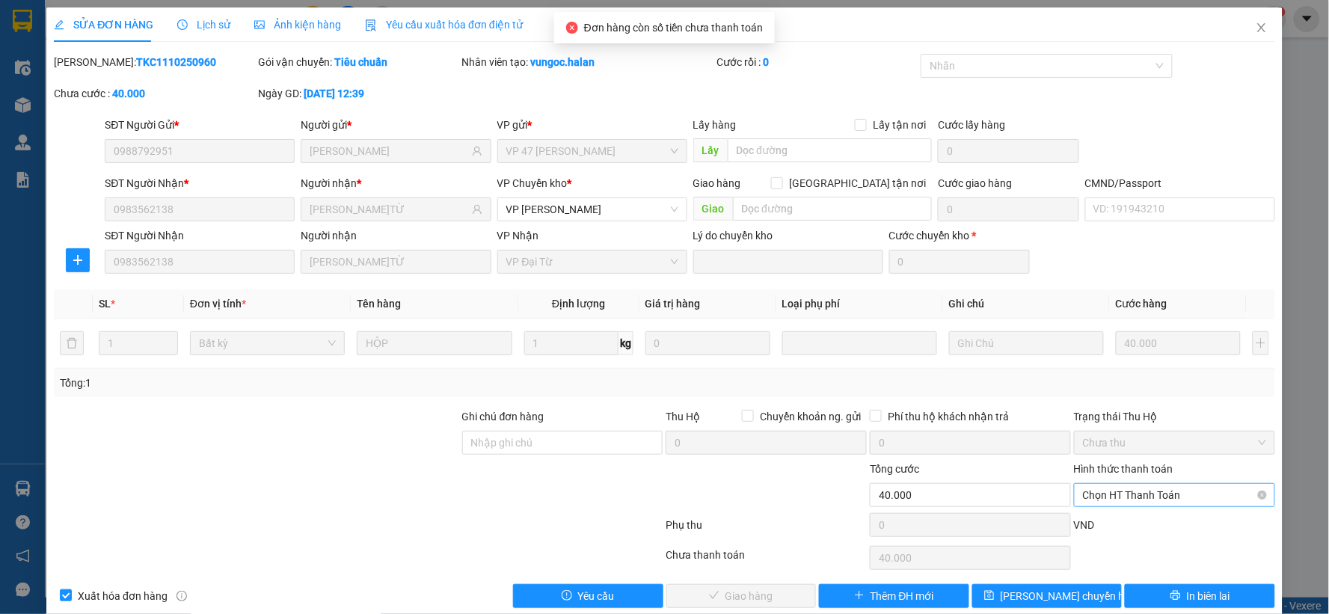
click at [1125, 492] on span "Chọn HT Thanh Toán" at bounding box center [1174, 495] width 183 height 22
click at [1097, 371] on div "Tại văn phòng" at bounding box center [1164, 369] width 181 height 16
type input "0"
click at [739, 607] on button "Giao hàng" at bounding box center [741, 596] width 150 height 24
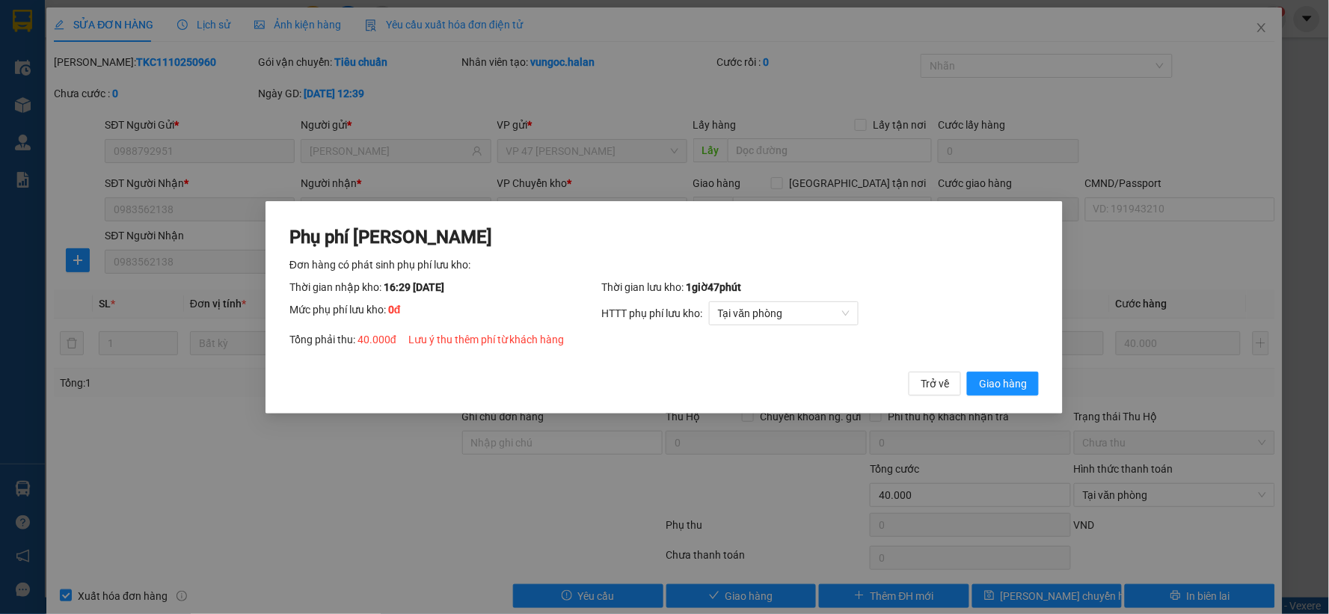
click at [968, 371] on button "Giao hàng" at bounding box center [1004, 383] width 72 height 24
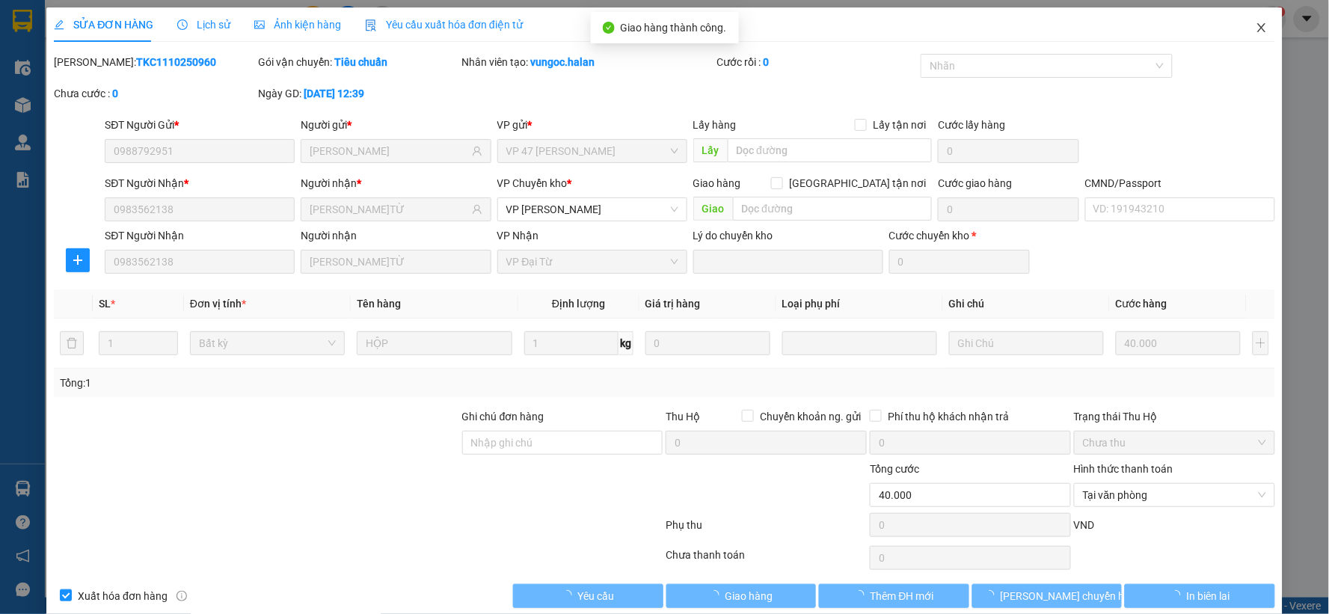
click at [1258, 31] on span "Close" at bounding box center [1262, 28] width 42 height 42
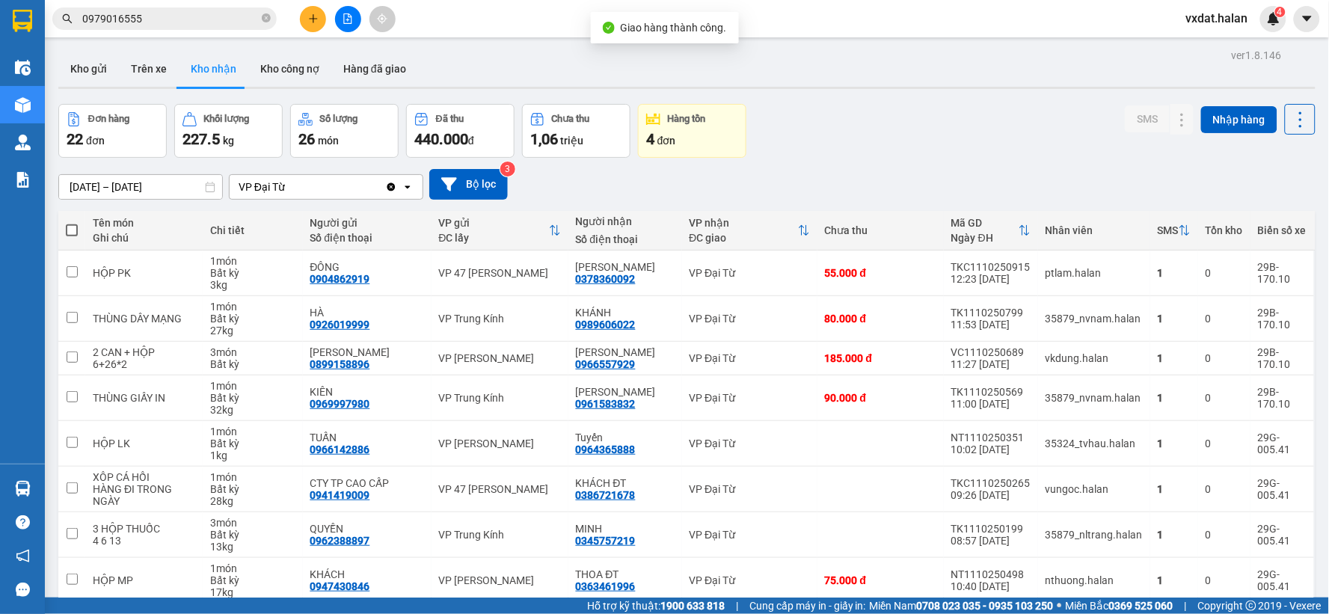
click at [925, 133] on div "Đơn hàng 22 đơn Khối lượng 227.5 kg Số lượng 26 món Đã thu 440.000 đ Chưa thu 1…" at bounding box center [686, 131] width 1257 height 54
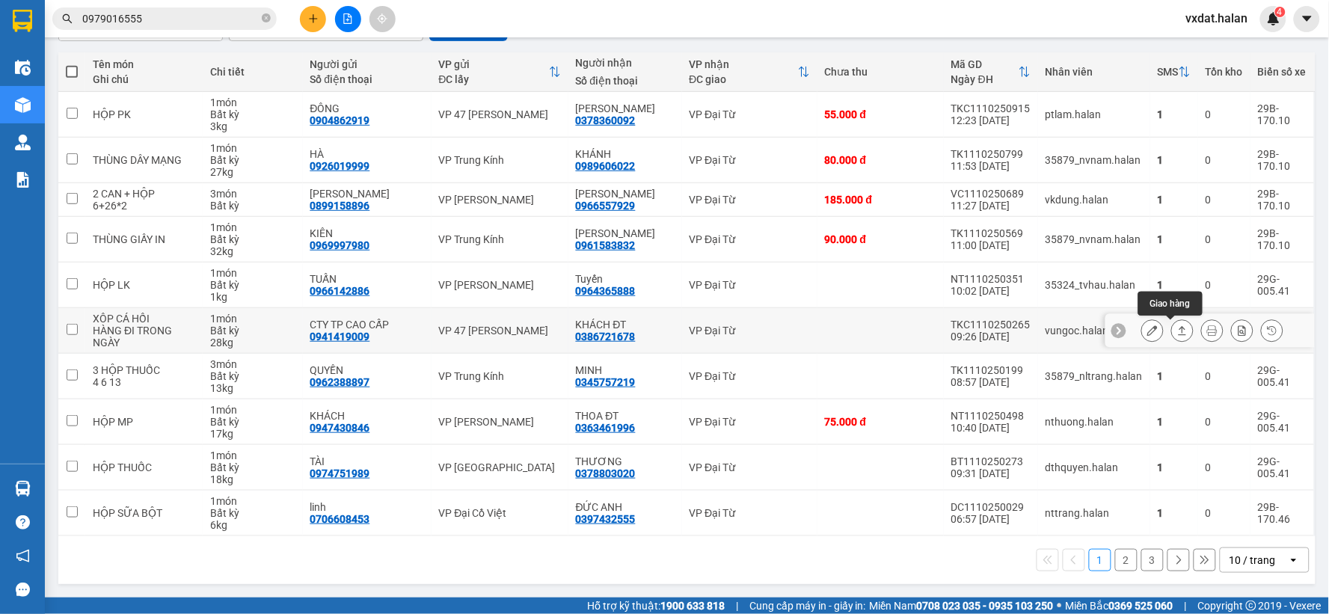
click at [1177, 331] on icon at bounding box center [1182, 330] width 10 height 10
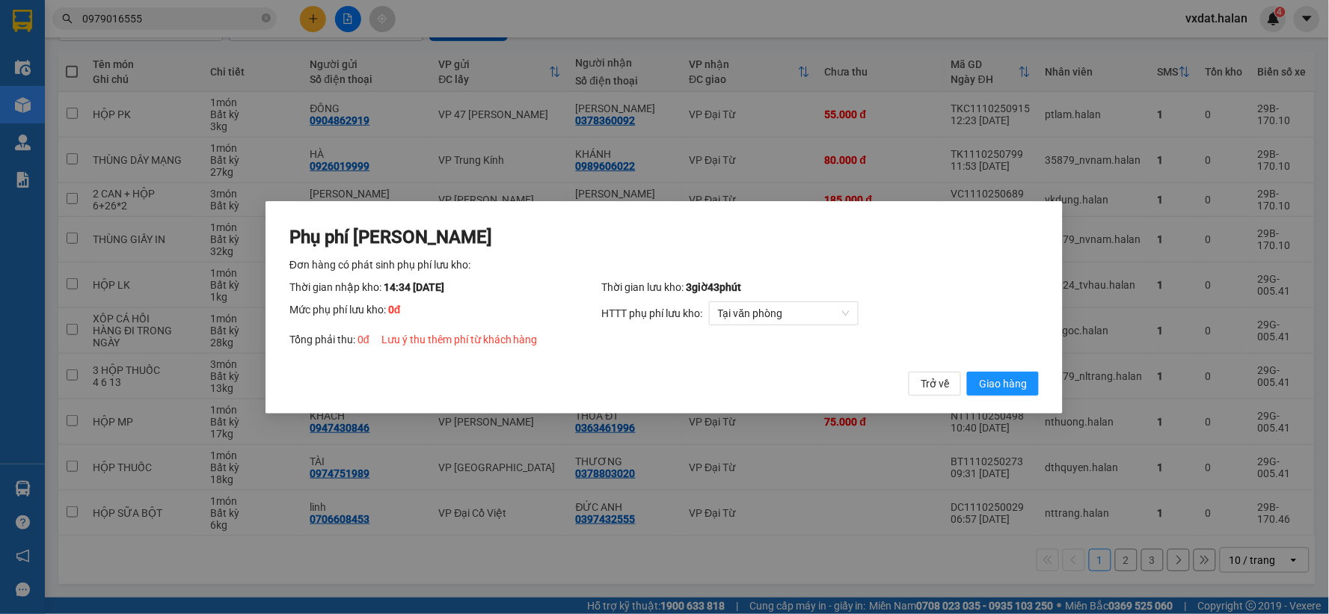
click at [968, 371] on button "Giao hàng" at bounding box center [1004, 383] width 72 height 24
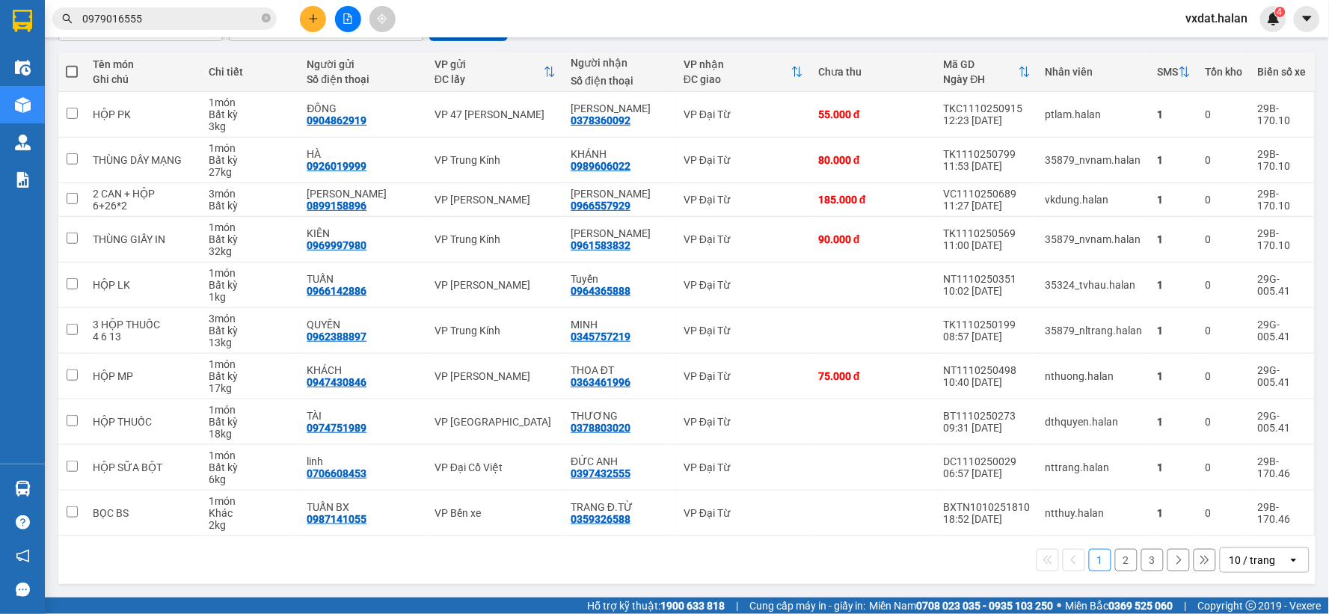
click at [532, 576] on div "1 2 3 10 / trang open" at bounding box center [686, 560] width 1257 height 48
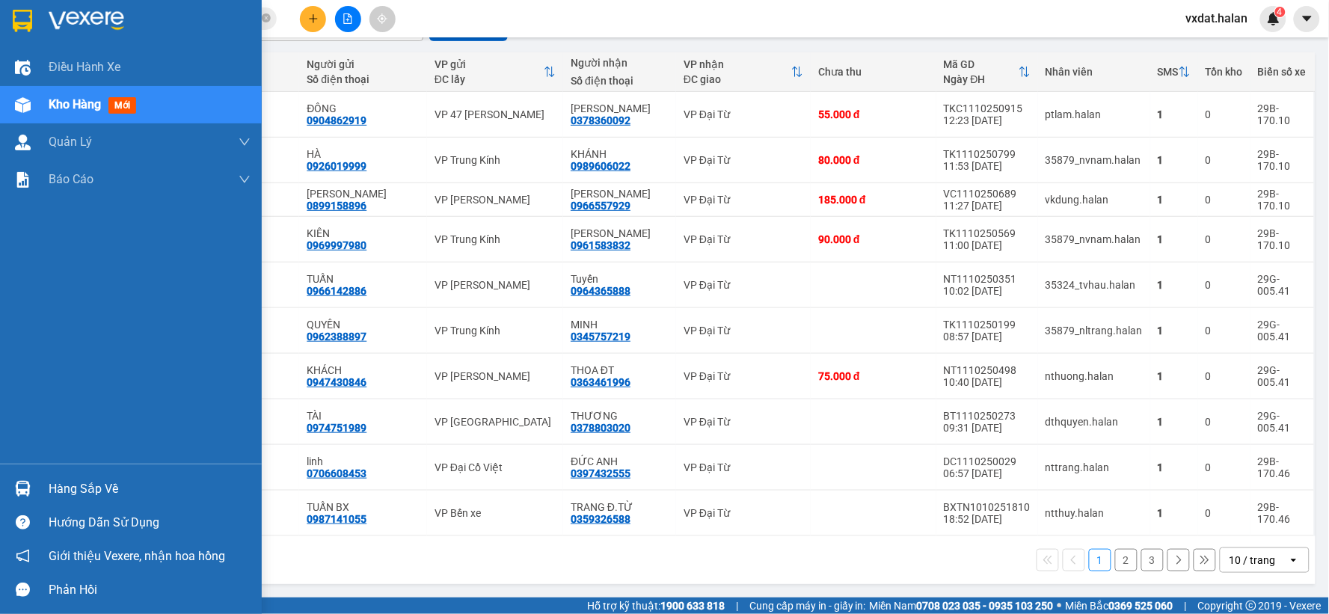
click at [12, 482] on div at bounding box center [23, 489] width 26 height 26
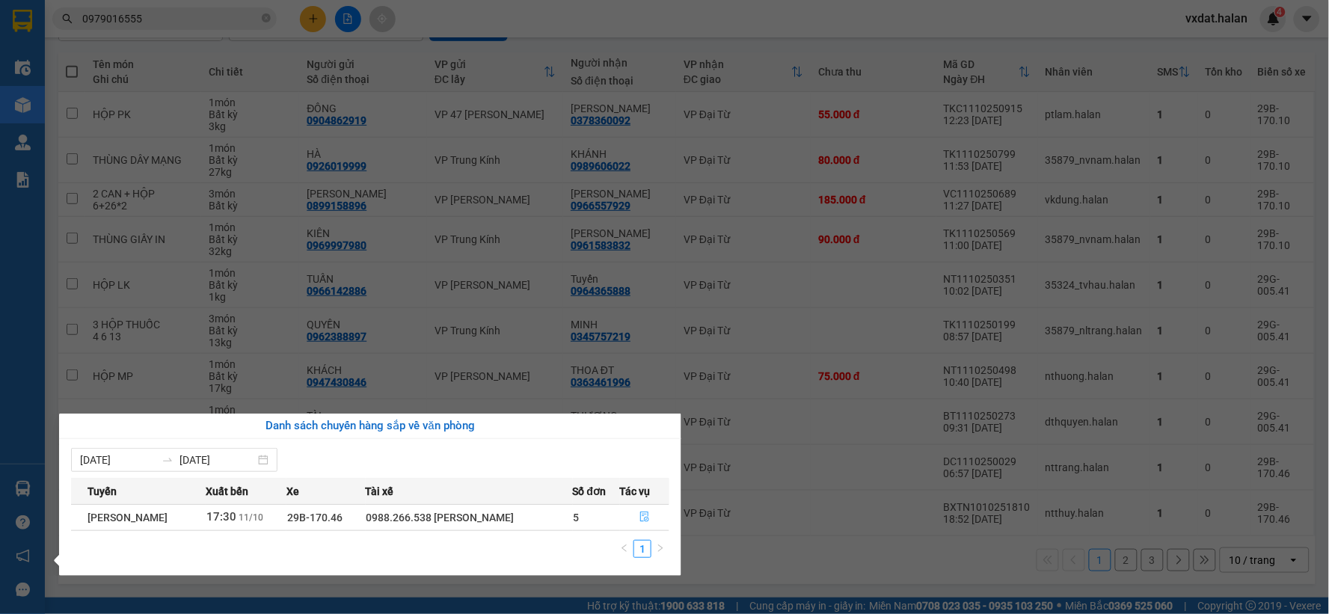
click at [646, 518] on icon "file-done" at bounding box center [645, 517] width 10 height 10
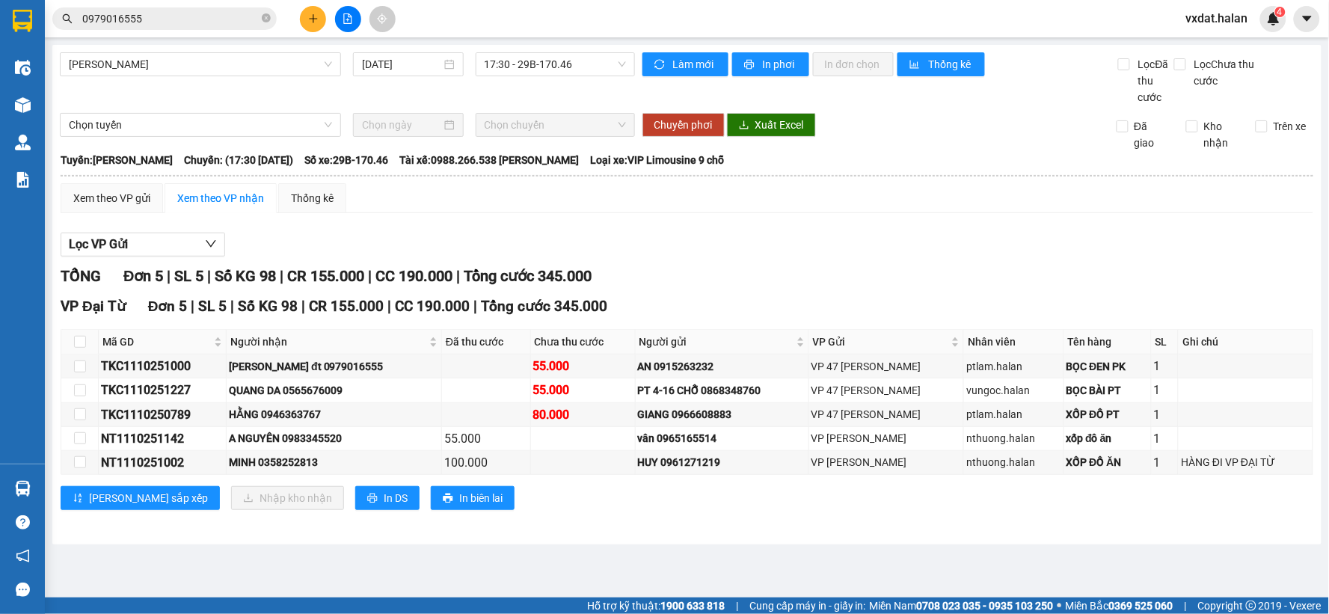
click at [646, 518] on div "VP [GEOGRAPHIC_DATA] 5 | SL 5 | Số KG 98 | CR 155.000 | CC 190.000 | Tổng cước …" at bounding box center [687, 408] width 1253 height 226
click at [320, 417] on div "HẰNG 0946363767" at bounding box center [334, 414] width 210 height 16
copy div "0946363767"
click at [684, 260] on div "Lọc VP Gửi TỔNG Đơn 5 | SL 5 | Số KG 98 | CR 155.000 | CC 190.000 | Tổng cước …" at bounding box center [687, 377] width 1253 height 304
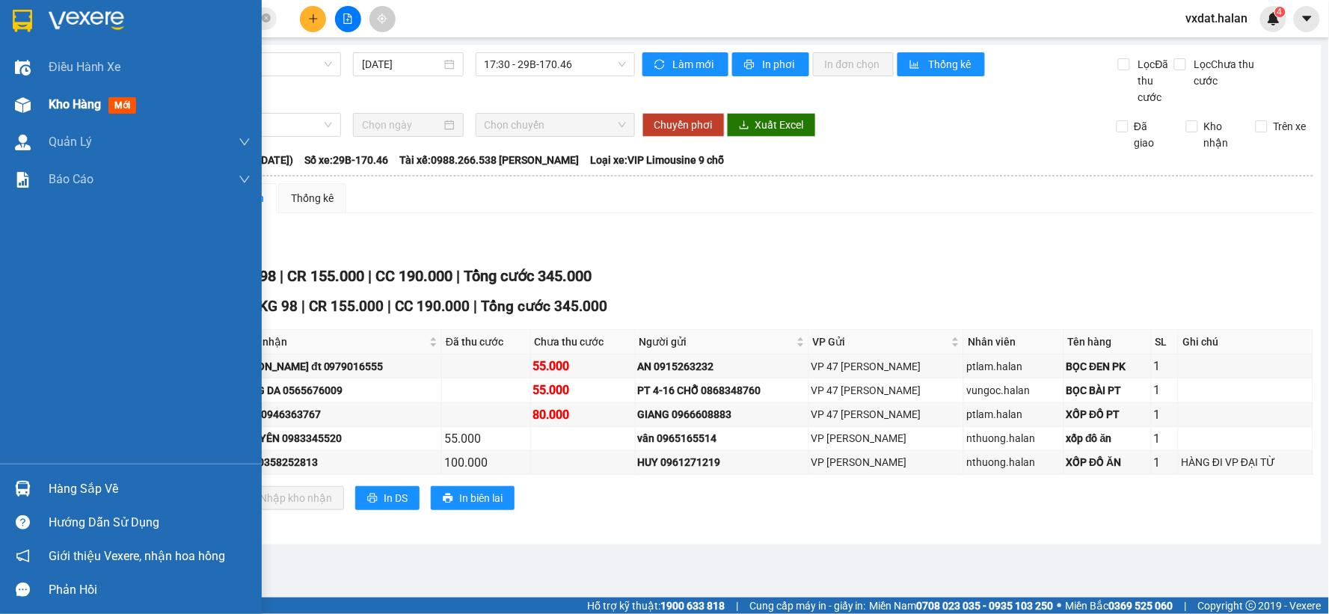
click at [4, 116] on div "Kho hàng mới" at bounding box center [131, 104] width 262 height 37
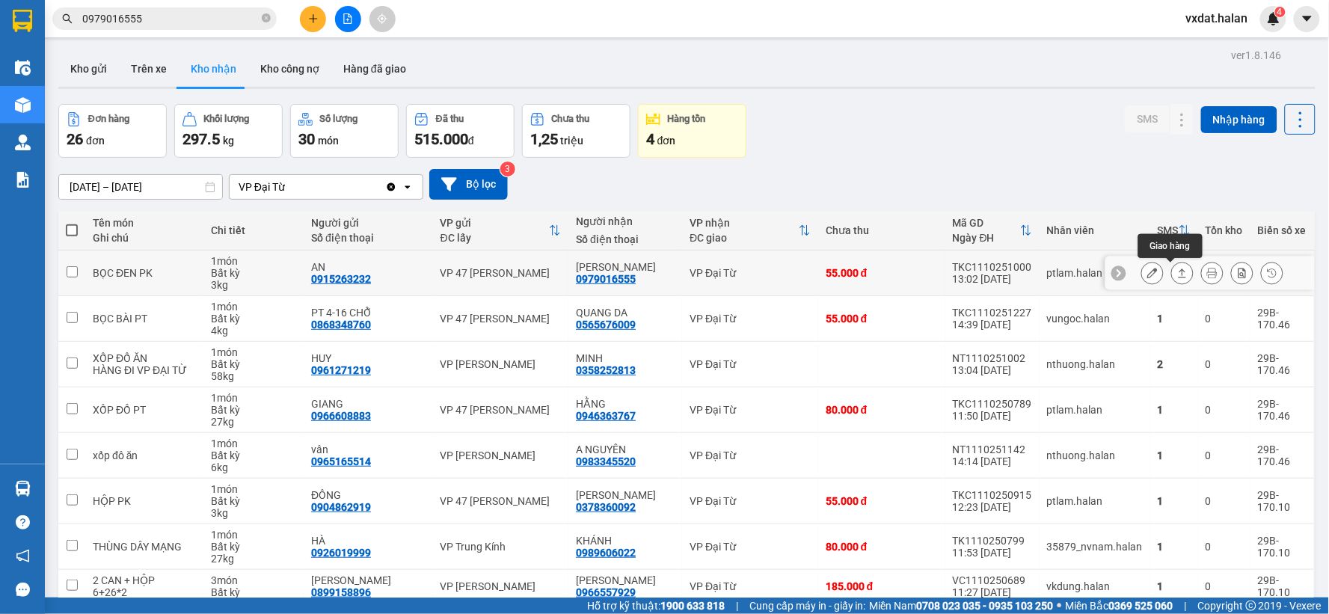
click at [1177, 272] on icon at bounding box center [1182, 273] width 10 height 10
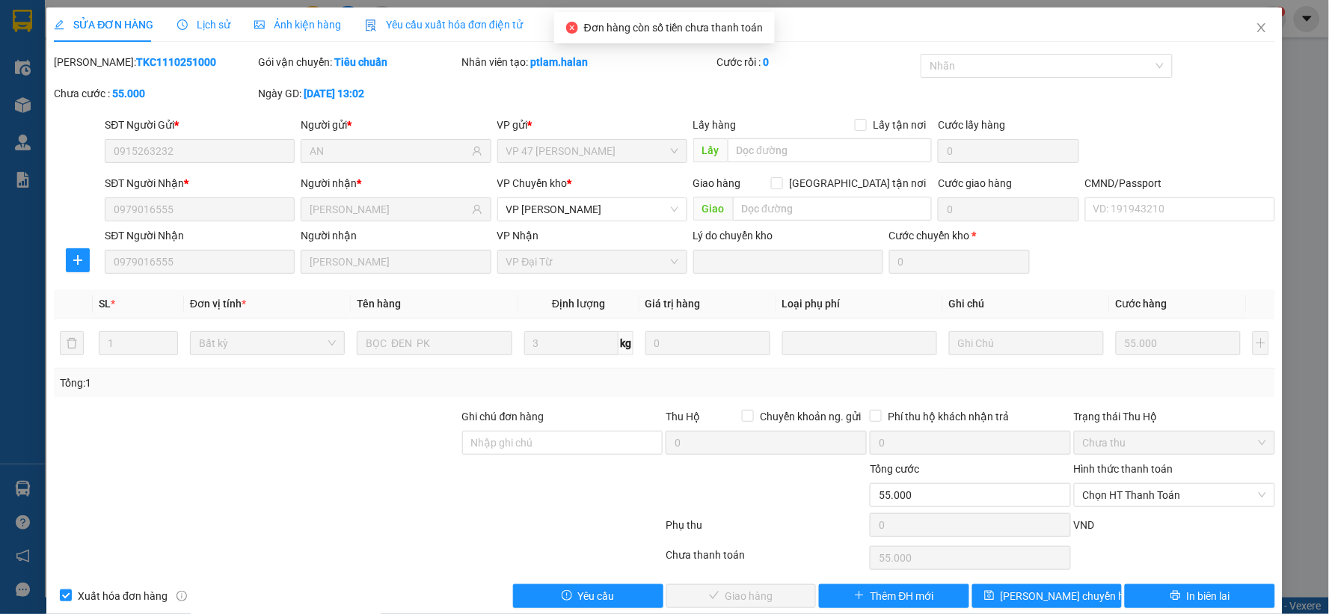
type input "0915263232"
type input "AN"
type input "0979016555"
type input "[PERSON_NAME]"
type input "0"
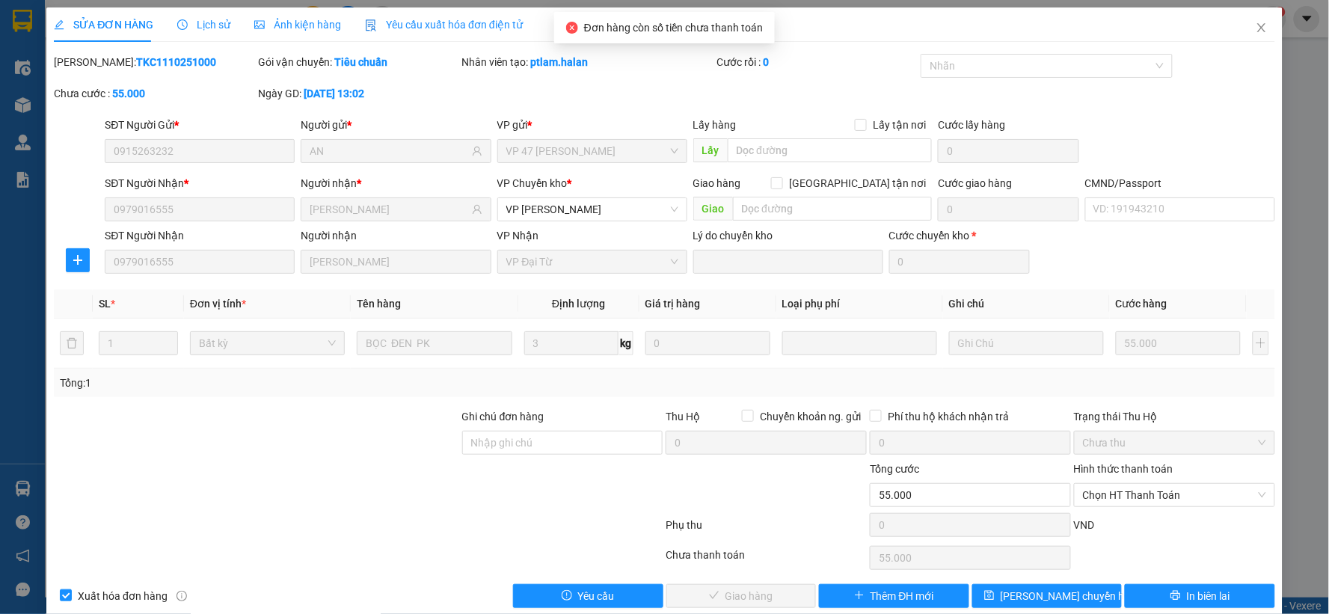
type input "55.000"
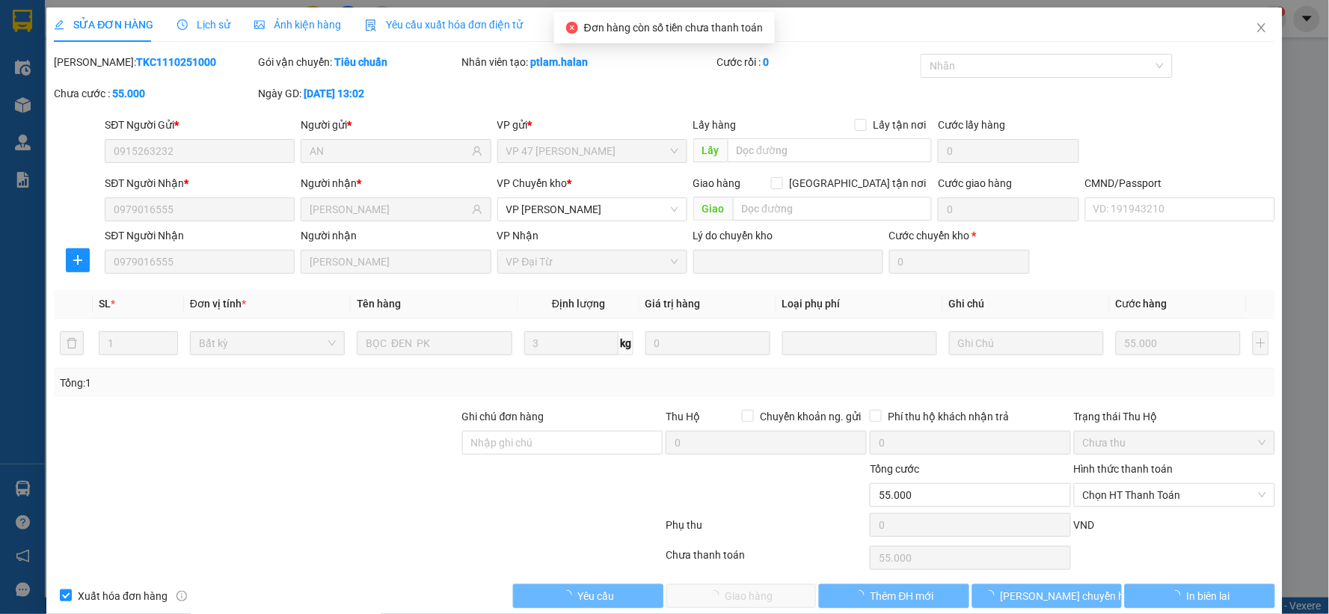
click at [1164, 444] on span "Chưa thu" at bounding box center [1174, 443] width 183 height 22
click at [1161, 491] on span "Chọn HT Thanh Toán" at bounding box center [1174, 495] width 183 height 22
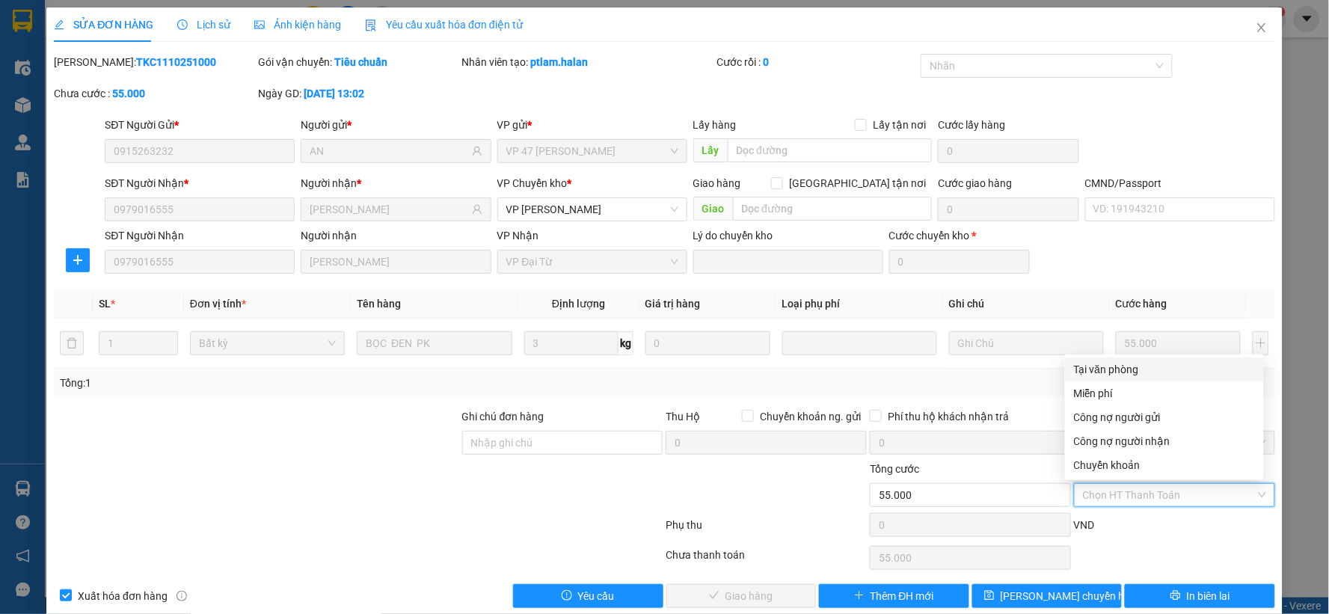
click at [1134, 370] on div "Tại văn phòng" at bounding box center [1164, 369] width 181 height 16
type input "0"
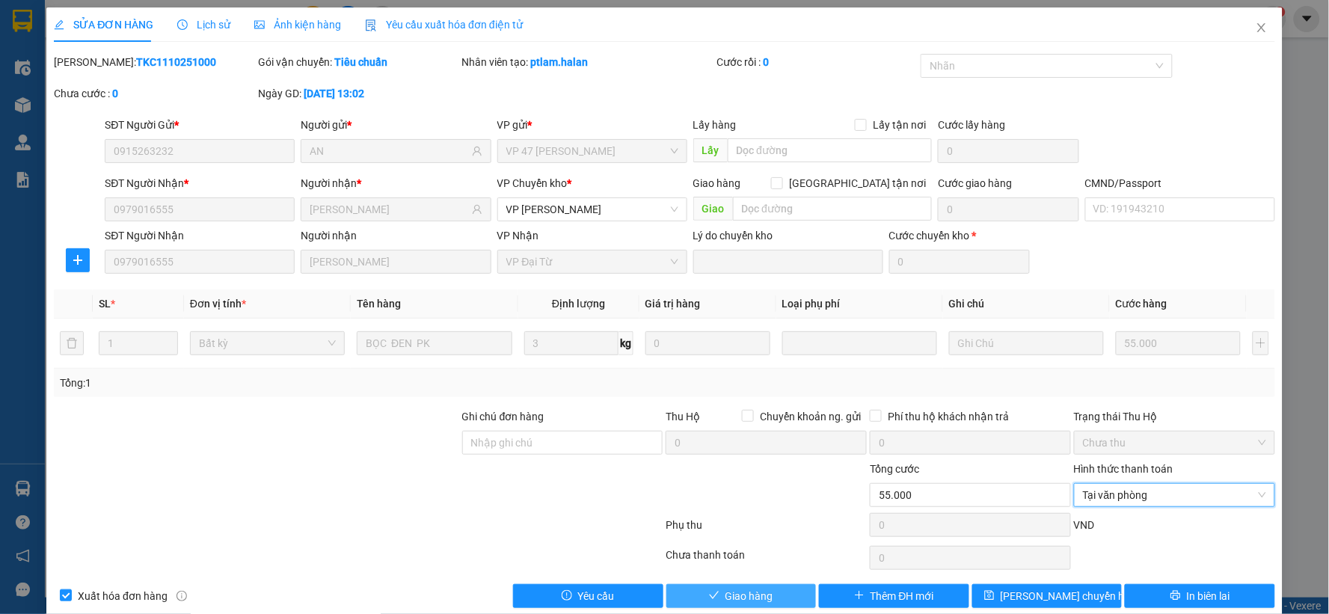
click at [763, 592] on span "Giao hàng" at bounding box center [750, 596] width 48 height 16
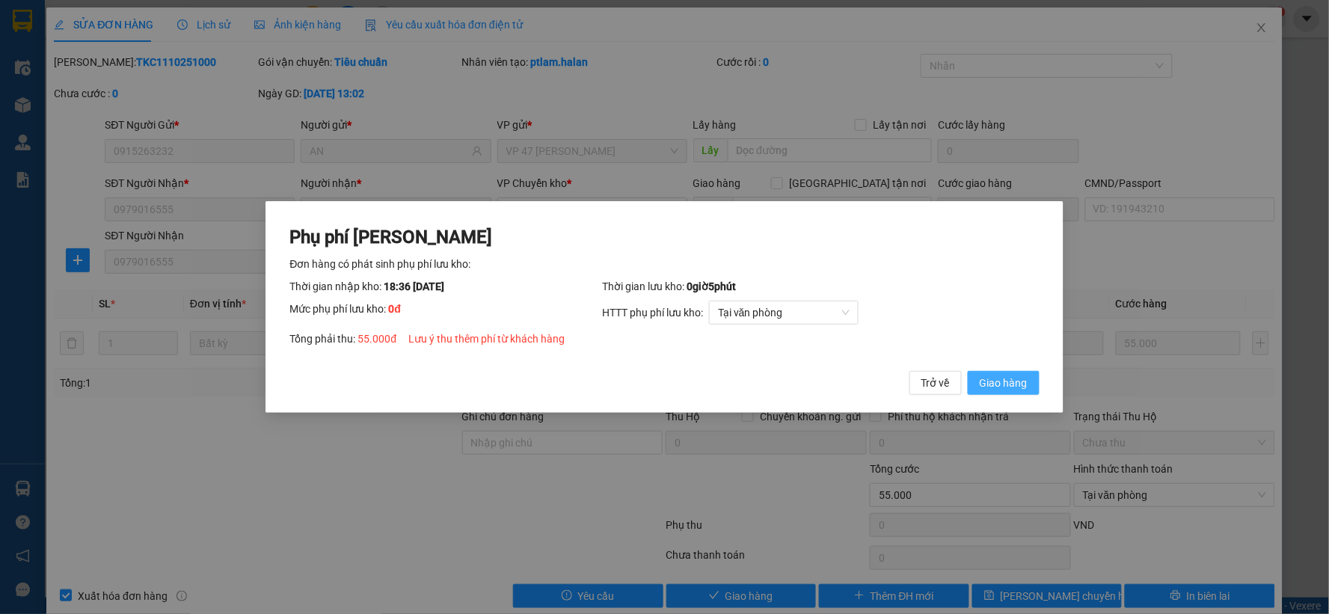
click at [1021, 390] on span "Giao hàng" at bounding box center [1004, 383] width 48 height 16
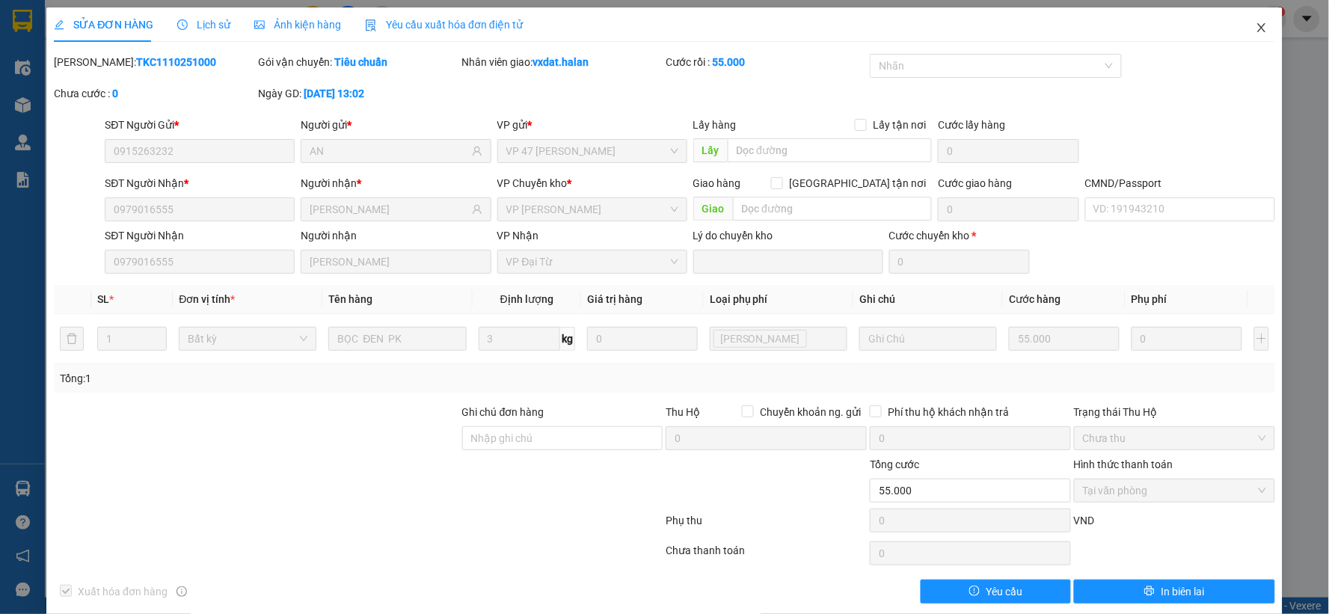
click at [1256, 34] on icon "close" at bounding box center [1262, 28] width 12 height 12
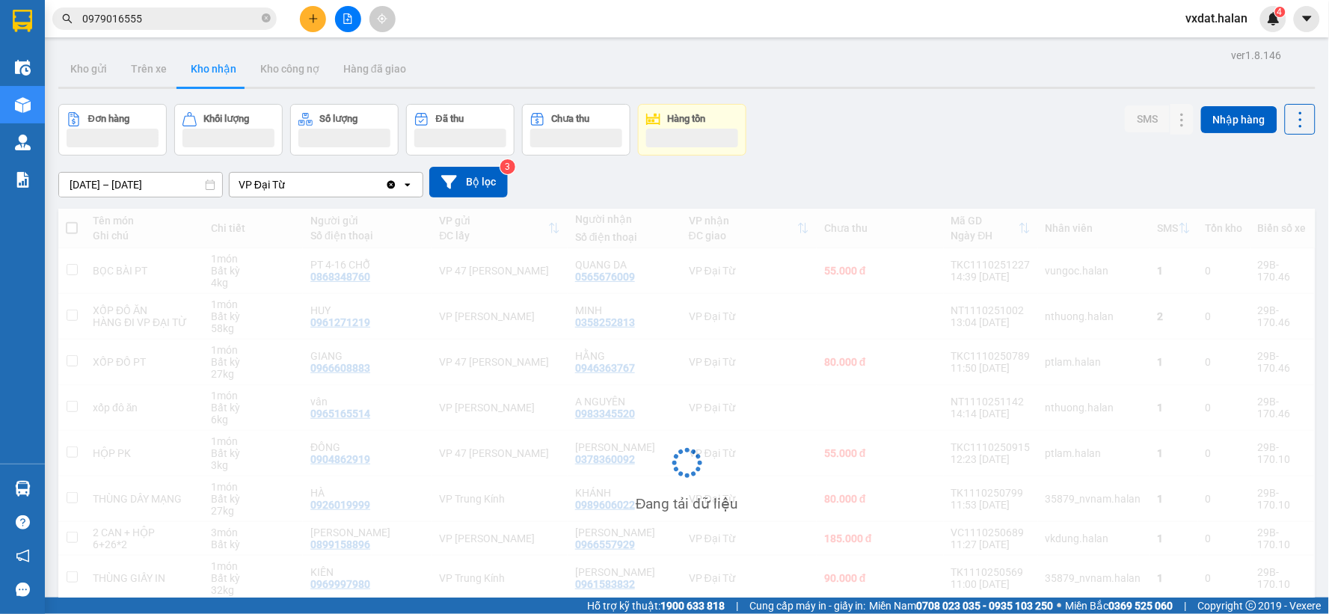
click at [878, 131] on div "Đơn hàng Khối lượng Số lượng Đã thu Chưa thu Hàng tồn SMS Nhập hàng" at bounding box center [686, 130] width 1257 height 52
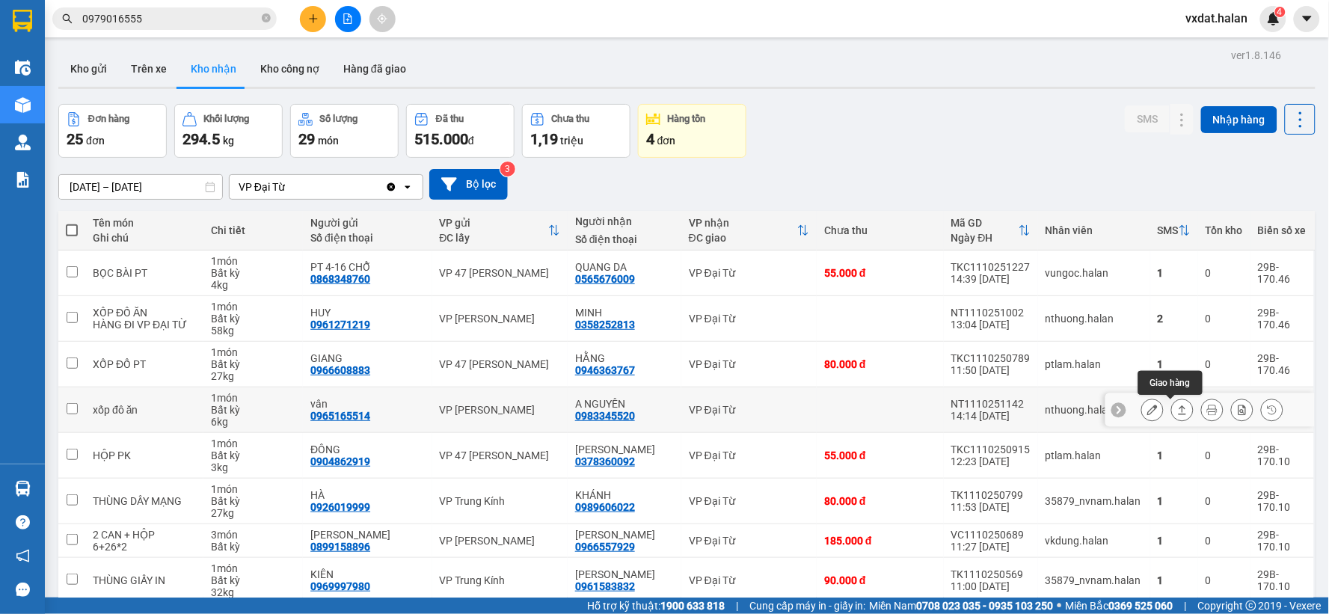
click at [1172, 405] on button at bounding box center [1182, 410] width 21 height 26
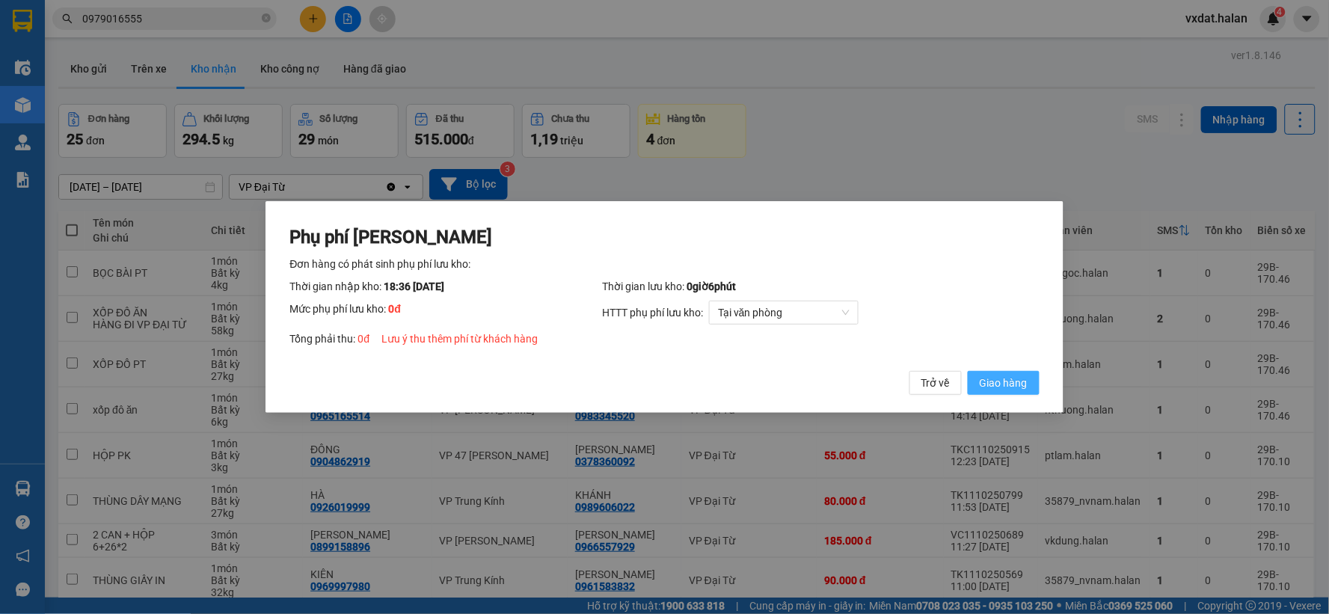
click at [1020, 390] on span "Giao hàng" at bounding box center [1004, 383] width 48 height 16
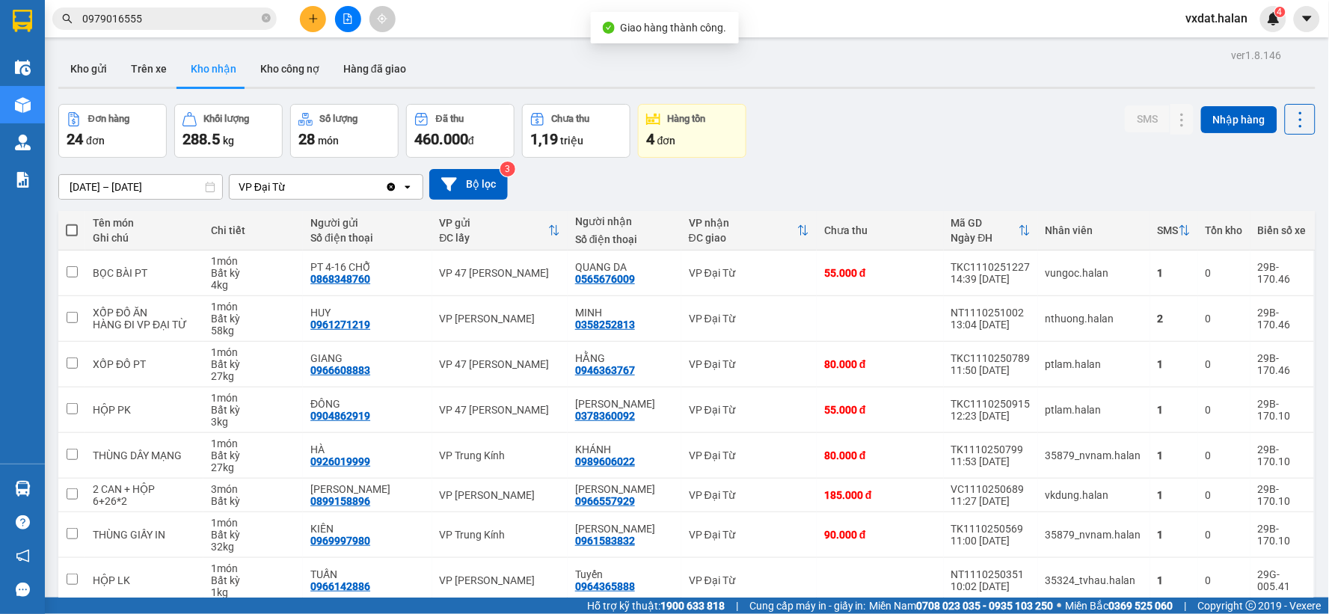
click at [941, 137] on div "Đơn hàng 24 đơn Khối lượng 288.5 kg Số lượng 28 món Đã thu 460.000 đ Chưa thu 1…" at bounding box center [686, 131] width 1257 height 54
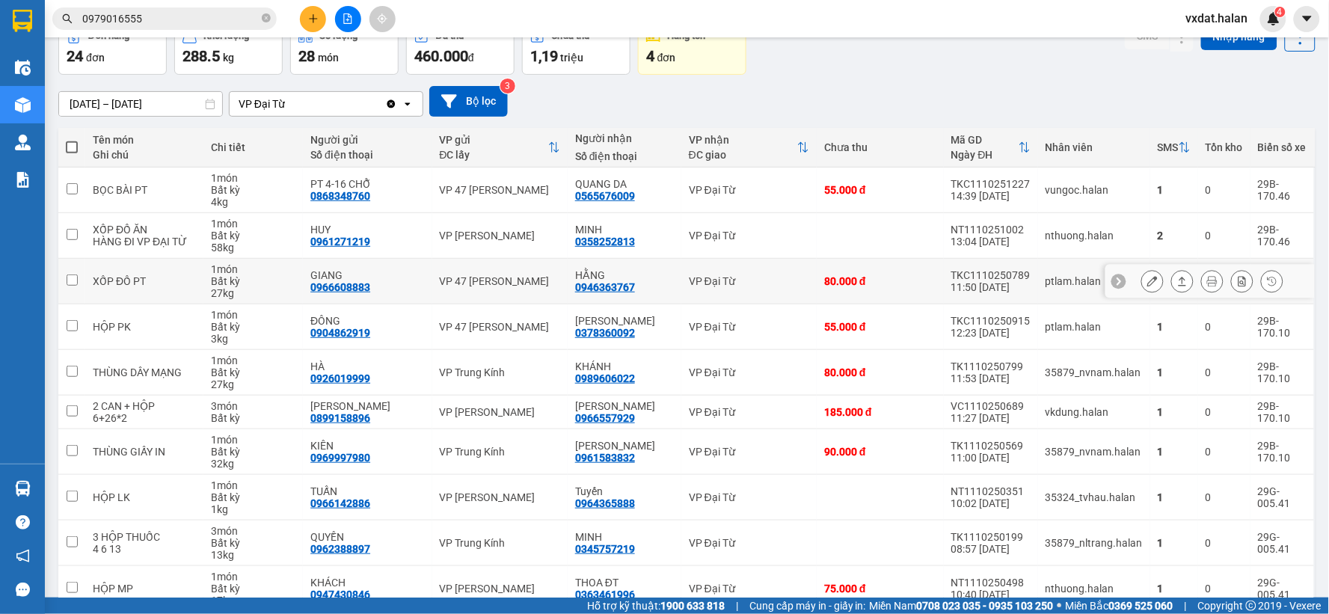
scroll to position [160, 0]
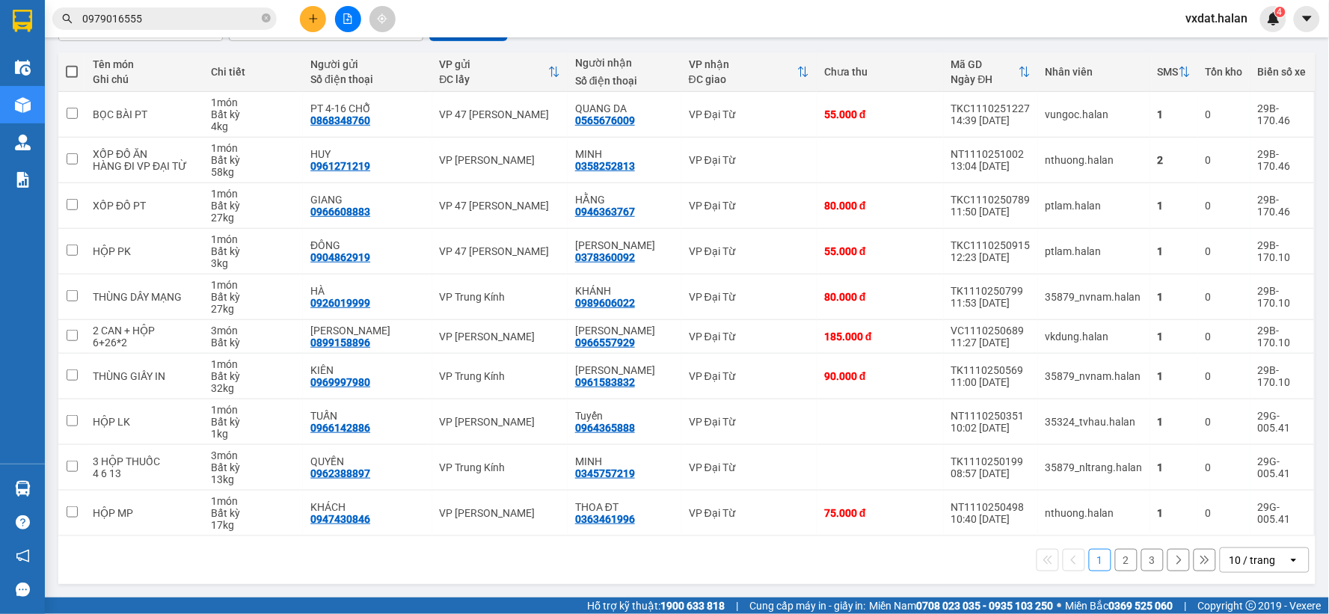
click at [658, 563] on div "1 2 3 10 / trang open" at bounding box center [686, 560] width 1245 height 25
click at [1120, 557] on button "2" at bounding box center [1126, 560] width 22 height 22
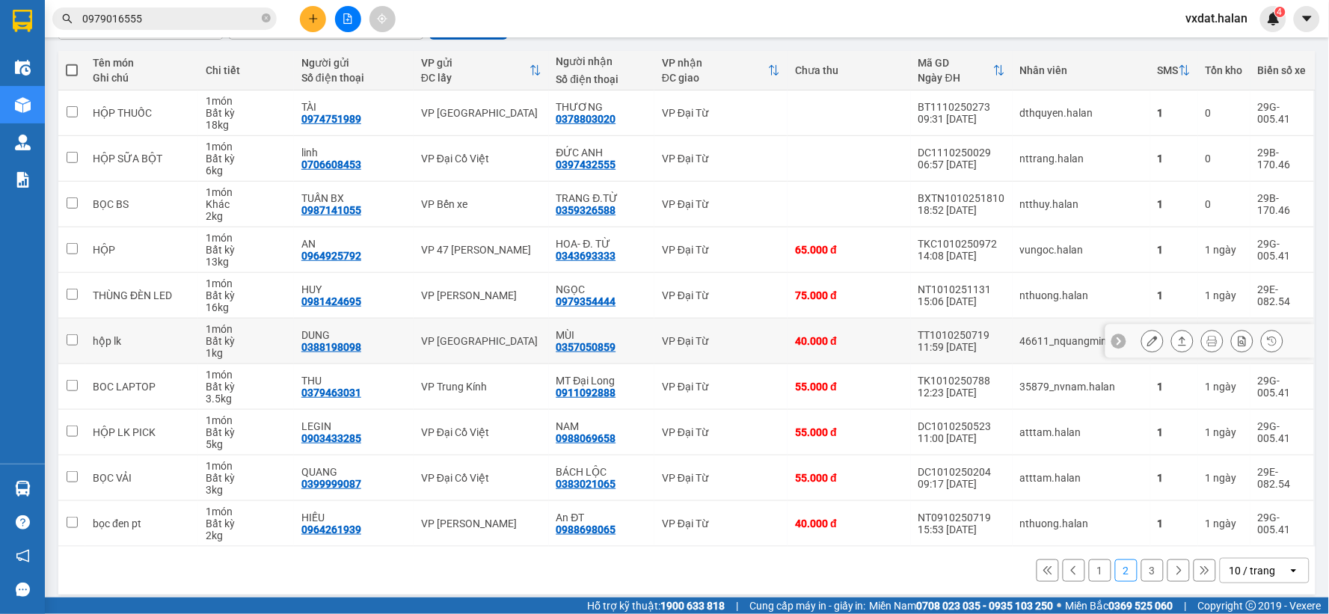
click at [1177, 345] on icon at bounding box center [1182, 341] width 10 height 10
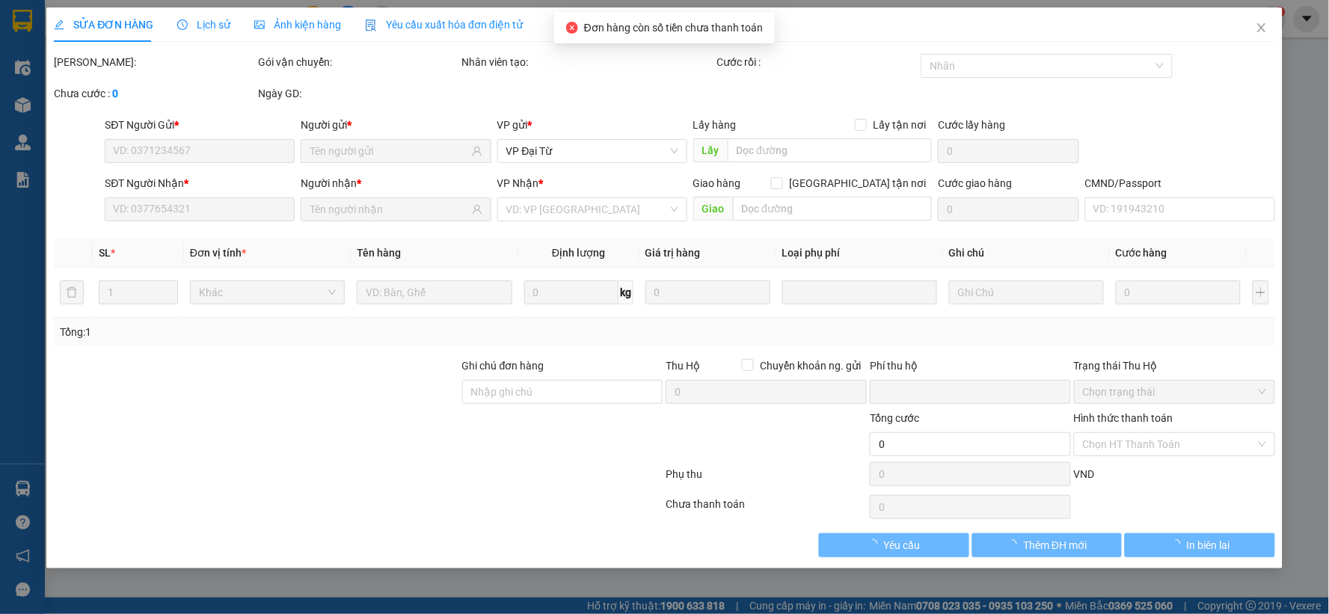
type input "0388198098"
type input "DUNG"
type input "0357050859"
type input "MÙI"
type input "0"
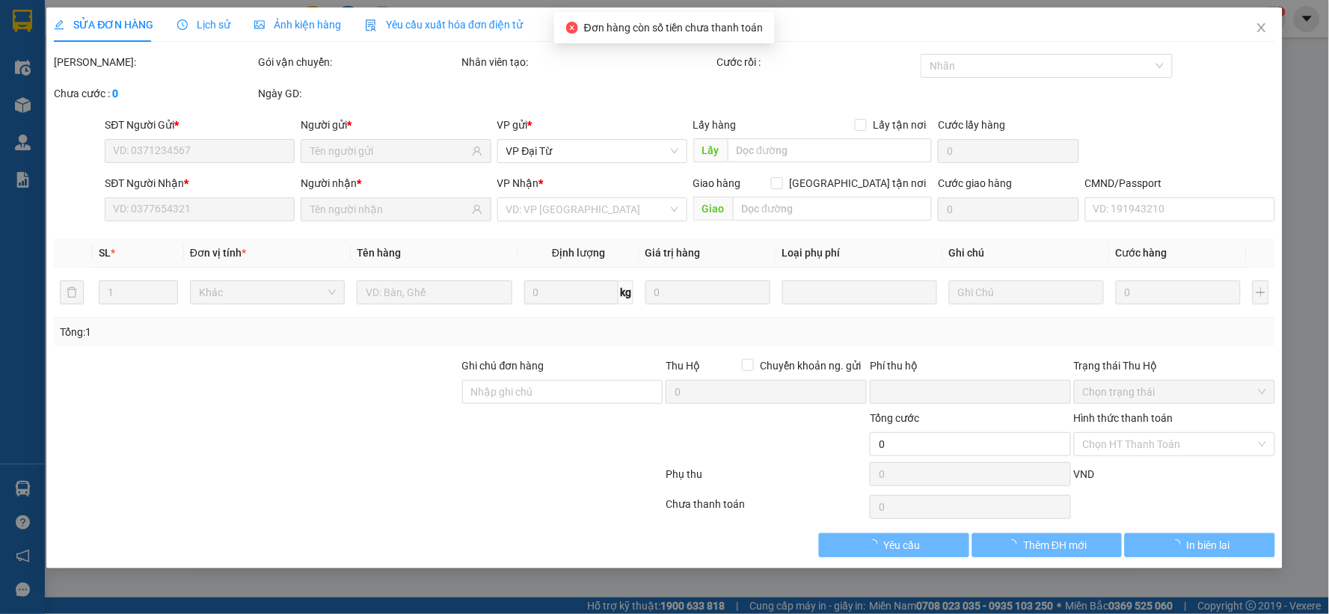
type input "40.000"
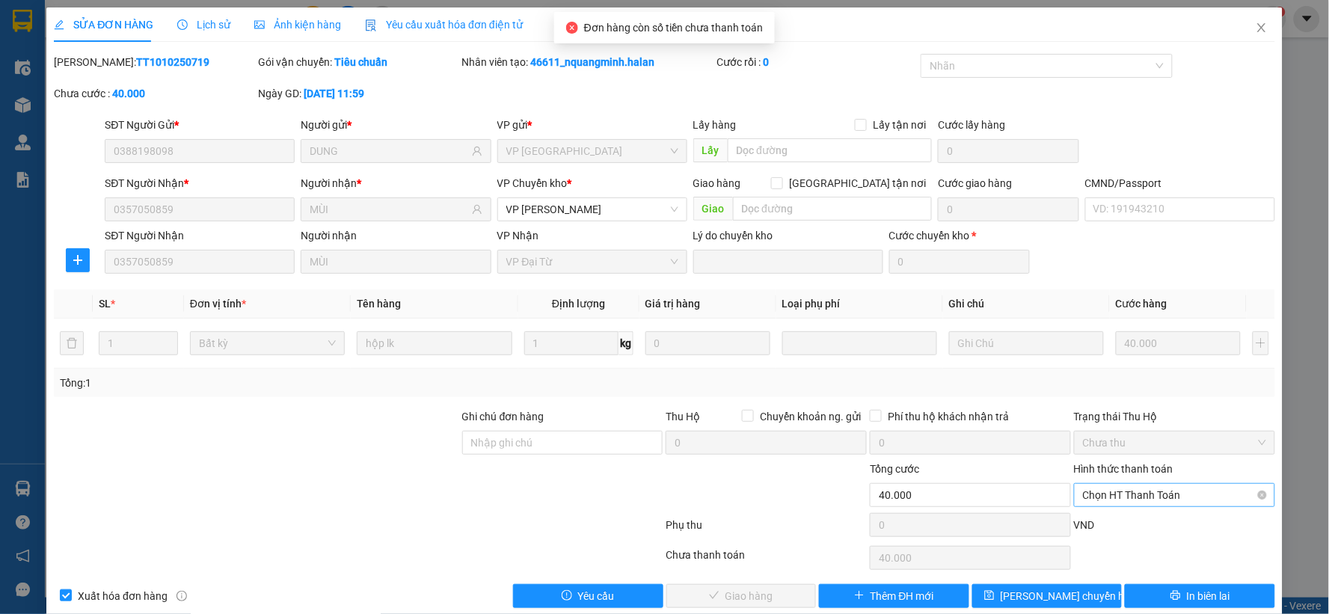
click at [1132, 498] on span "Chọn HT Thanh Toán" at bounding box center [1174, 495] width 183 height 22
click at [1103, 368] on div "Tại văn phòng" at bounding box center [1164, 369] width 181 height 16
type input "0"
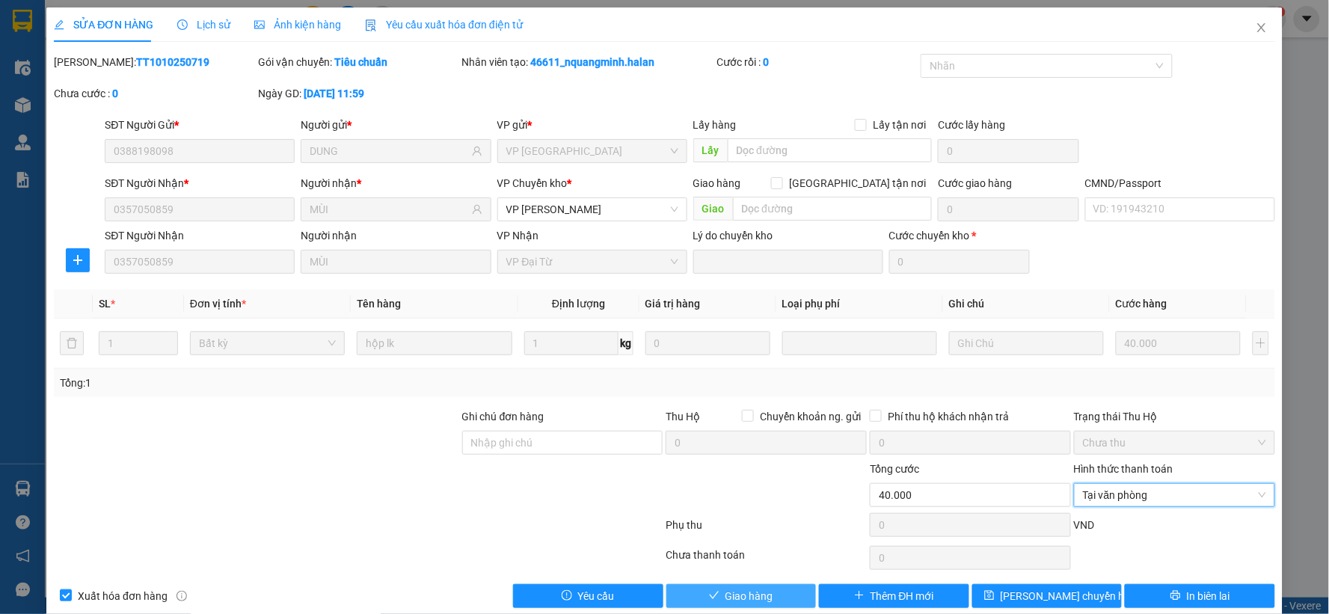
click at [791, 588] on button "Giao hàng" at bounding box center [741, 596] width 150 height 24
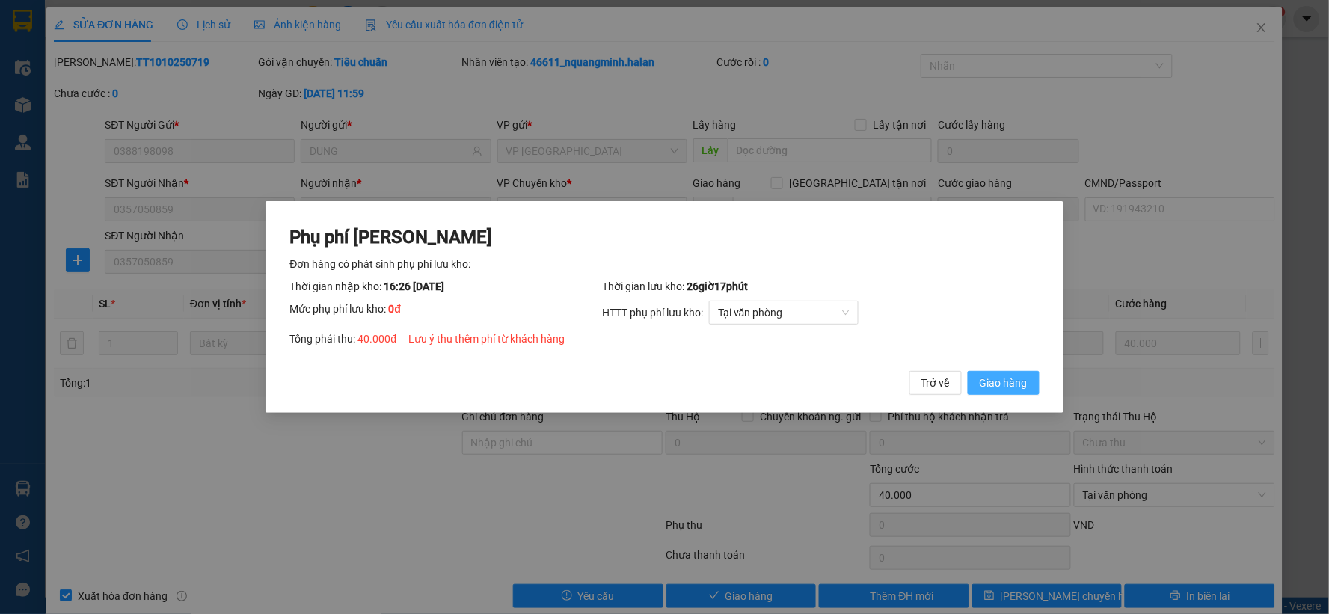
click at [995, 390] on span "Giao hàng" at bounding box center [1004, 383] width 48 height 16
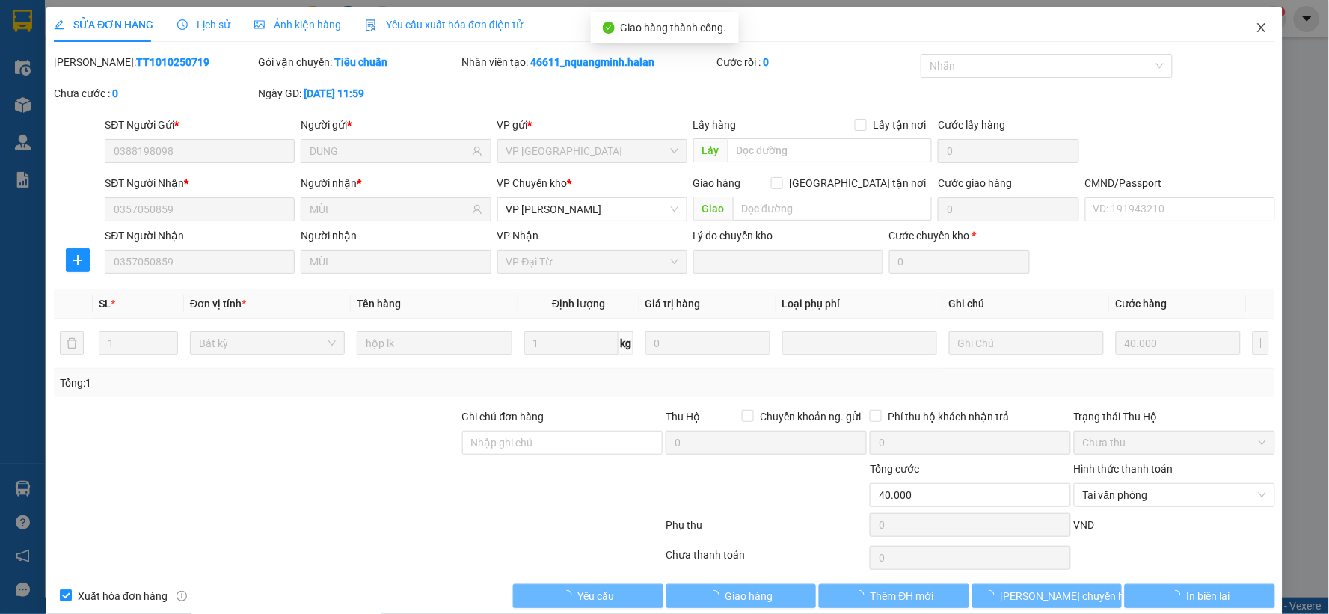
click at [1256, 28] on icon "close" at bounding box center [1262, 28] width 12 height 12
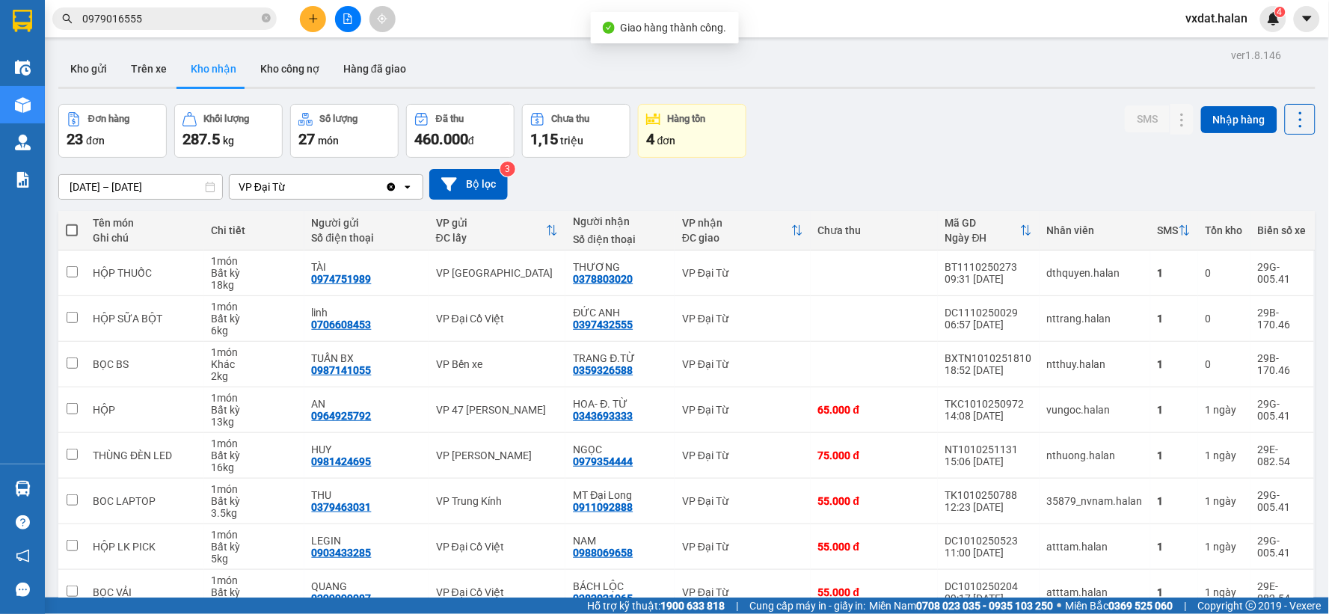
click at [889, 168] on div "[DATE] – [DATE] Press the down arrow key to interact with the calendar and sele…" at bounding box center [686, 184] width 1257 height 53
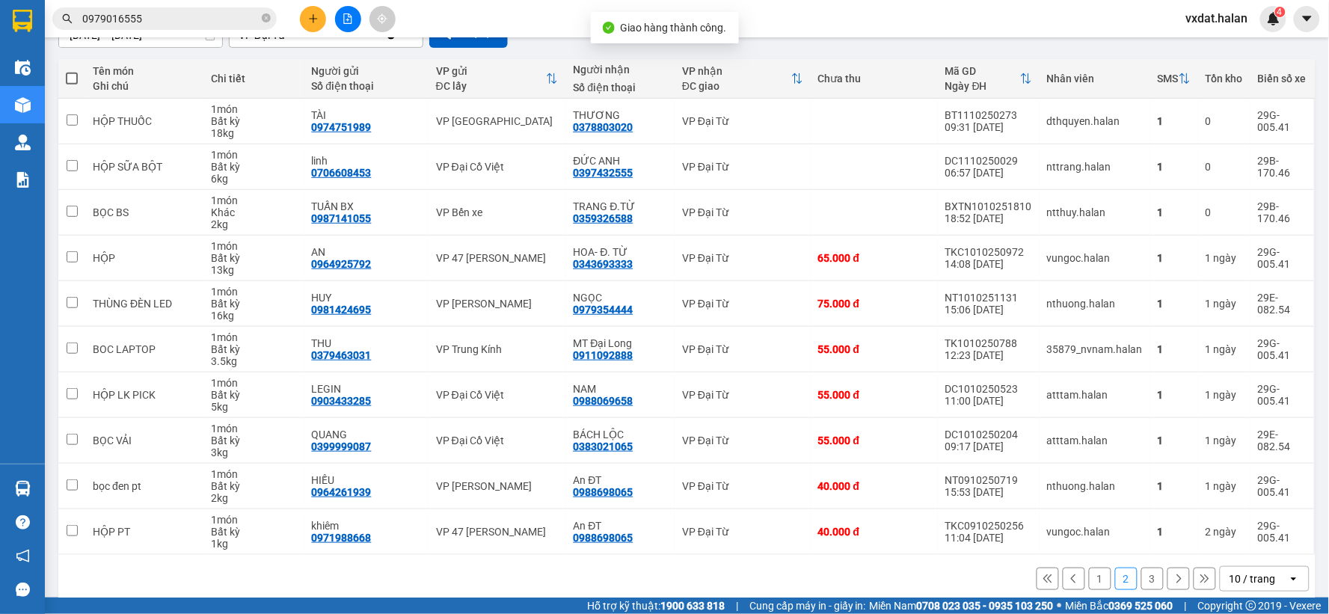
scroll to position [166, 0]
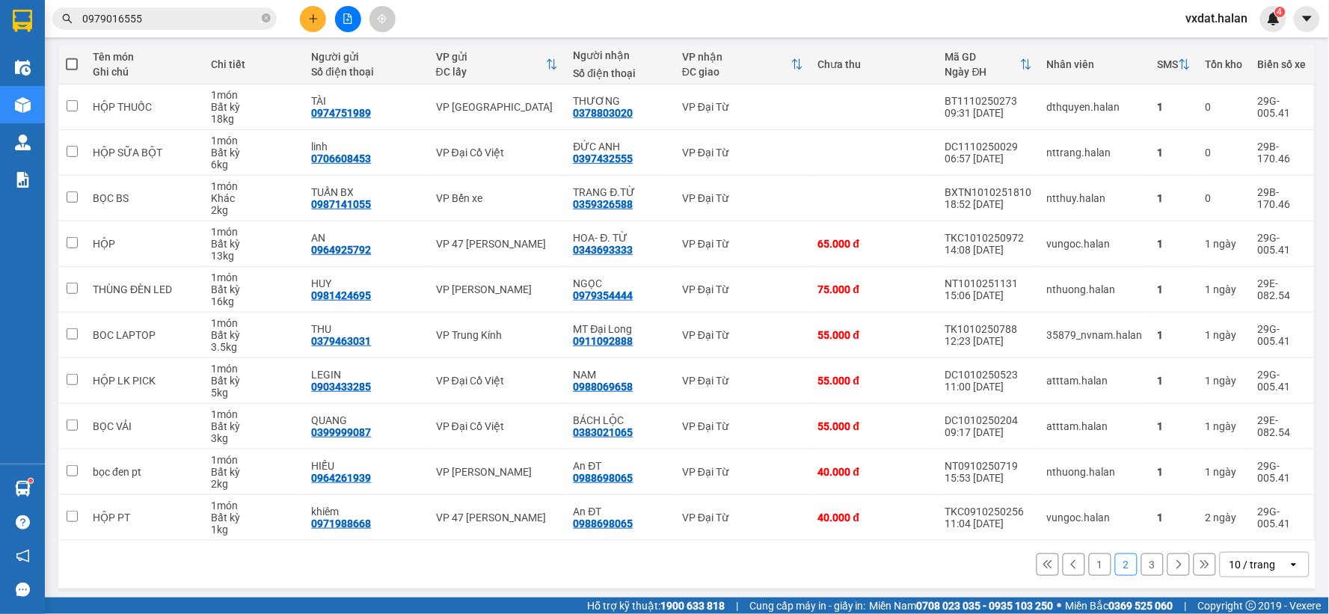
click at [1094, 558] on button "1" at bounding box center [1100, 565] width 22 height 22
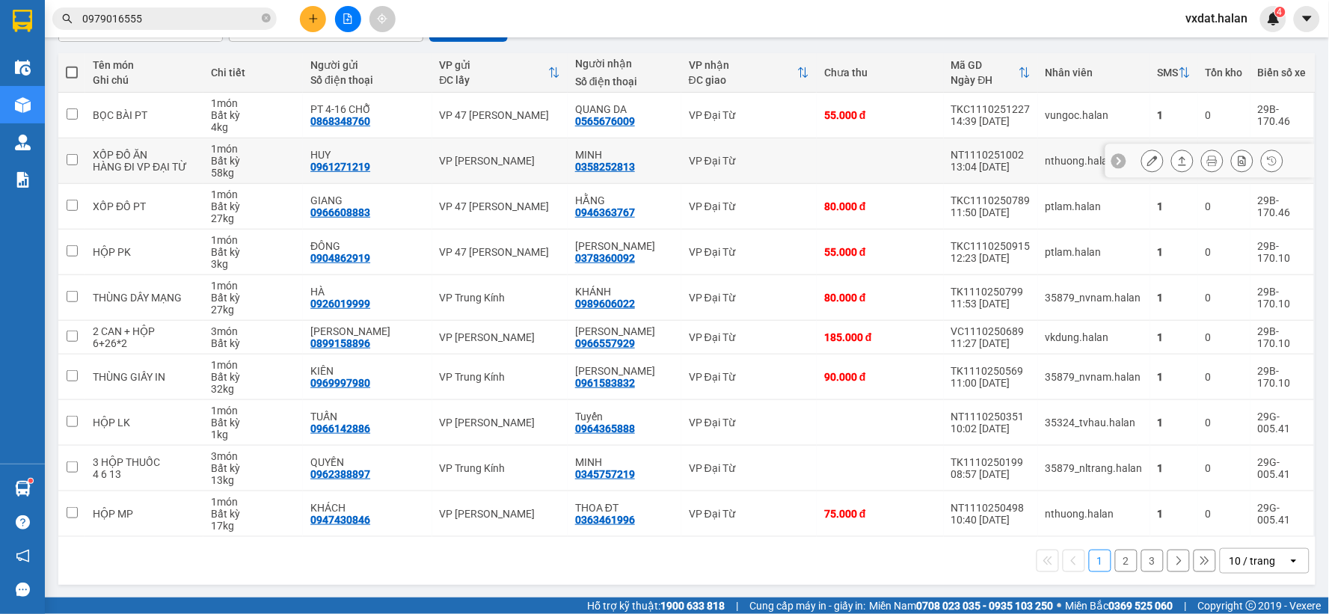
scroll to position [160, 0]
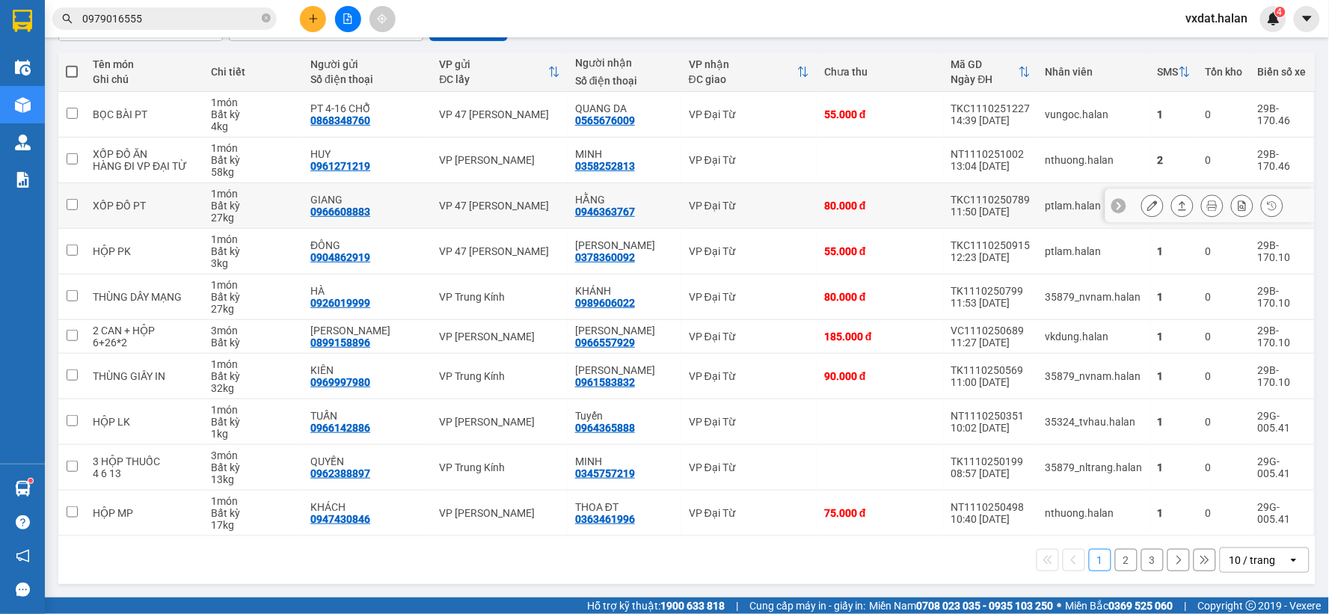
click at [1177, 209] on button at bounding box center [1182, 206] width 21 height 26
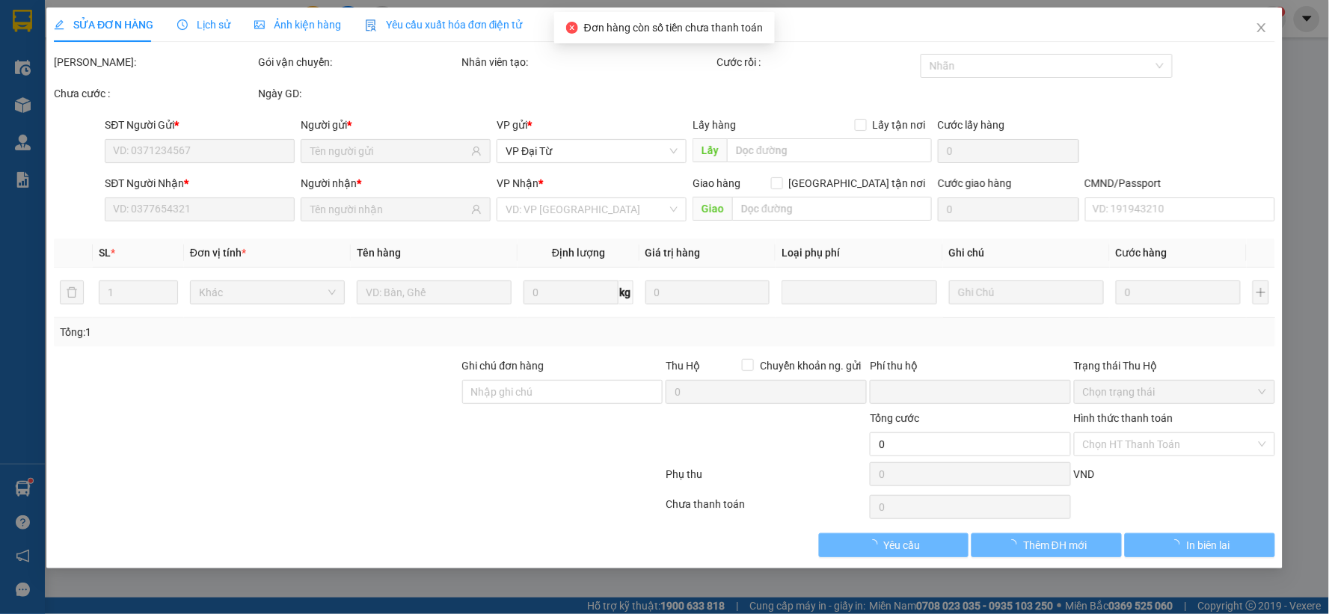
type input "0966608883"
type input "GIANG"
type input "0946363767"
type input "HẰNG"
type input "0"
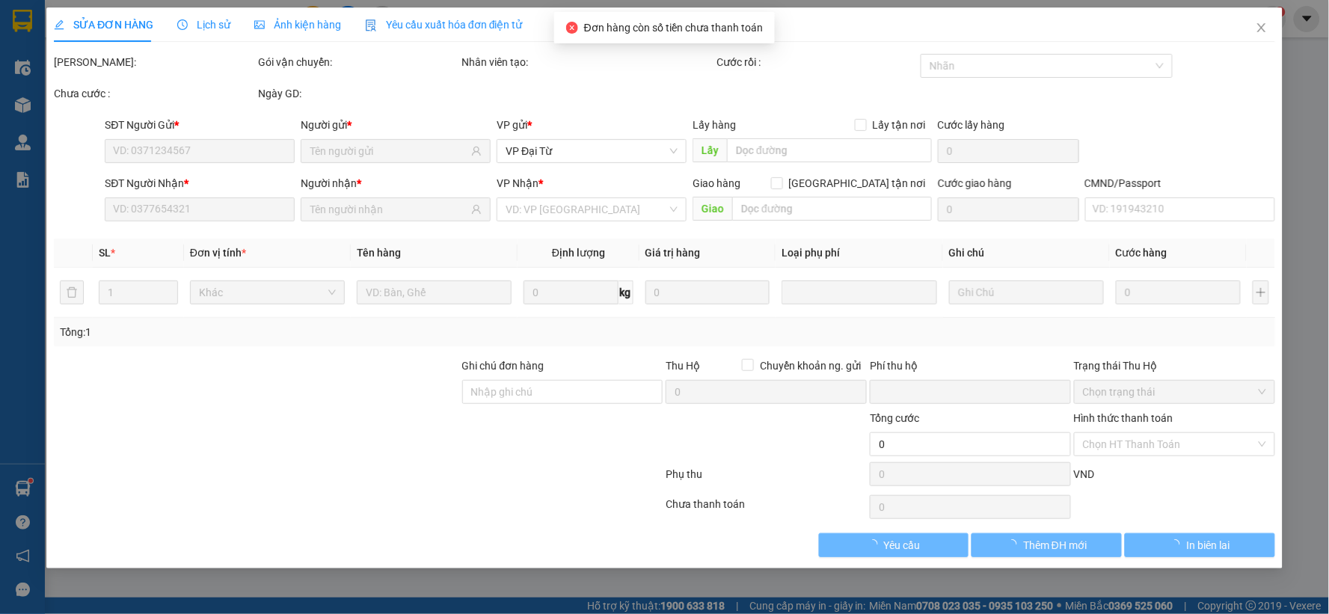
type input "80.000"
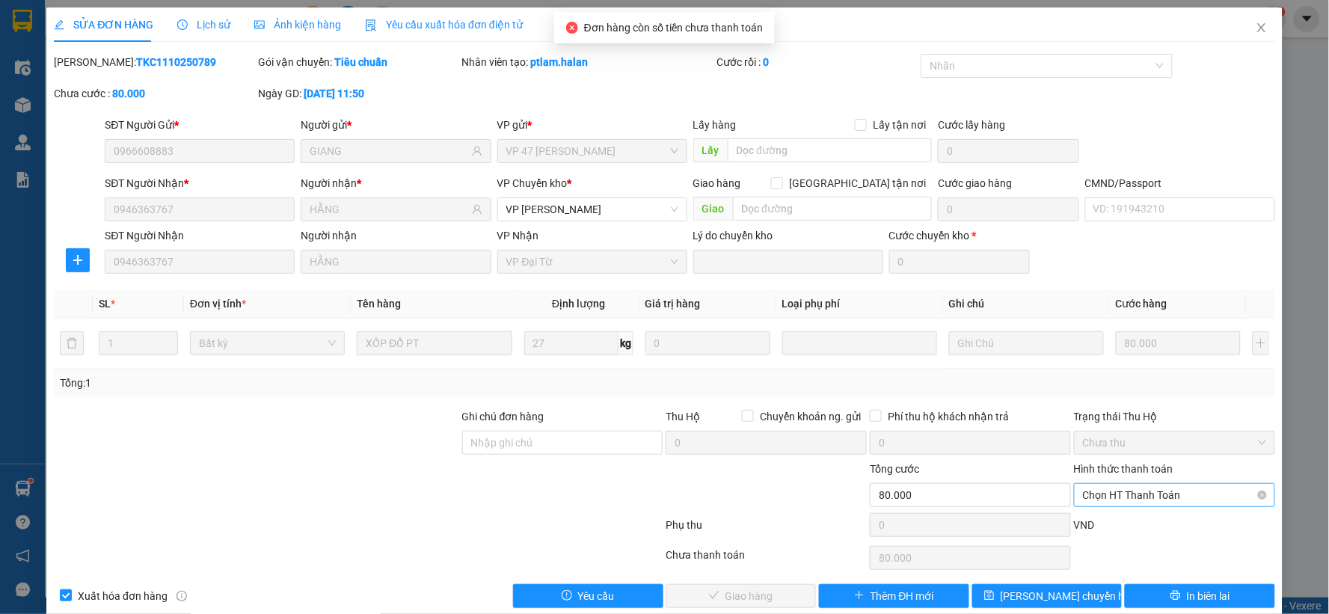
click at [1132, 489] on span "Chọn HT Thanh Toán" at bounding box center [1174, 495] width 183 height 22
drag, startPoint x: 1101, startPoint y: 362, endPoint x: 978, endPoint y: 447, distance: 150.0
click at [1102, 363] on div "Tại văn phòng" at bounding box center [1164, 369] width 181 height 16
type input "0"
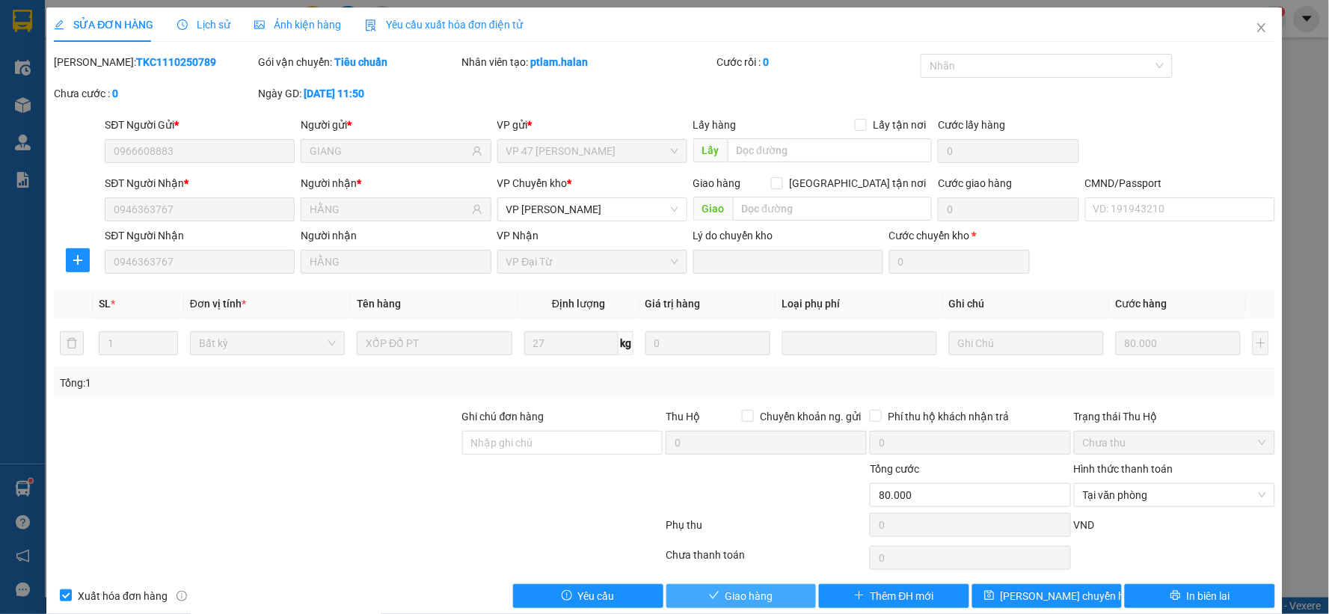
click at [766, 591] on span "Giao hàng" at bounding box center [750, 596] width 48 height 16
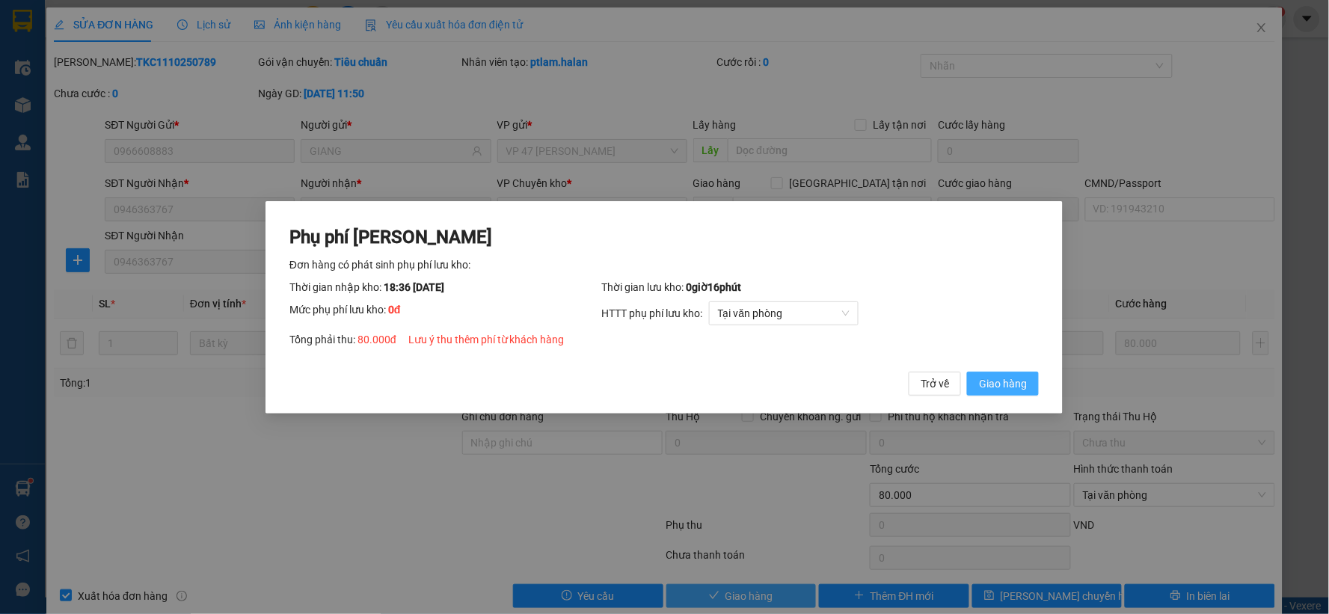
click at [968, 371] on button "Giao hàng" at bounding box center [1004, 383] width 72 height 24
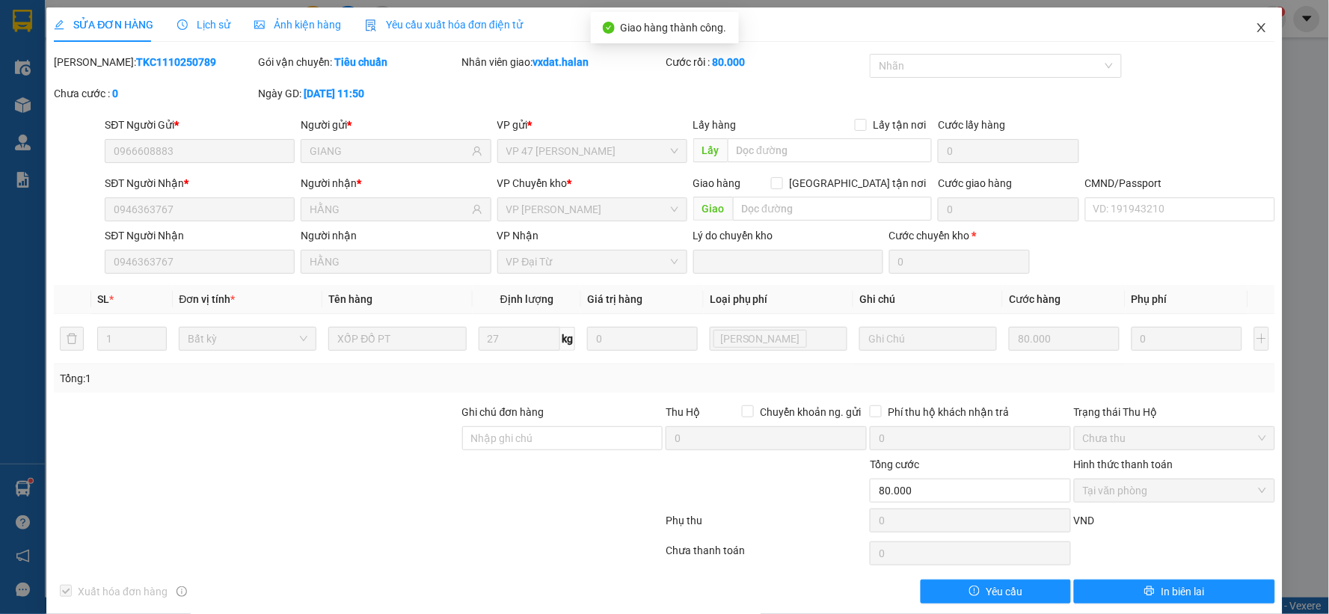
click at [1248, 36] on span "Close" at bounding box center [1262, 28] width 42 height 42
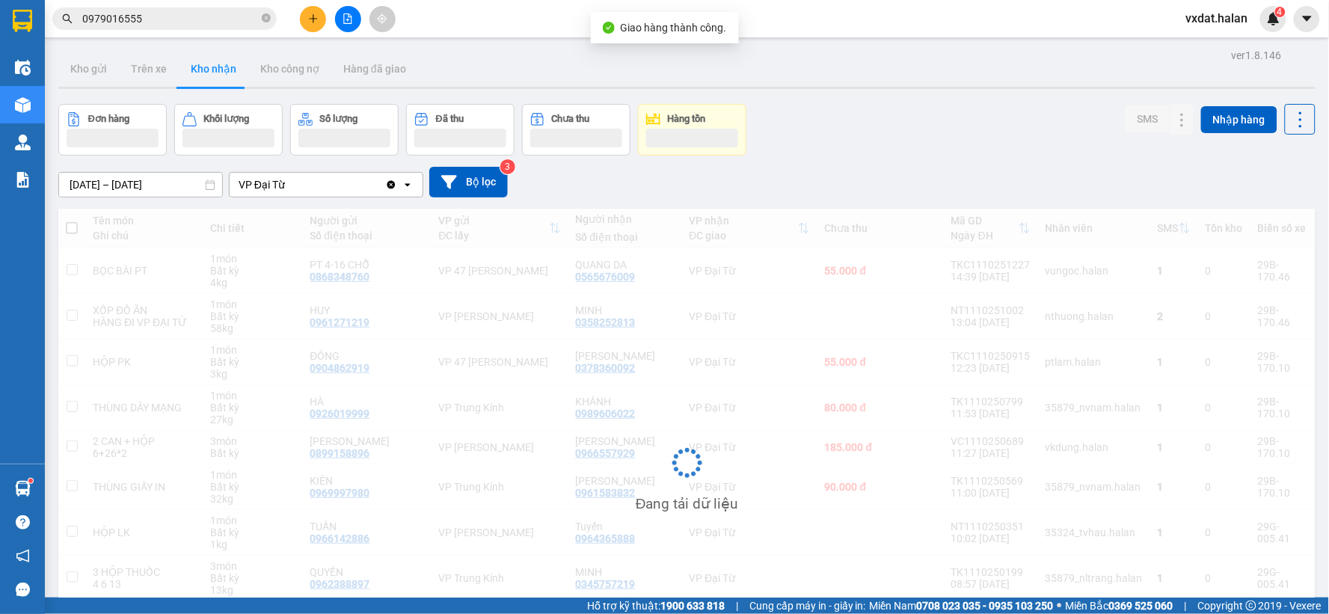
click at [920, 135] on div "Đơn hàng Khối lượng Số lượng Đã thu Chưa thu Hàng tồn SMS Nhập hàng" at bounding box center [686, 130] width 1257 height 52
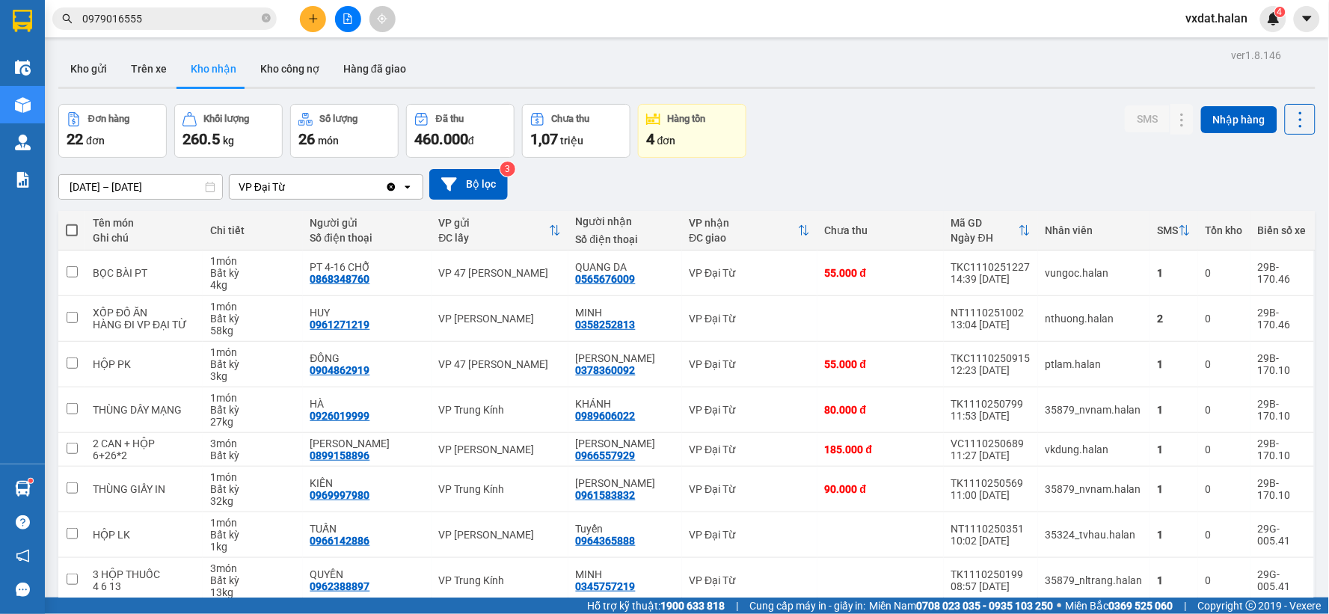
click at [920, 135] on div "Đơn hàng 22 đơn Khối lượng 260.5 kg Số lượng 26 món Đã thu 460.000 đ Chưa thu 1…" at bounding box center [686, 131] width 1257 height 54
click at [838, 88] on div at bounding box center [686, 88] width 1257 height 2
click at [88, 77] on button "Kho gửi" at bounding box center [88, 69] width 61 height 36
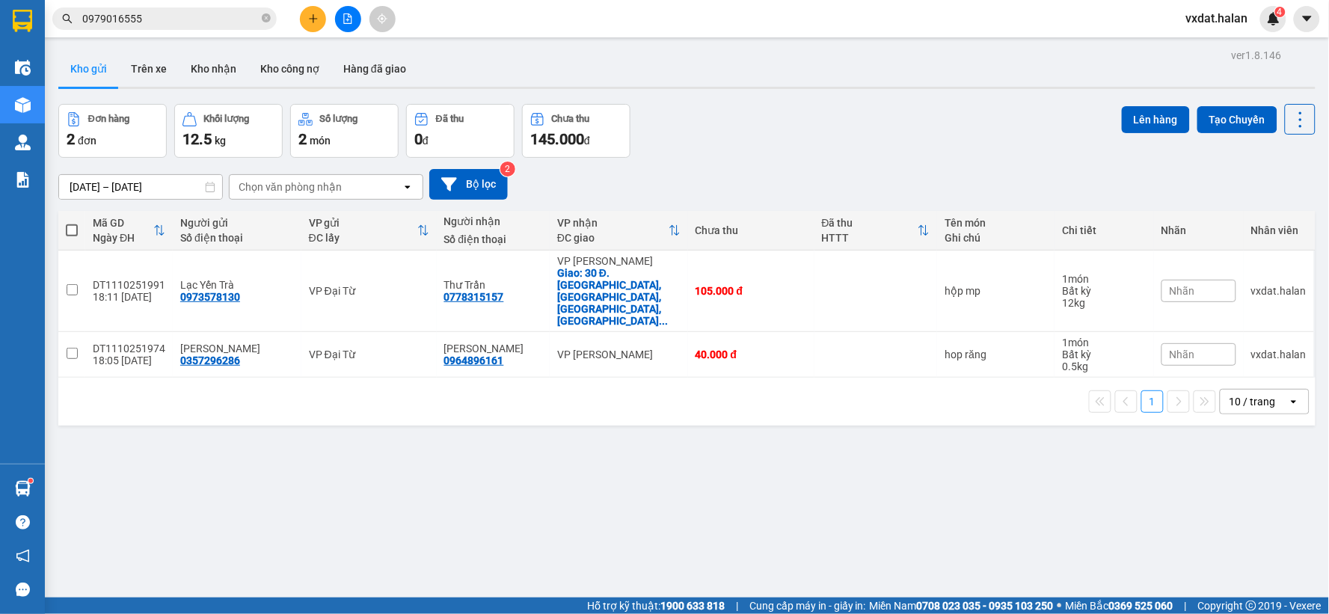
click at [76, 233] on span at bounding box center [72, 230] width 12 height 12
click at [72, 223] on input "checkbox" at bounding box center [72, 223] width 0 height 0
checkbox input "true"
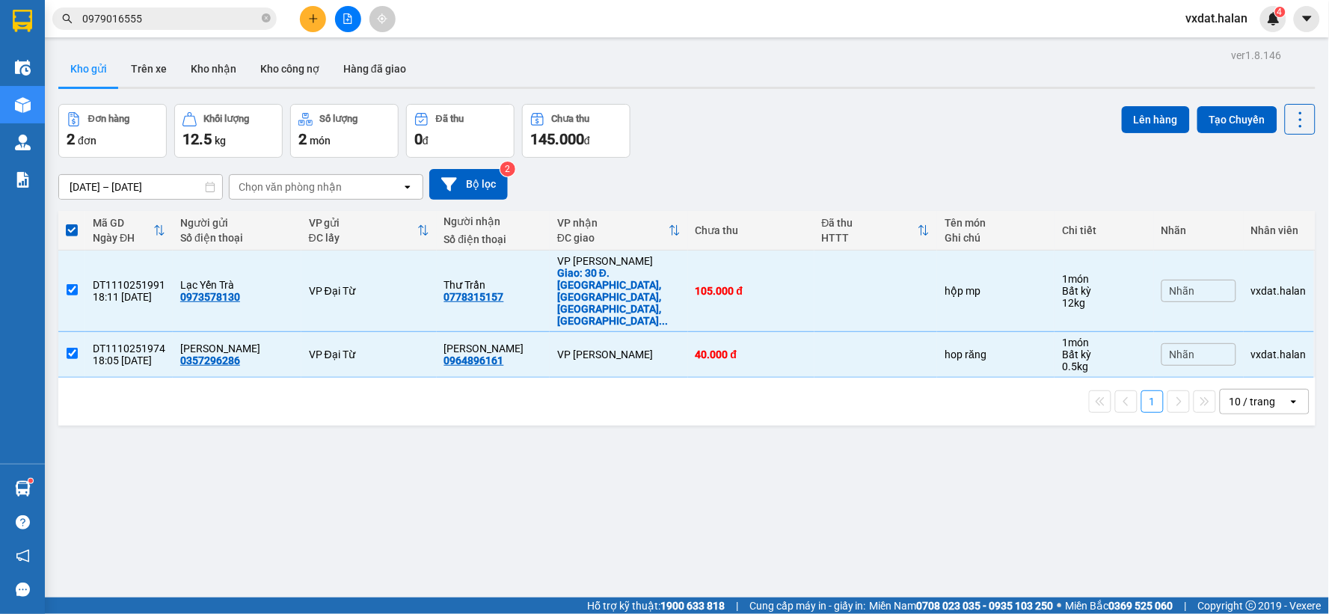
click at [1129, 132] on div "Lên hàng Tạo Chuyến" at bounding box center [1219, 119] width 194 height 31
click at [1158, 122] on button "Lên hàng" at bounding box center [1156, 119] width 68 height 27
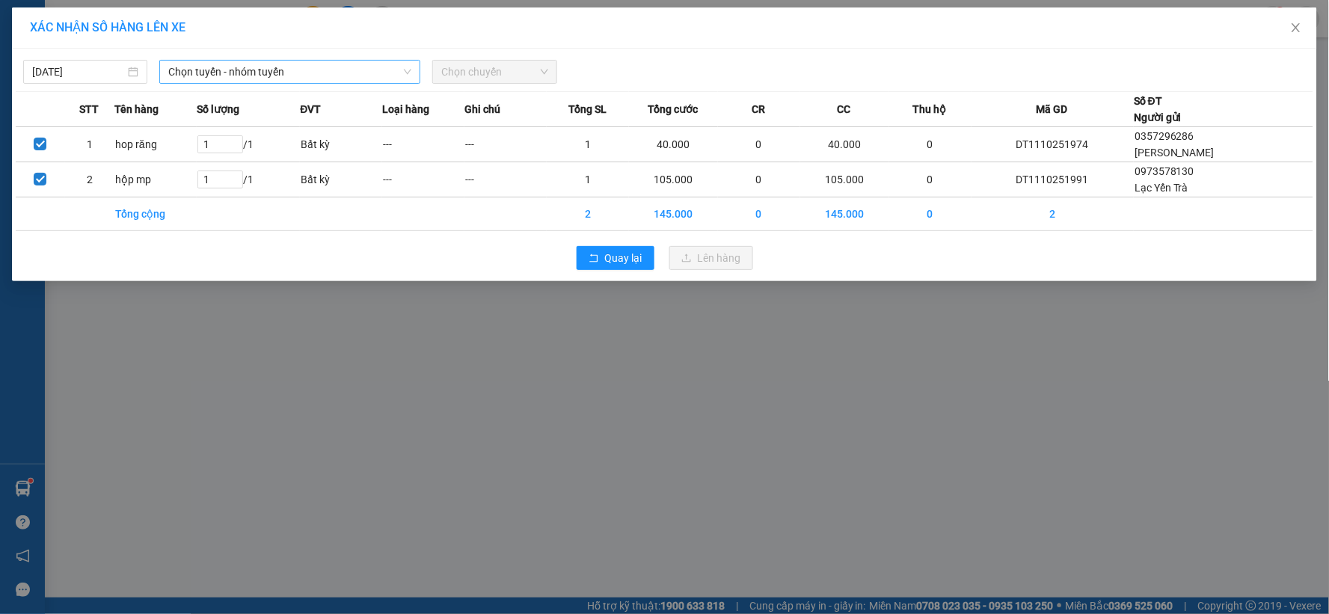
click at [248, 75] on span "Chọn tuyến - nhóm tuyến" at bounding box center [289, 72] width 243 height 22
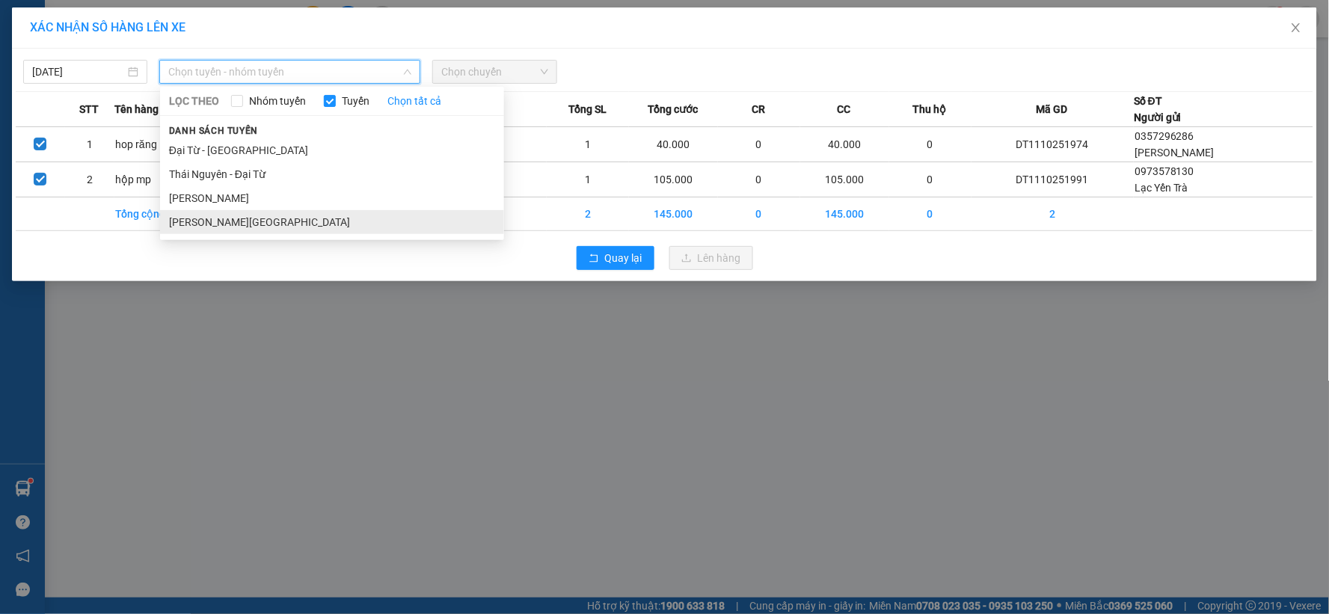
click at [267, 230] on li "[PERSON_NAME][GEOGRAPHIC_DATA]" at bounding box center [332, 222] width 344 height 24
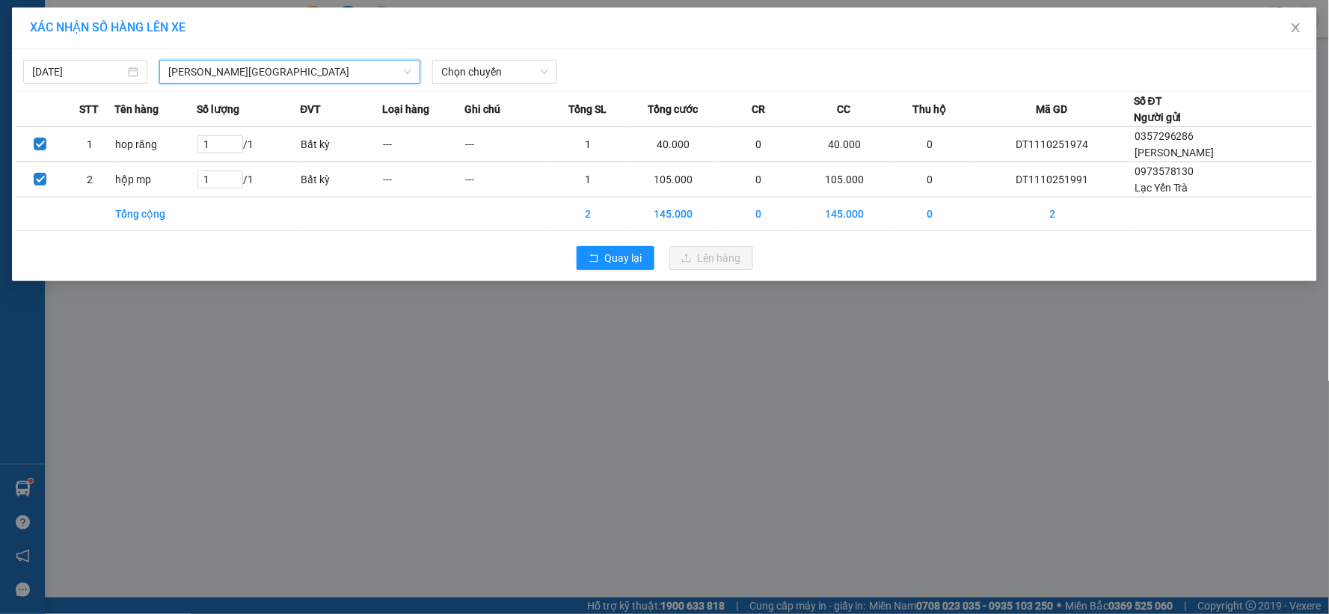
click at [515, 84] on div "Chọn chuyến" at bounding box center [494, 72] width 136 height 24
click at [518, 76] on span "Chọn chuyến" at bounding box center [494, 72] width 106 height 22
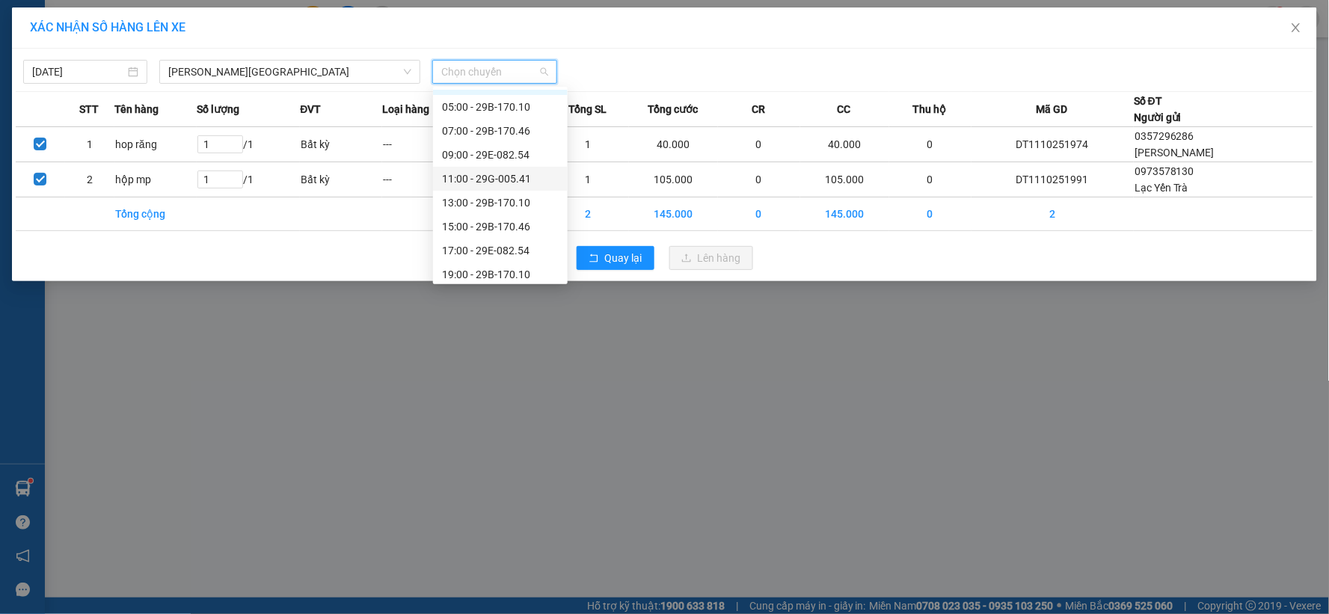
scroll to position [24, 0]
click at [512, 251] on div "17:00 - 29E-082.54" at bounding box center [500, 245] width 117 height 16
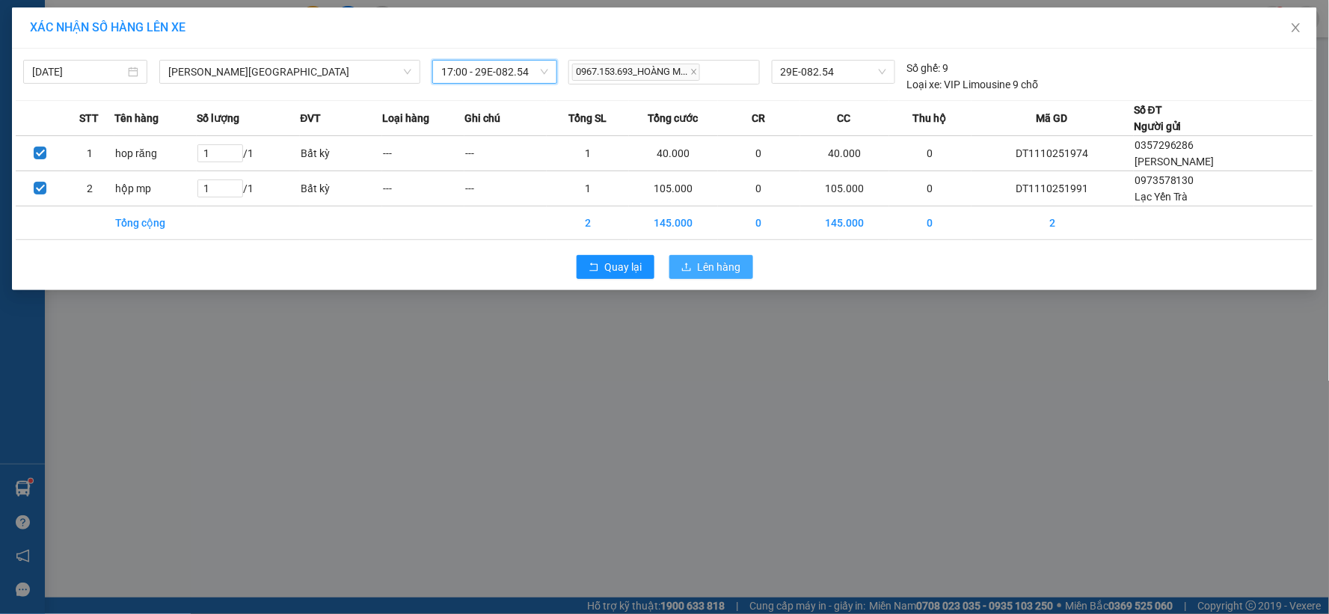
click at [700, 277] on button "Lên hàng" at bounding box center [711, 267] width 84 height 24
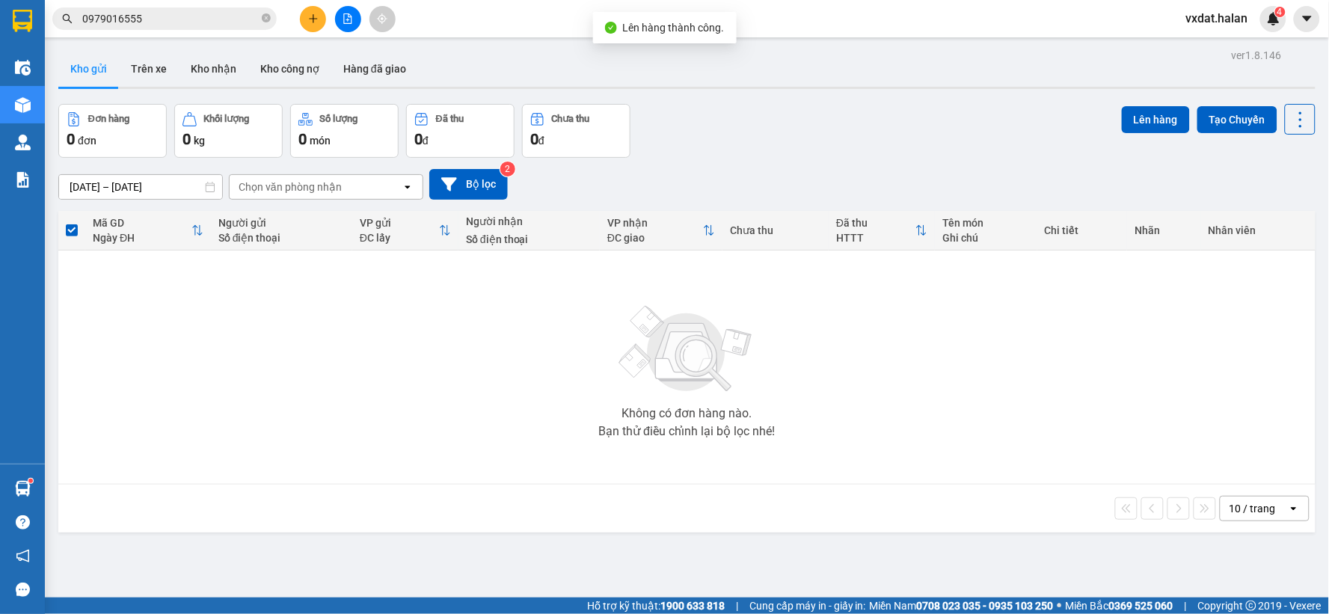
click at [794, 117] on div "Đơn hàng 0 đơn Khối lượng 0 kg Số lượng 0 món Đã thu 0 đ Chưa thu 0 đ Lên hàng …" at bounding box center [686, 131] width 1257 height 54
click at [215, 88] on div at bounding box center [686, 88] width 1257 height 2
click at [212, 80] on button "Kho nhận" at bounding box center [214, 69] width 70 height 36
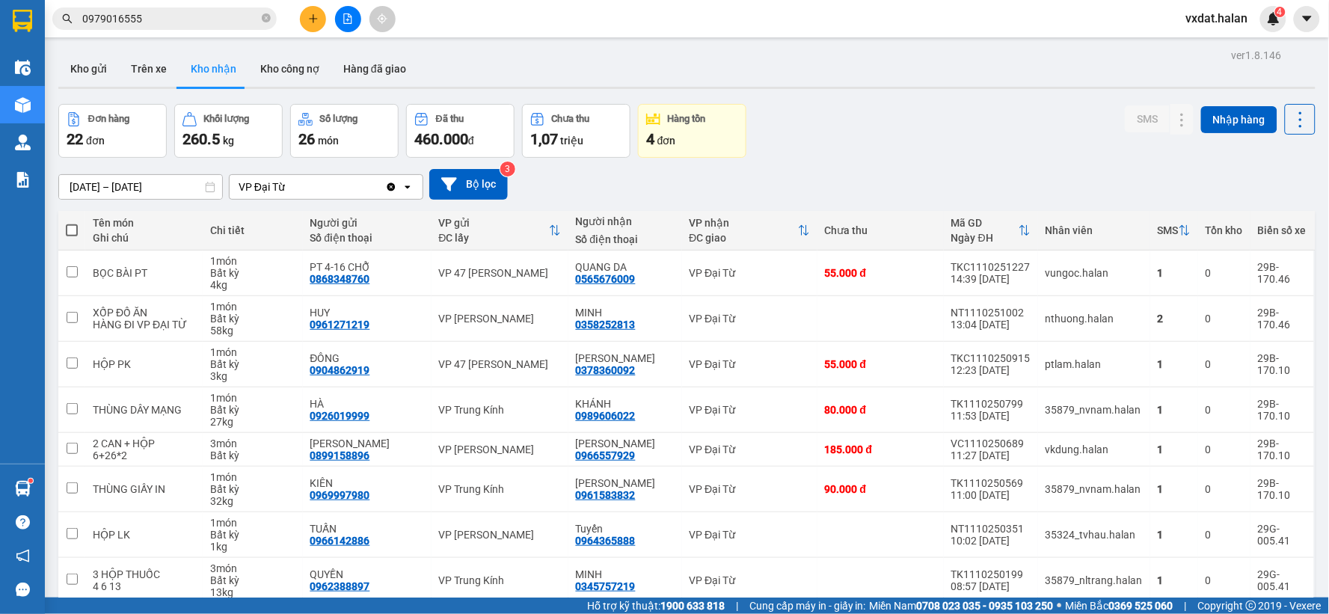
click at [868, 126] on div "Đơn hàng 22 đơn Khối lượng 260.5 kg Số lượng 26 món Đã thu 460.000 đ Chưa thu 1…" at bounding box center [686, 131] width 1257 height 54
click at [1177, 277] on icon at bounding box center [1182, 273] width 10 height 10
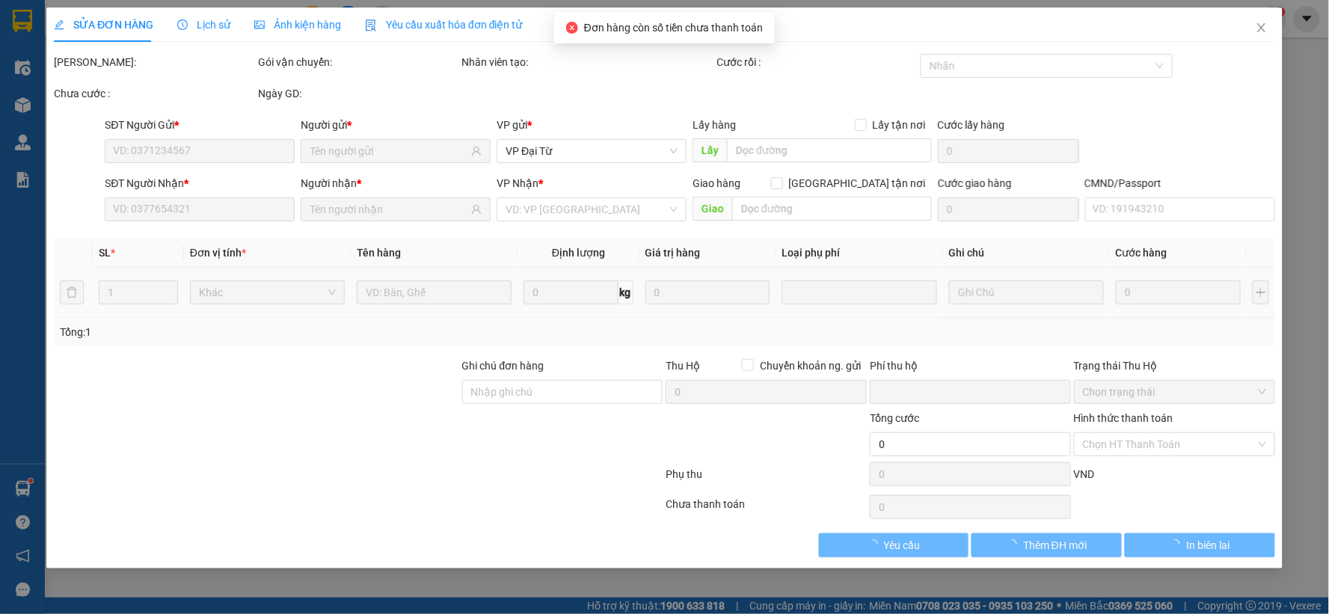
type input "0868348760"
type input "PT 4-16 CHỖ"
type input "0565676009"
type input "QUANG DA"
type input "0"
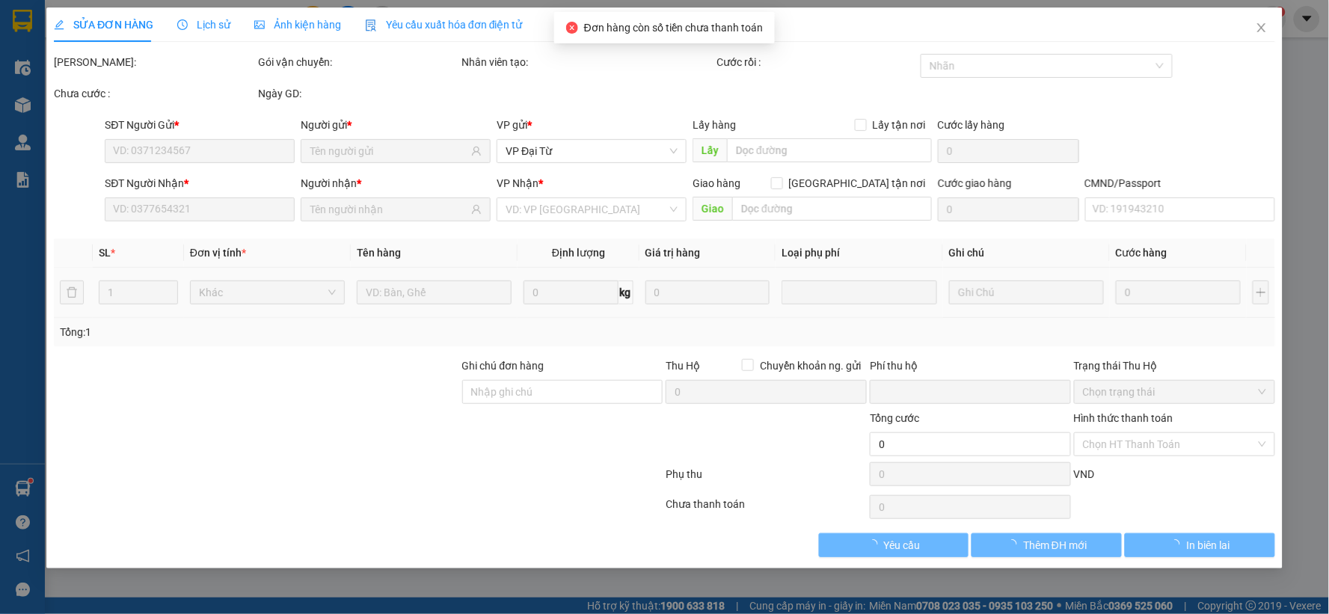
type input "55.000"
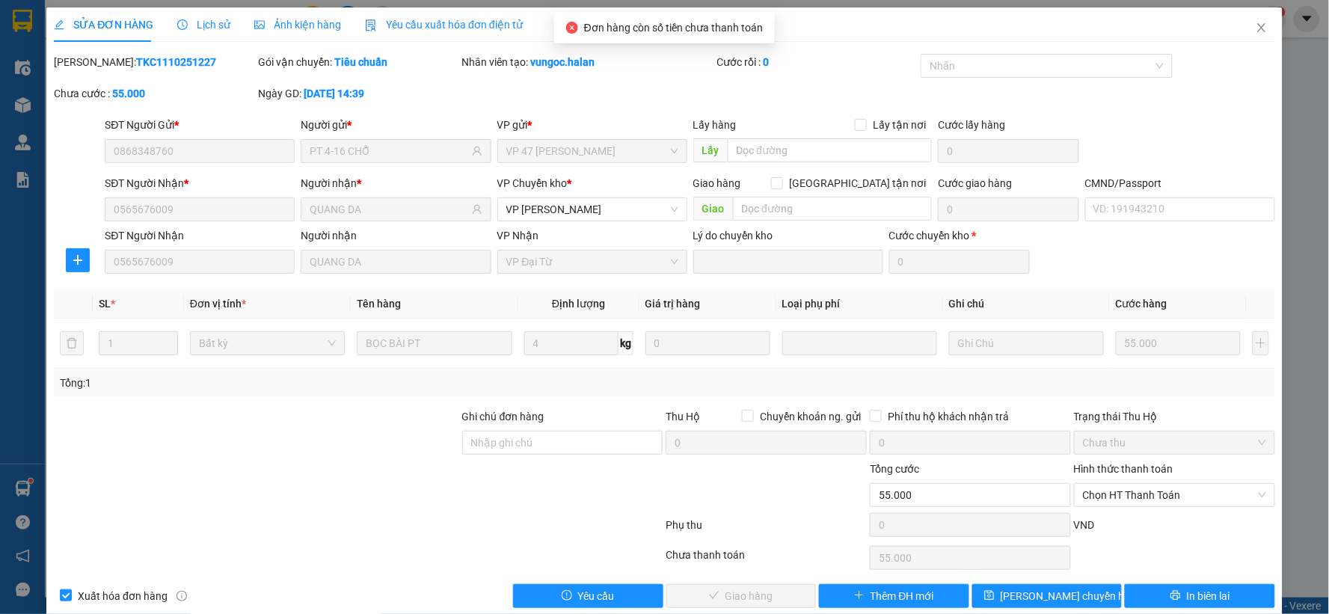
click at [1139, 513] on div "Phụ thu 0 VND" at bounding box center [664, 528] width 1224 height 30
click at [1134, 503] on span "Chọn HT Thanh Toán" at bounding box center [1174, 495] width 183 height 22
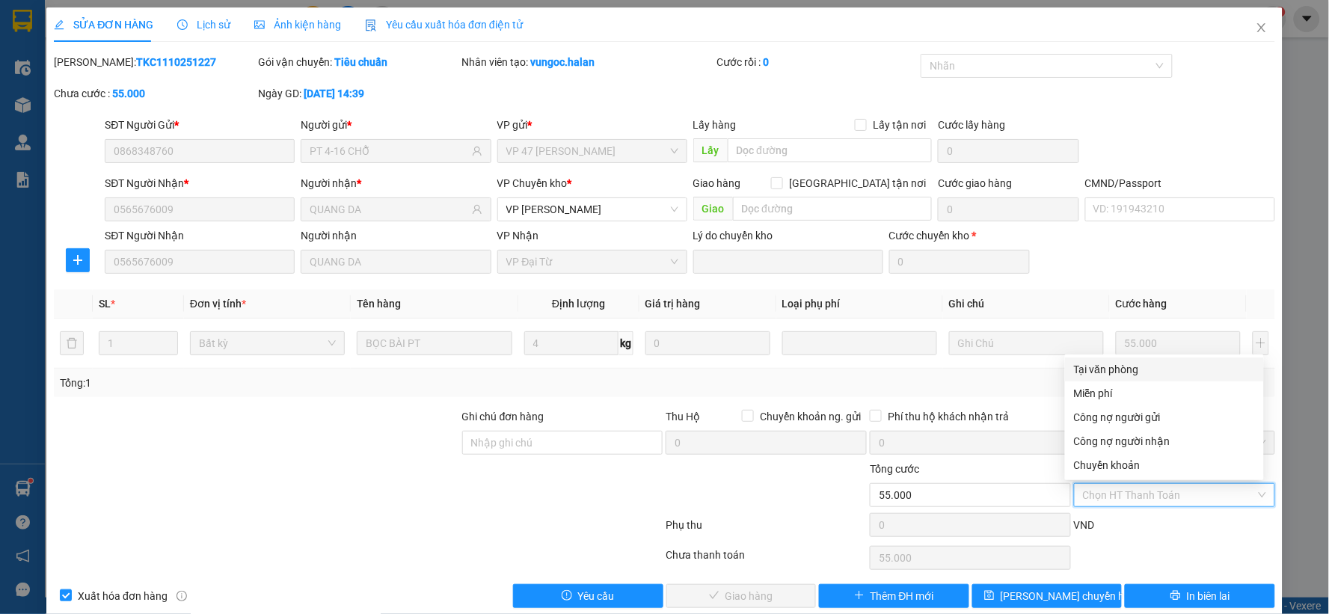
click at [1135, 371] on div "Tại văn phòng" at bounding box center [1164, 369] width 181 height 16
type input "0"
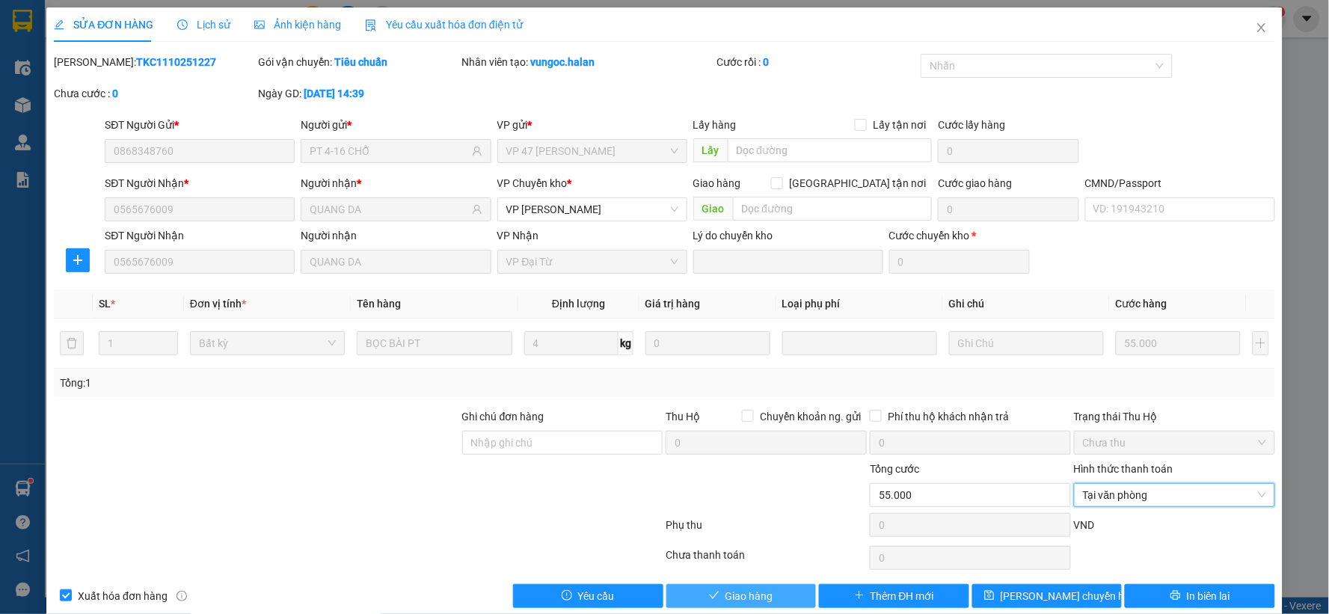
click at [764, 607] on button "Giao hàng" at bounding box center [741, 596] width 150 height 24
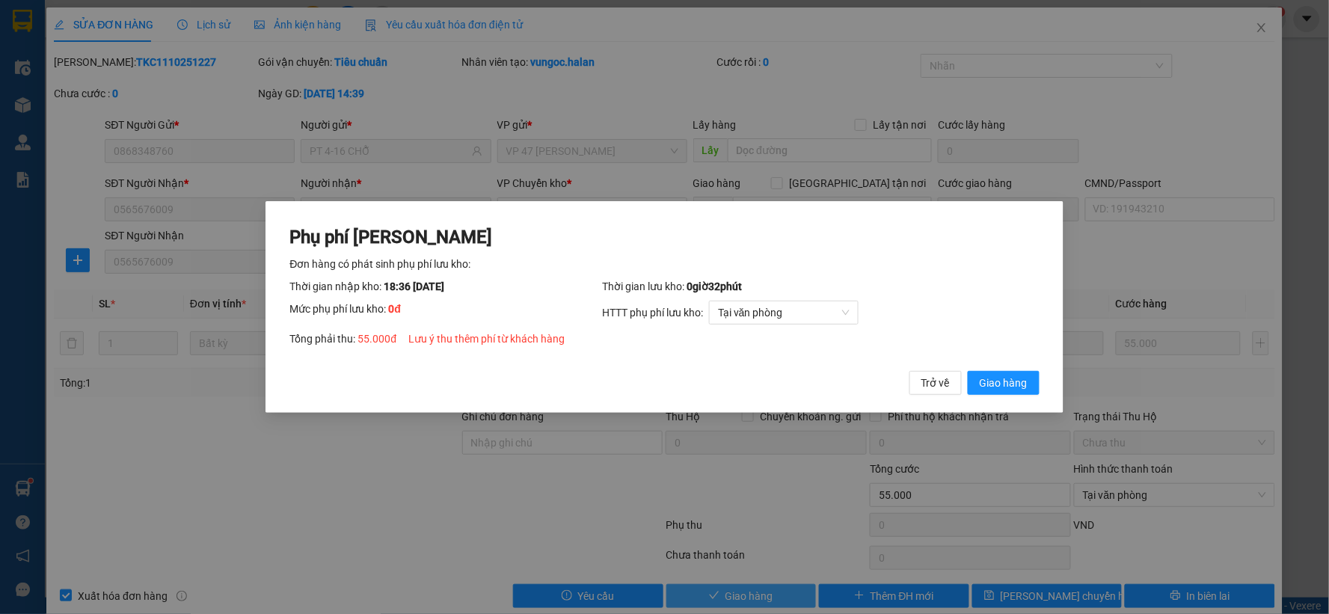
click at [968, 371] on button "Giao hàng" at bounding box center [1004, 383] width 72 height 24
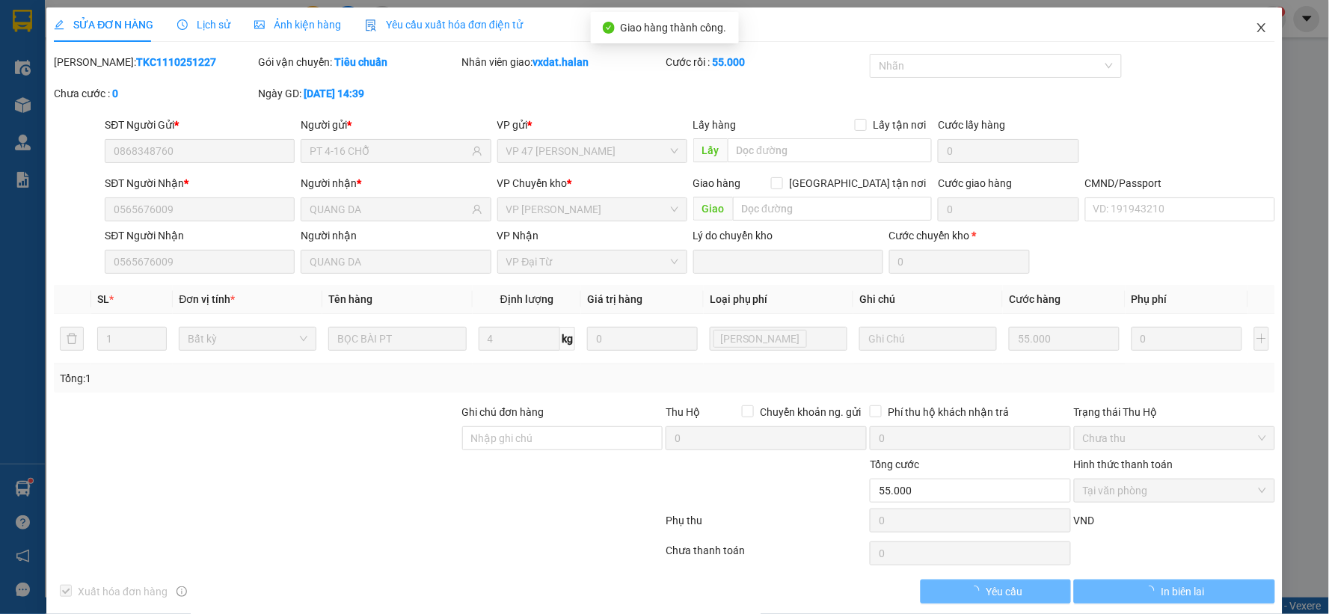
click at [1260, 20] on span "Close" at bounding box center [1262, 28] width 42 height 42
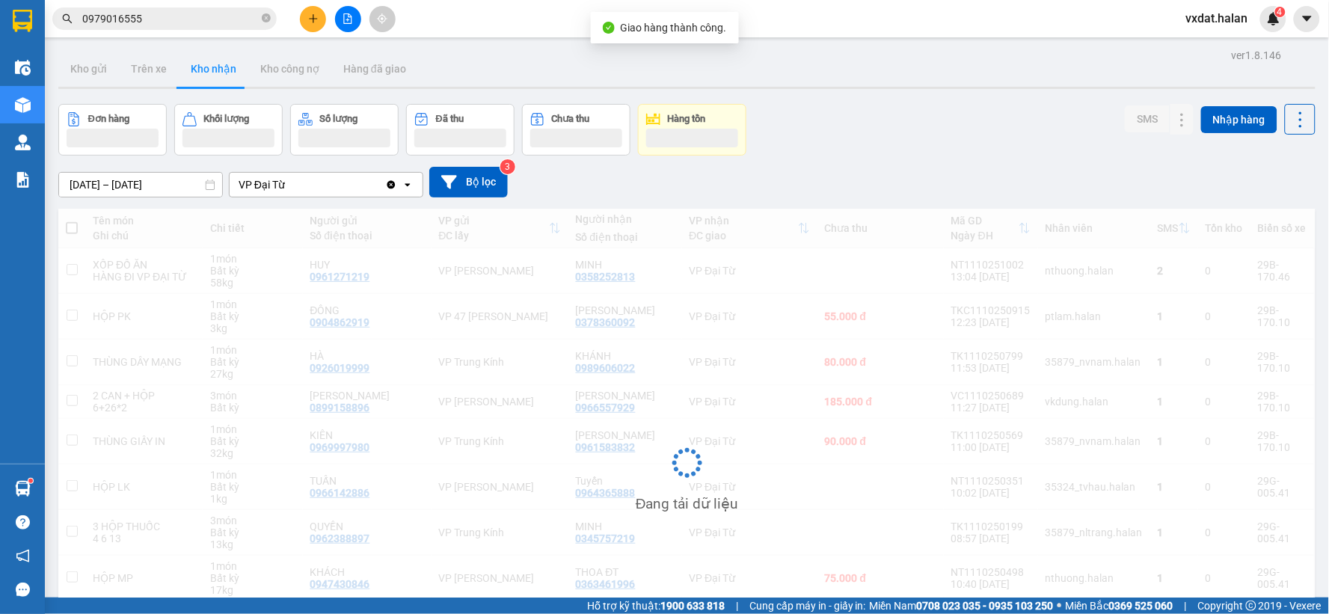
click at [855, 130] on div "Đơn hàng Khối lượng Số lượng Đã thu Chưa thu Hàng tồn SMS Nhập hàng" at bounding box center [686, 130] width 1257 height 52
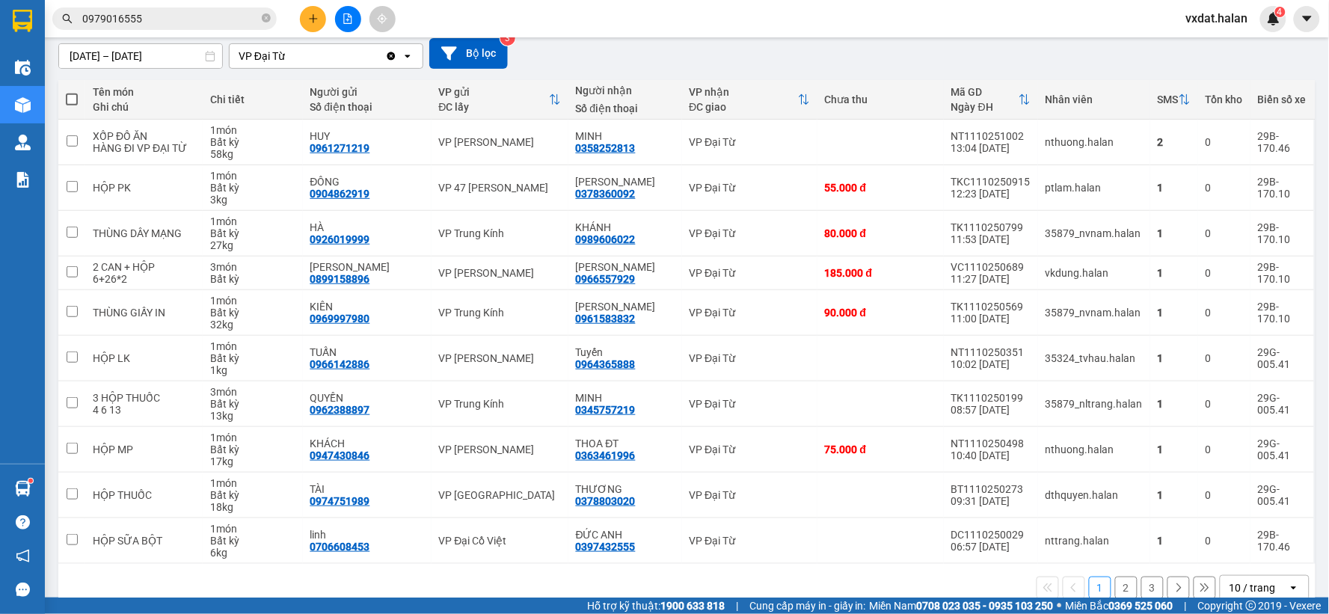
scroll to position [160, 0]
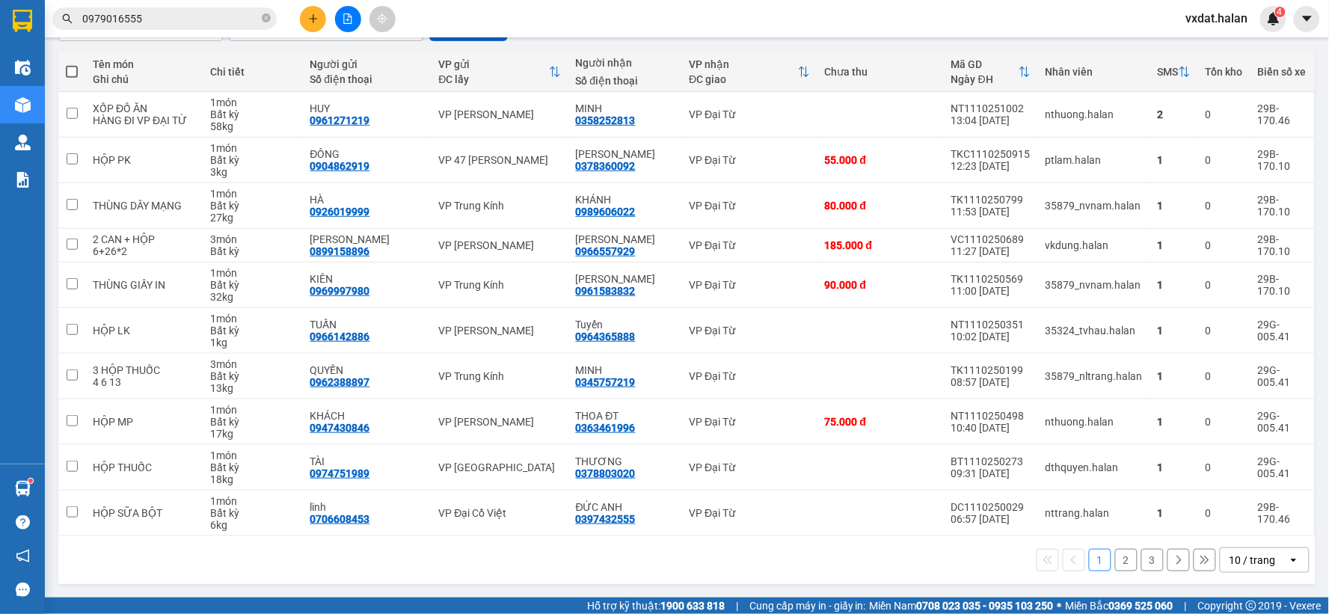
click at [735, 557] on div "1 2 3 10 / trang open" at bounding box center [686, 560] width 1245 height 25
click at [1117, 559] on button "2" at bounding box center [1126, 560] width 22 height 22
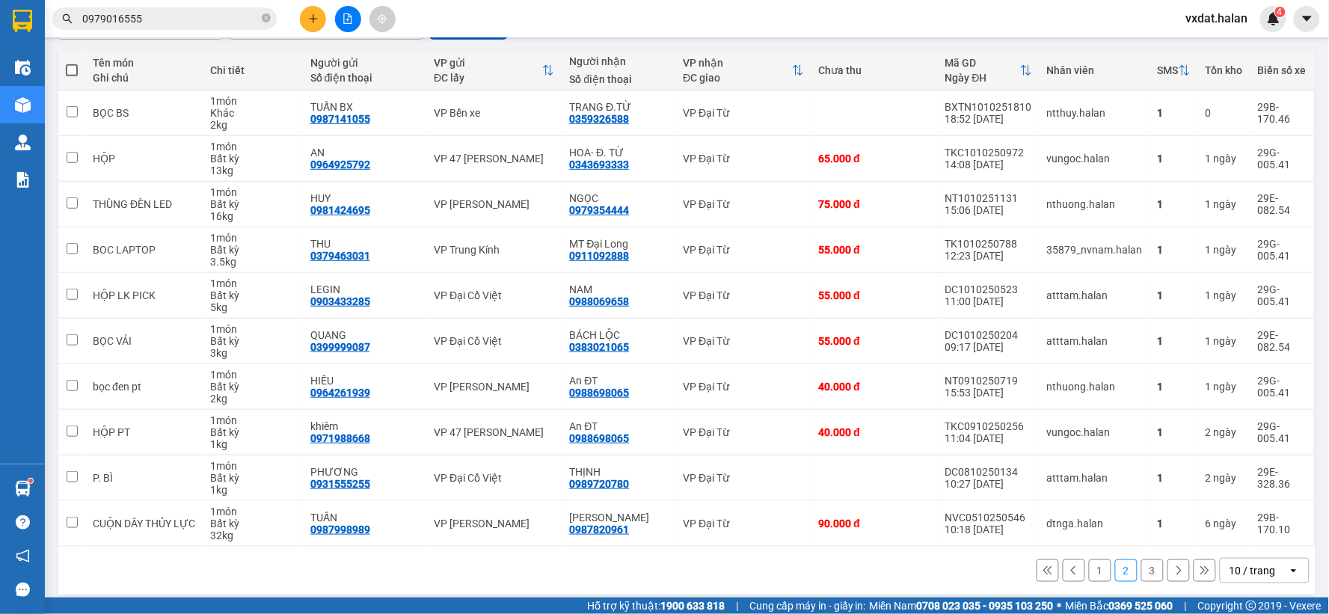
click at [1089, 569] on button "1" at bounding box center [1100, 570] width 22 height 22
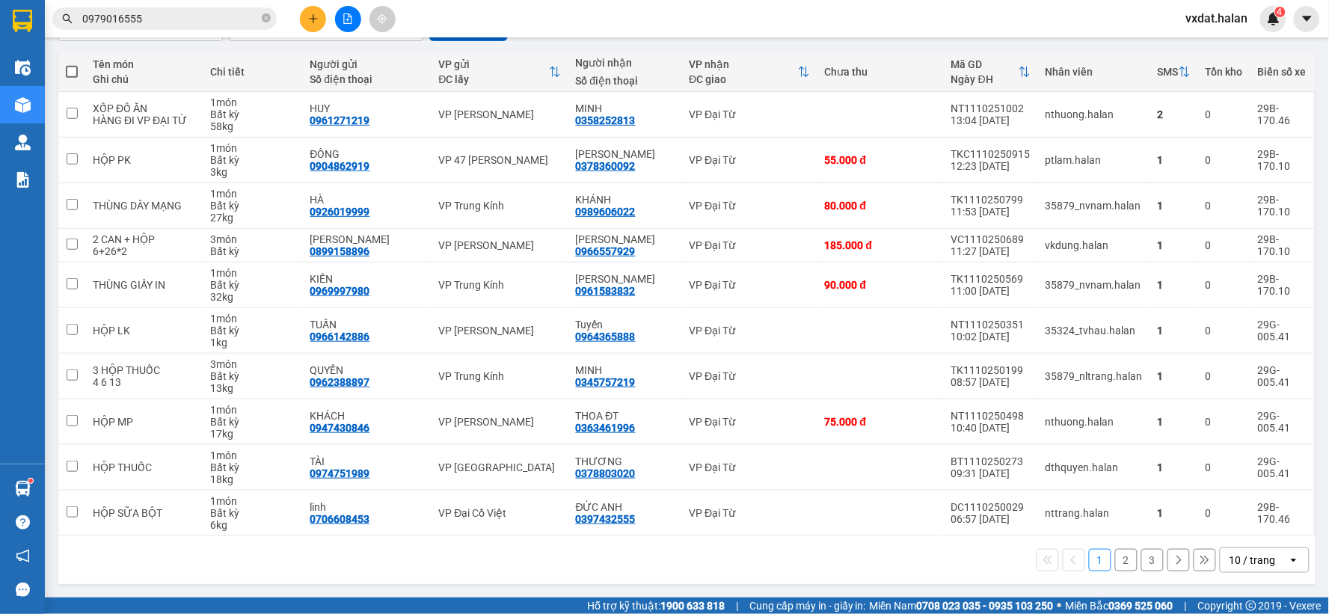
click at [557, 577] on div "1 2 3 10 / trang open" at bounding box center [686, 560] width 1257 height 48
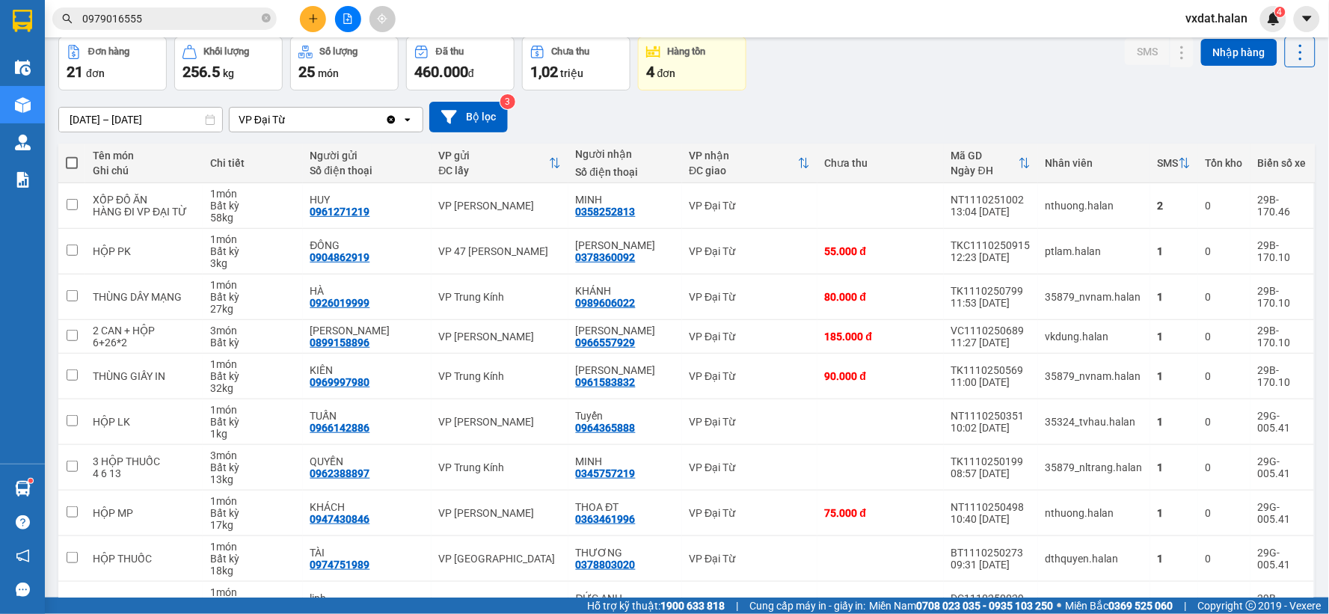
scroll to position [0, 0]
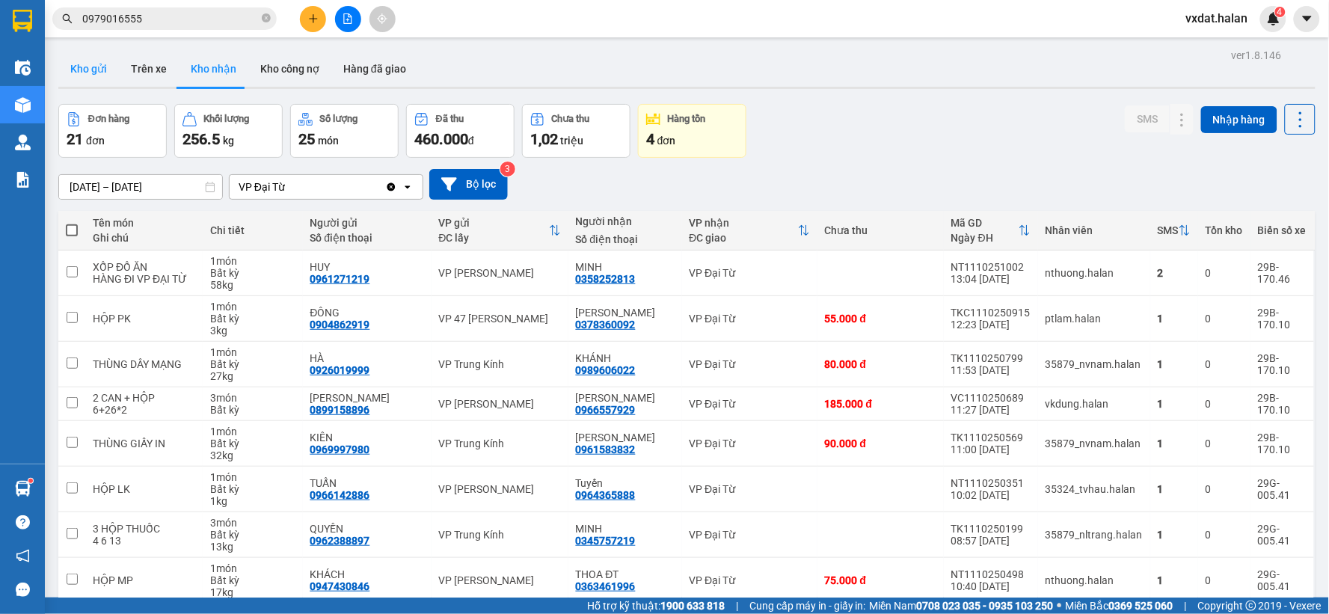
click at [93, 79] on button "Kho gửi" at bounding box center [88, 69] width 61 height 36
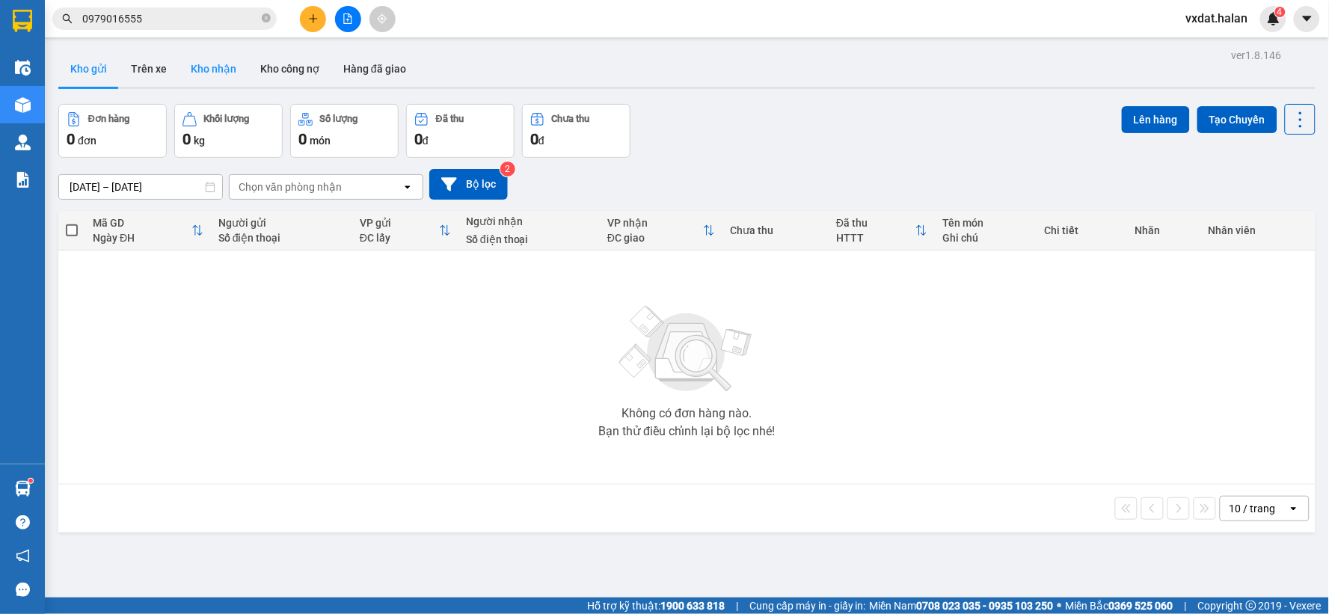
click at [215, 79] on button "Kho nhận" at bounding box center [214, 69] width 70 height 36
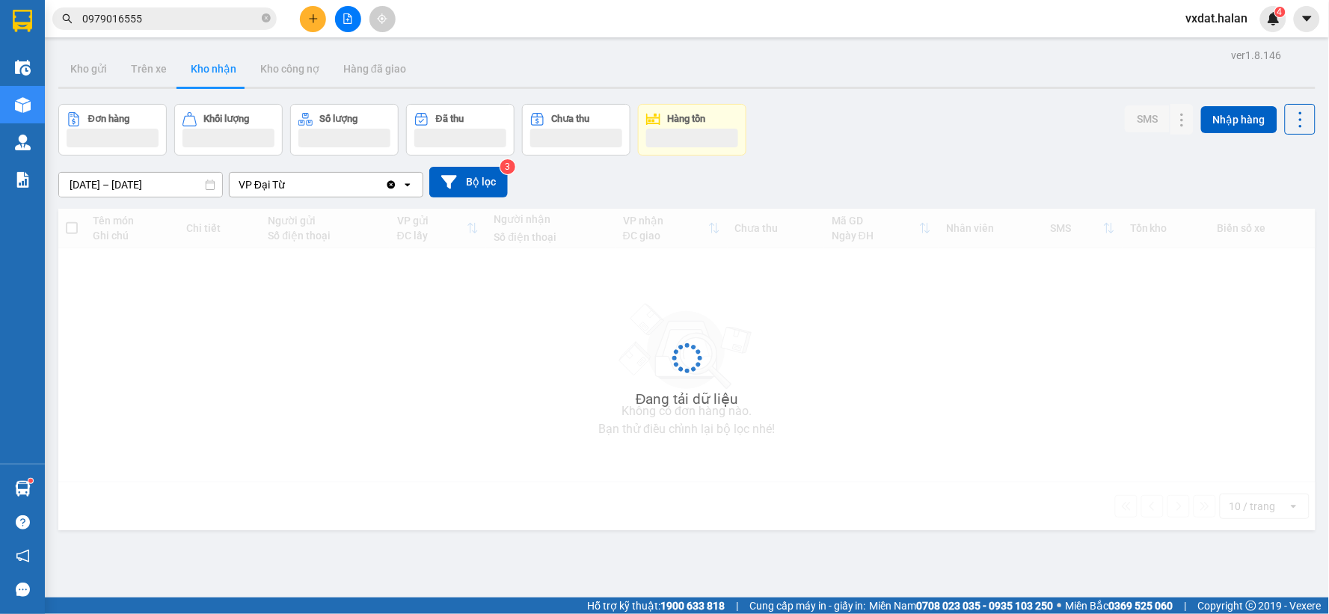
click at [215, 79] on button "Kho nhận" at bounding box center [214, 69] width 70 height 36
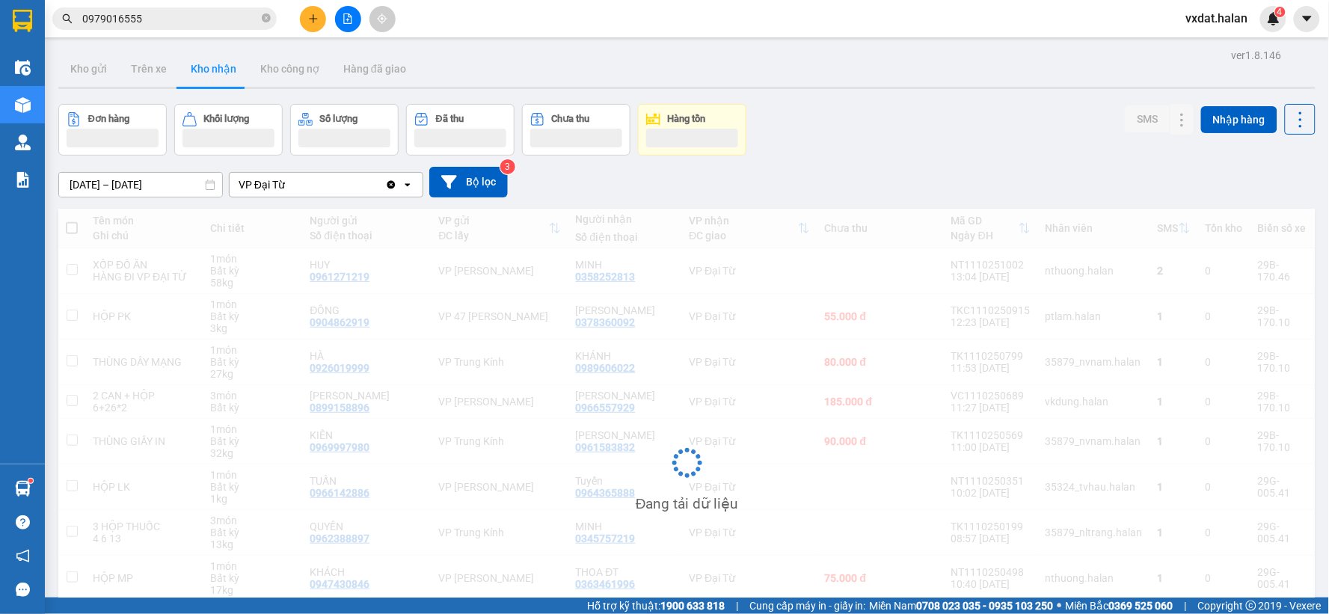
click at [876, 148] on div "Đơn hàng Khối lượng Số lượng Đã thu Chưa thu Hàng tồn SMS Nhập hàng" at bounding box center [686, 130] width 1257 height 52
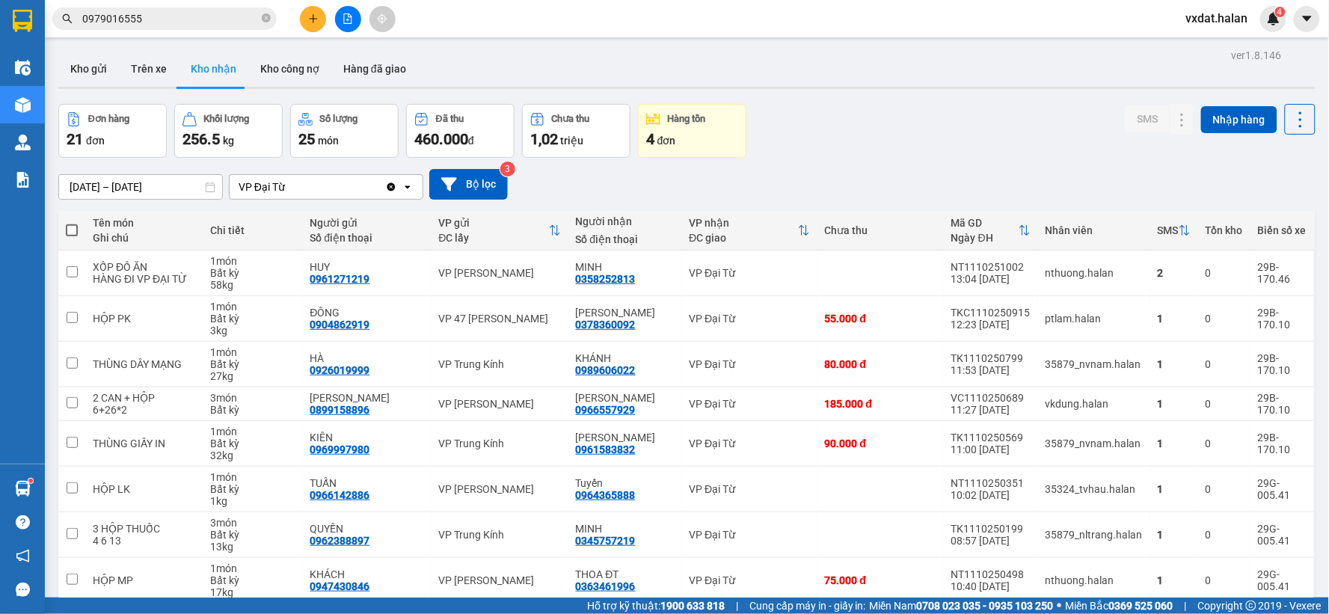
scroll to position [160, 0]
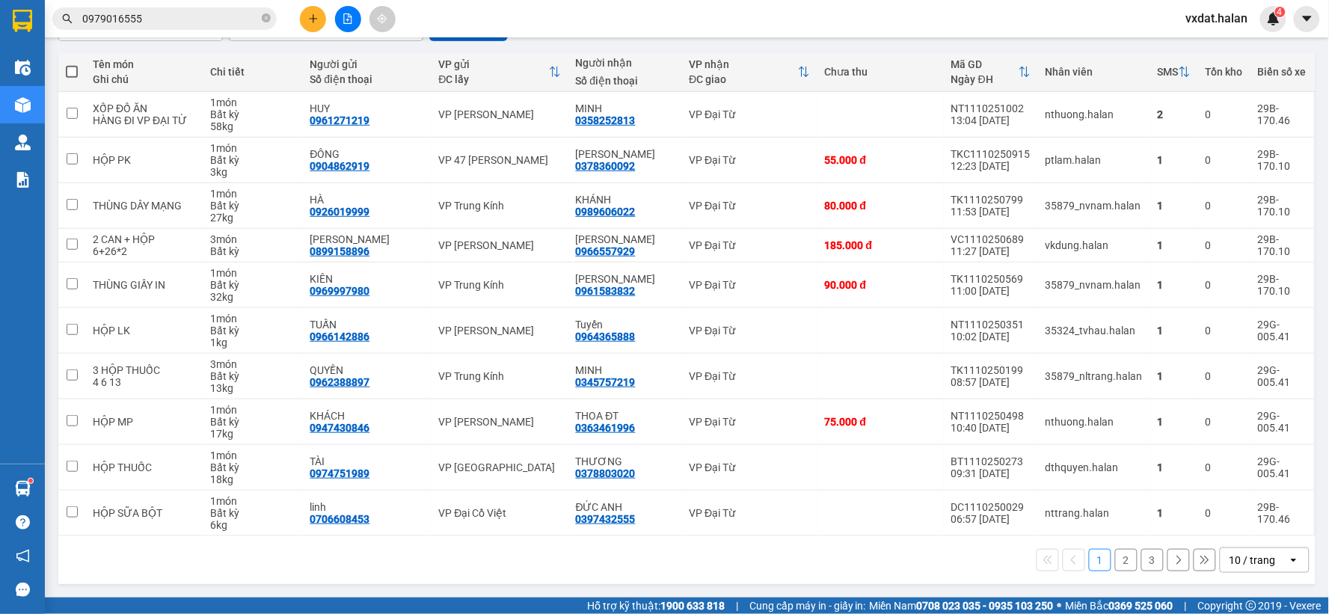
click at [738, 19] on div "Kết quả tìm kiếm ( 189 ) Bộ lọc Mã ĐH Trạng thái Món hàng Thu hộ Tổng cước Chưa…" at bounding box center [664, 18] width 1329 height 37
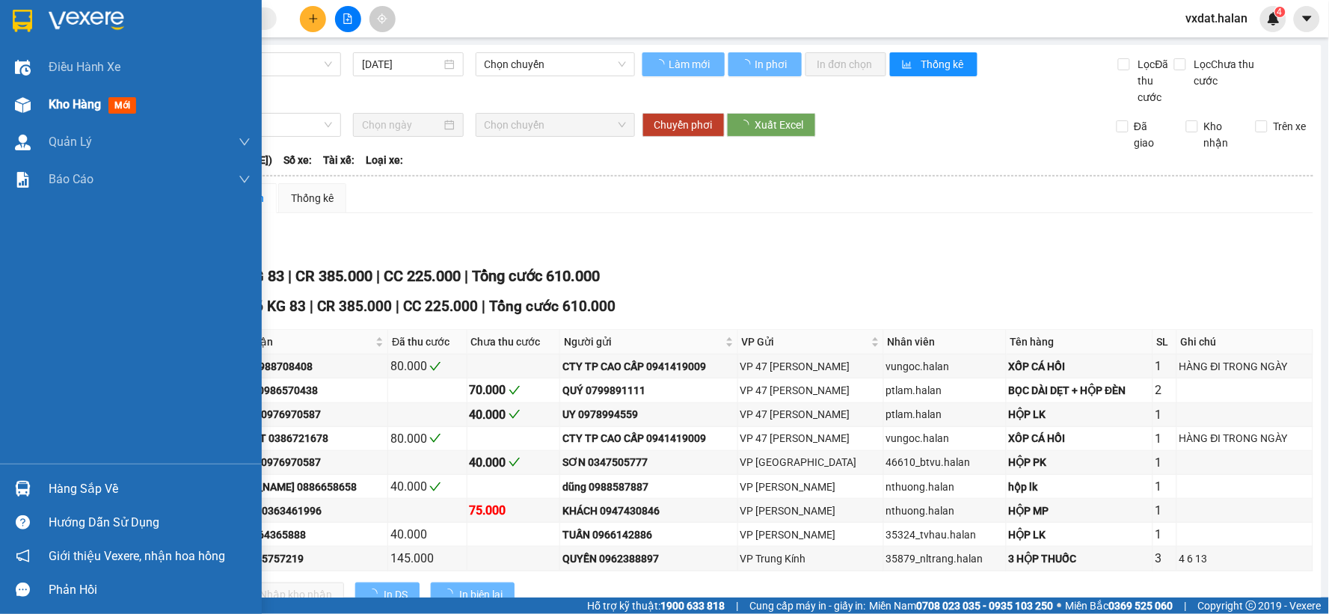
click at [63, 115] on div "Kho hàng mới" at bounding box center [150, 104] width 202 height 37
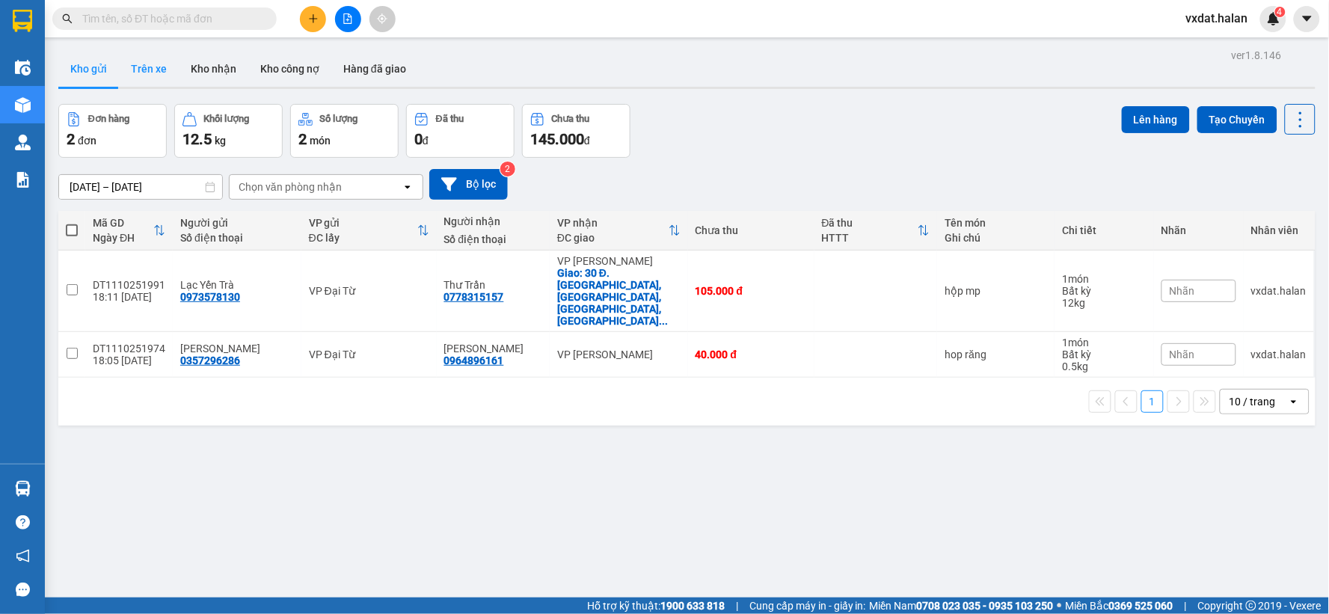
click at [160, 71] on button "Trên xe" at bounding box center [149, 69] width 60 height 36
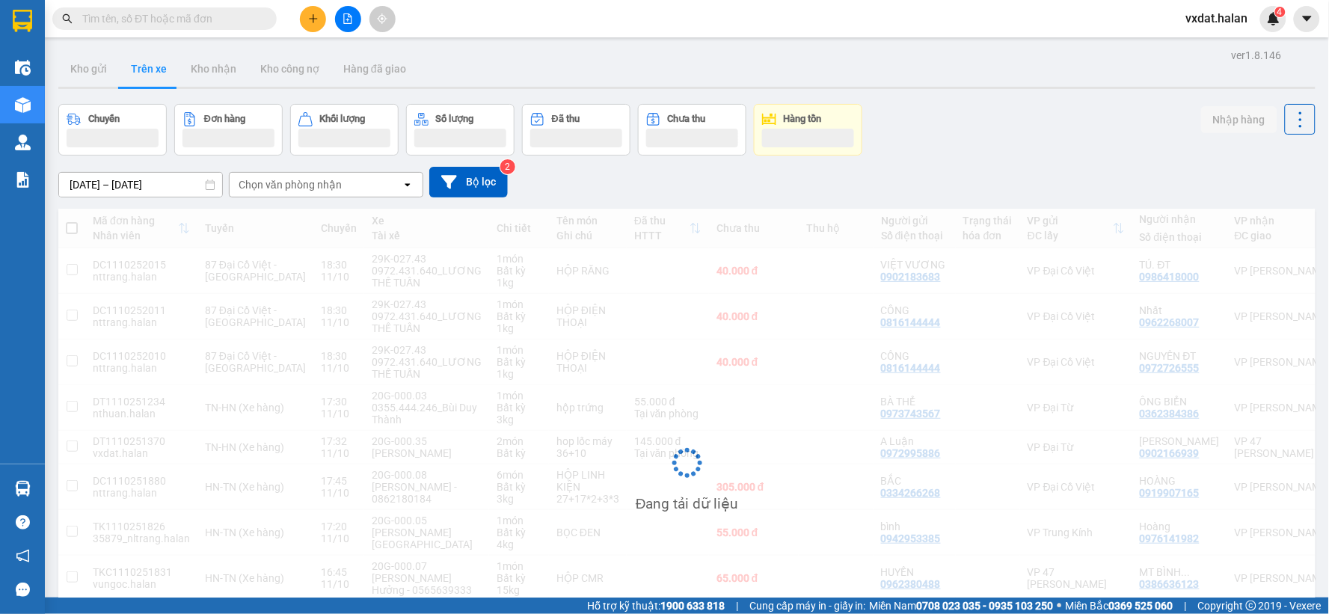
click at [1046, 172] on div "03/02/2012 – 11/10/2025 Press the down arrow key to interact with the calendar …" at bounding box center [686, 182] width 1257 height 31
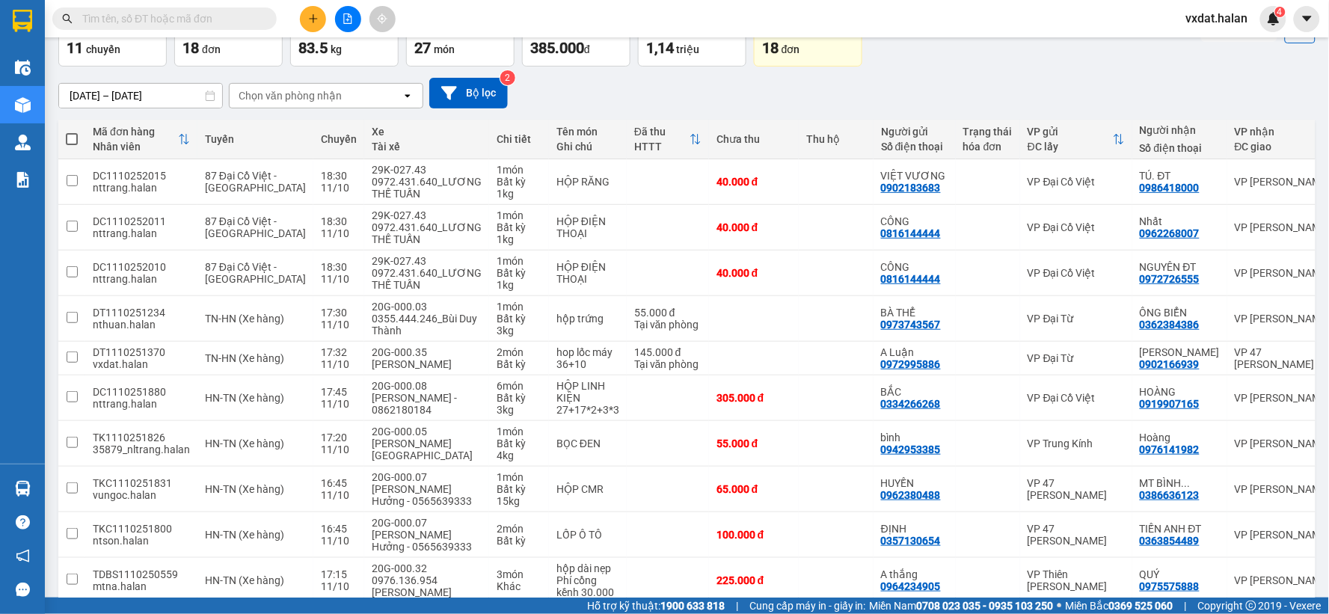
scroll to position [166, 0]
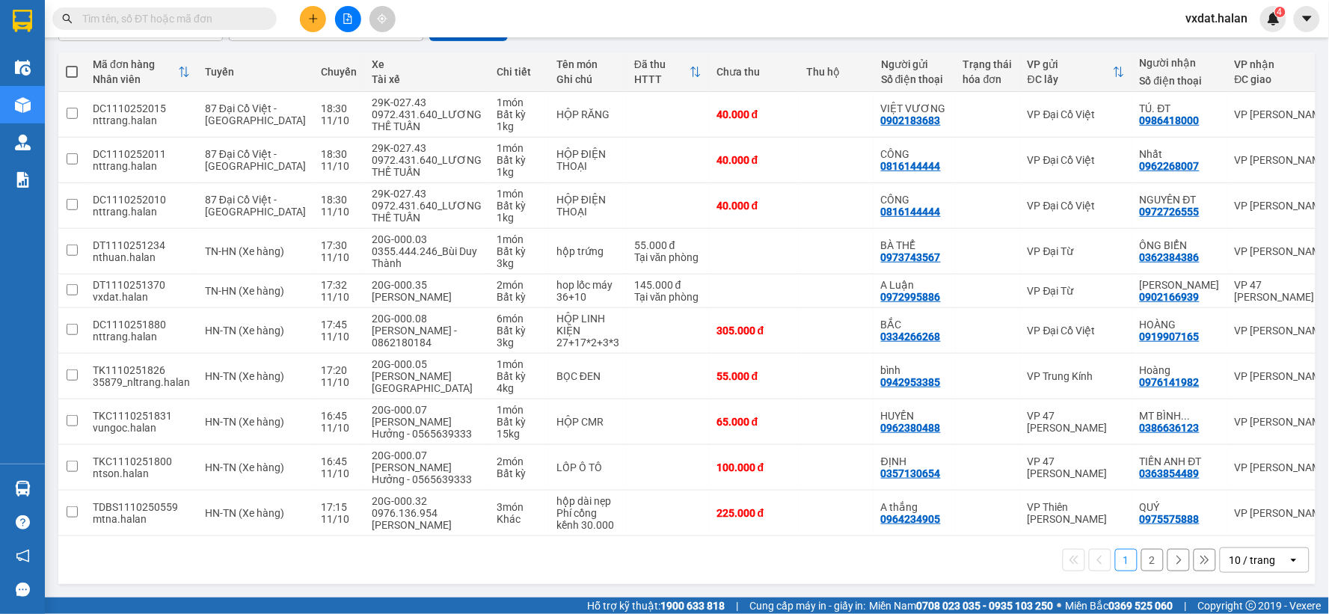
click at [1148, 565] on button "2" at bounding box center [1152, 560] width 22 height 22
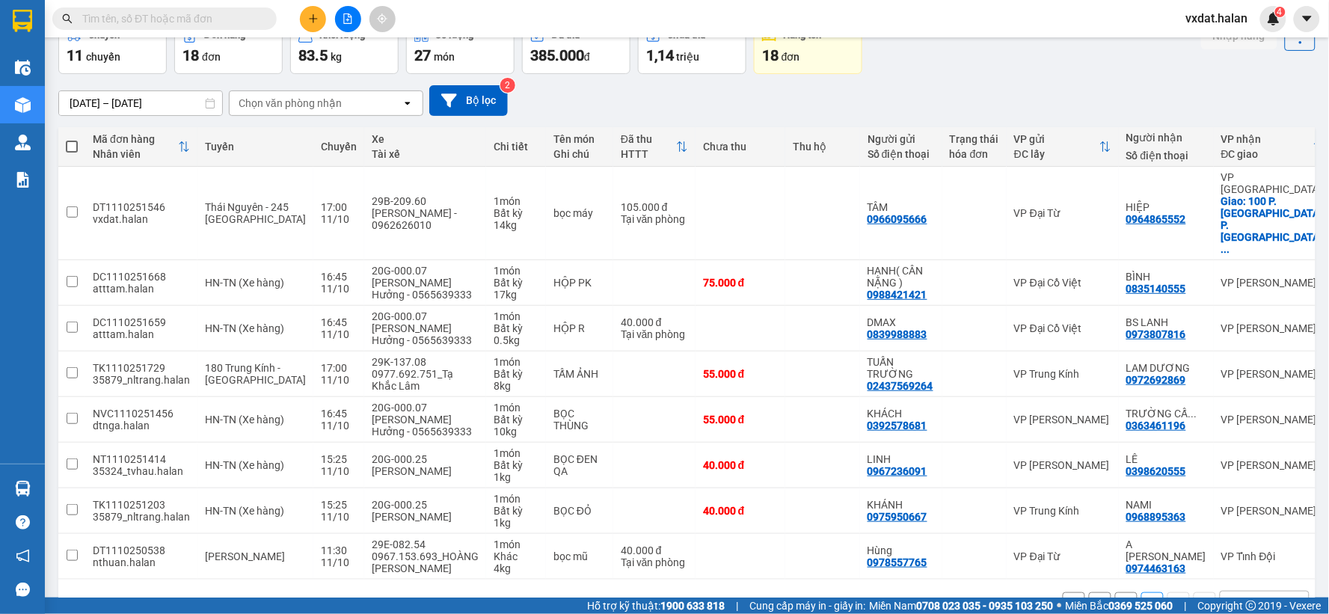
scroll to position [86, 0]
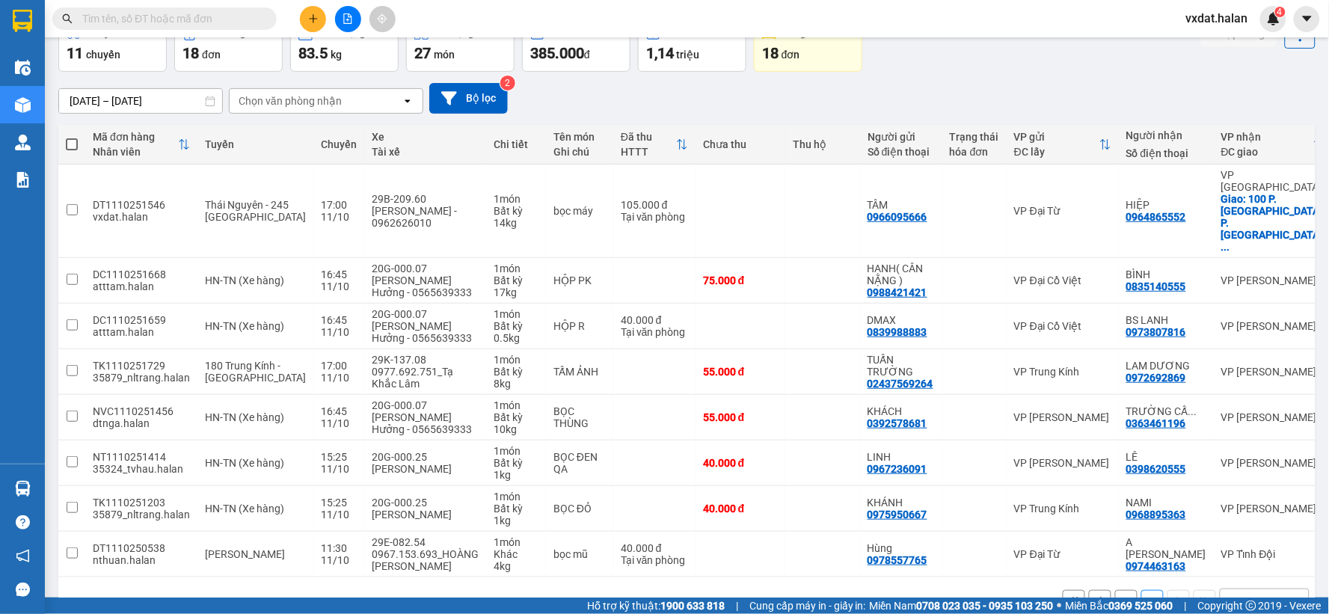
click at [621, 589] on div "1 2 10 / trang open" at bounding box center [686, 601] width 1245 height 25
click at [1115, 590] on button "1" at bounding box center [1126, 601] width 22 height 22
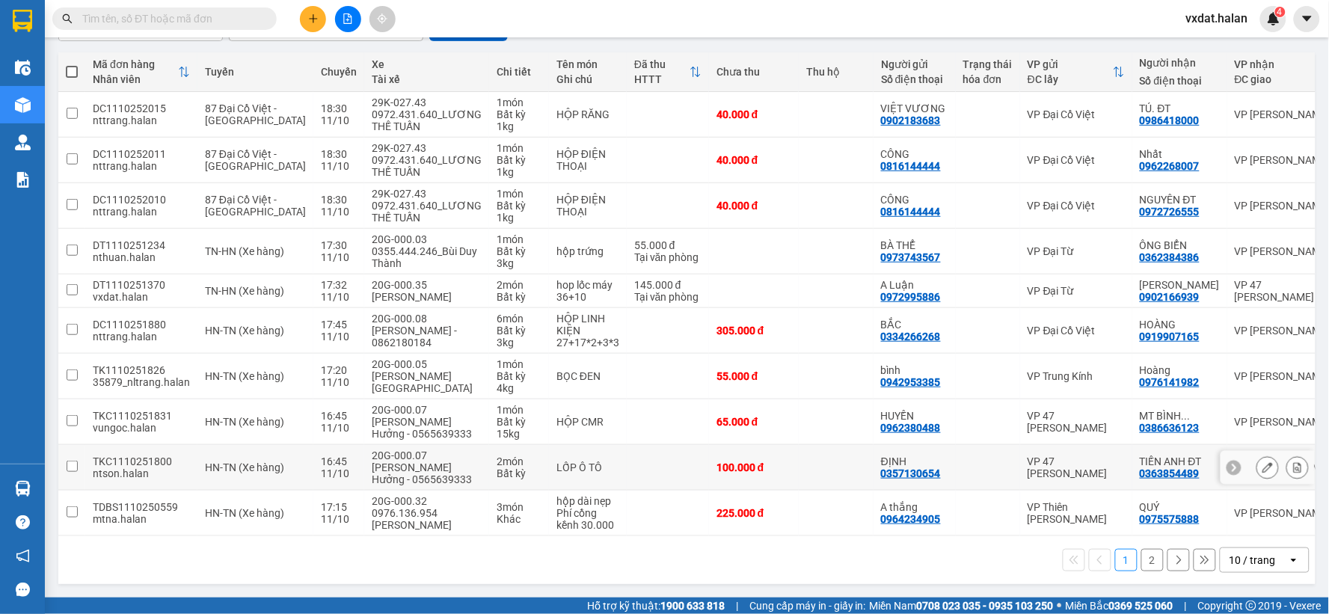
scroll to position [166, 0]
